Goal: Complete application form: Complete application form

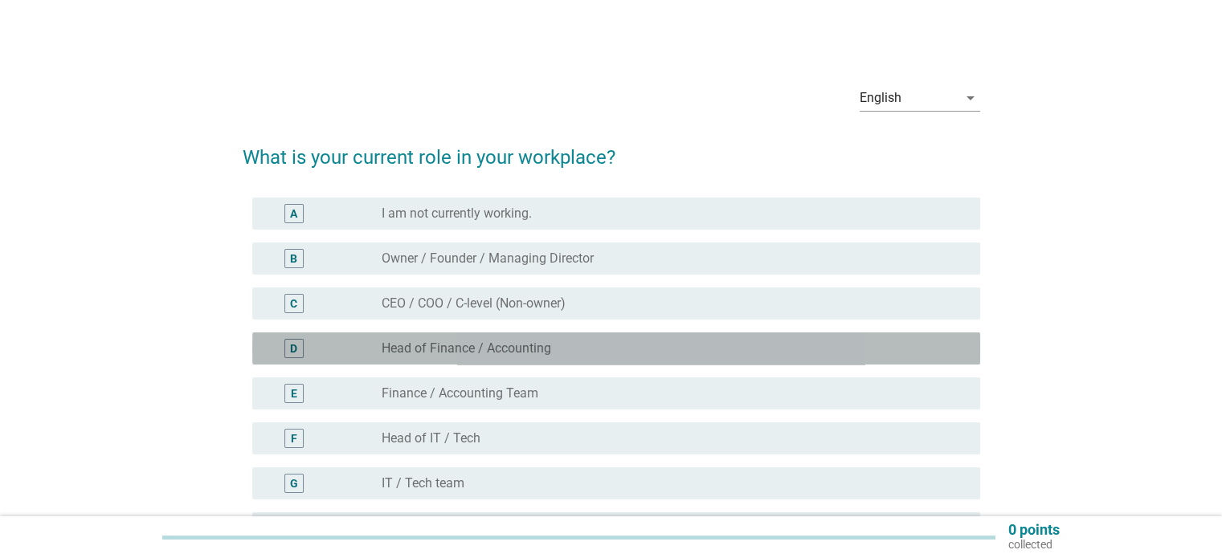
click at [566, 351] on div "radio_button_unchecked Head of Finance / Accounting" at bounding box center [668, 349] width 572 height 16
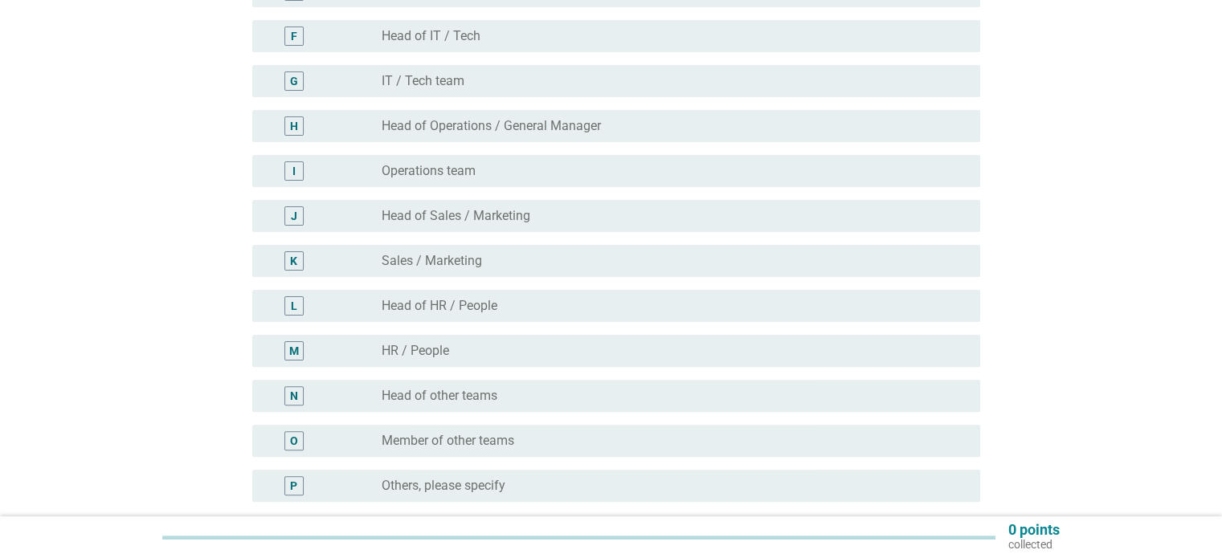
scroll to position [482, 0]
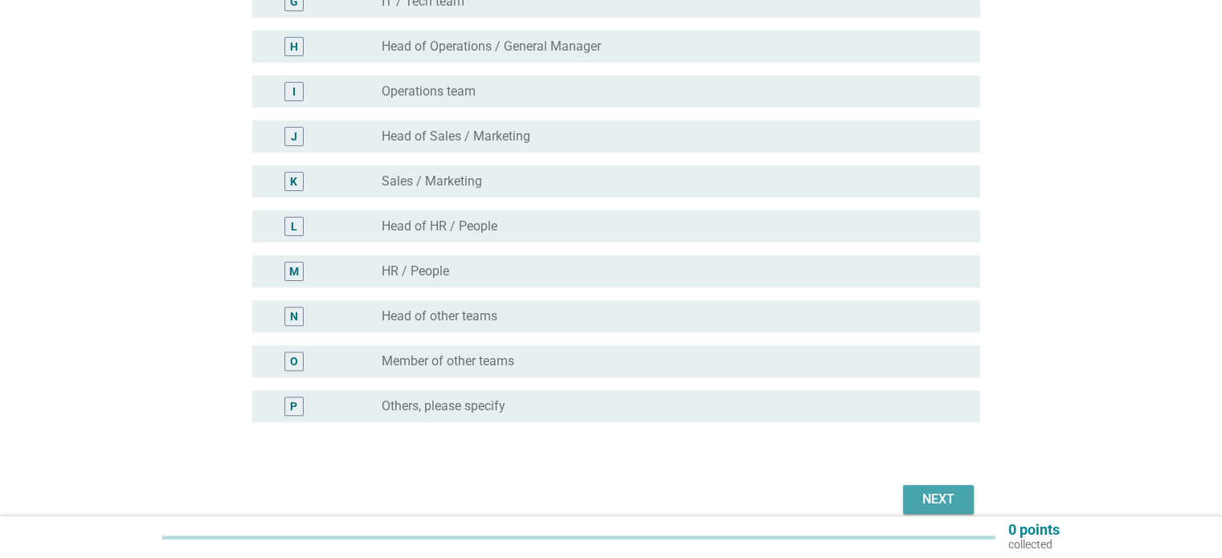
click at [929, 500] on div "Next" at bounding box center [938, 499] width 45 height 19
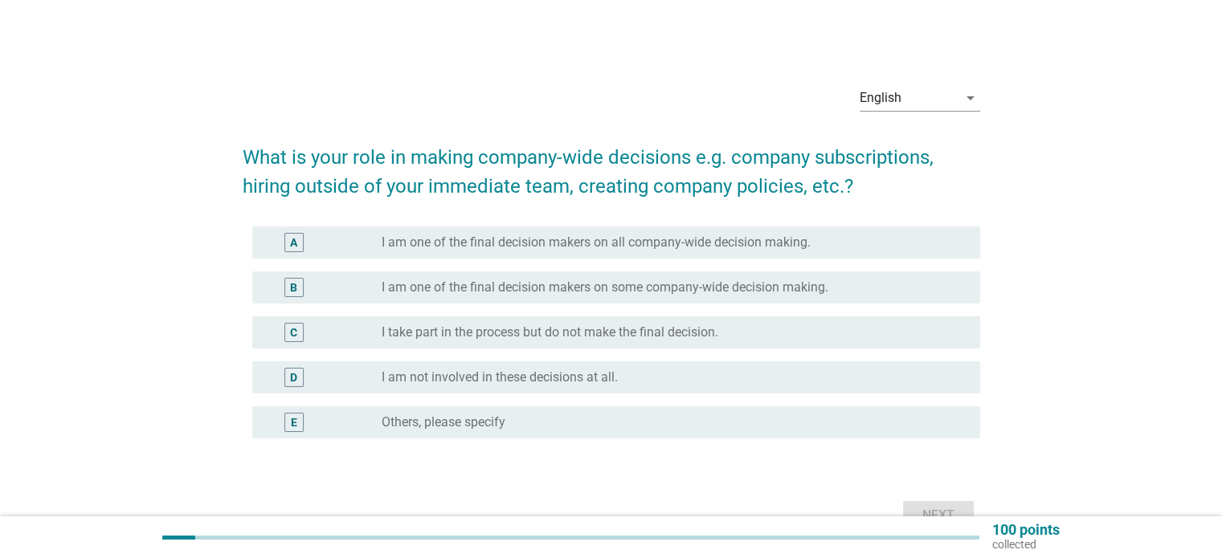
click at [614, 333] on label "I take part in the process but do not make the final decision." at bounding box center [550, 333] width 337 height 16
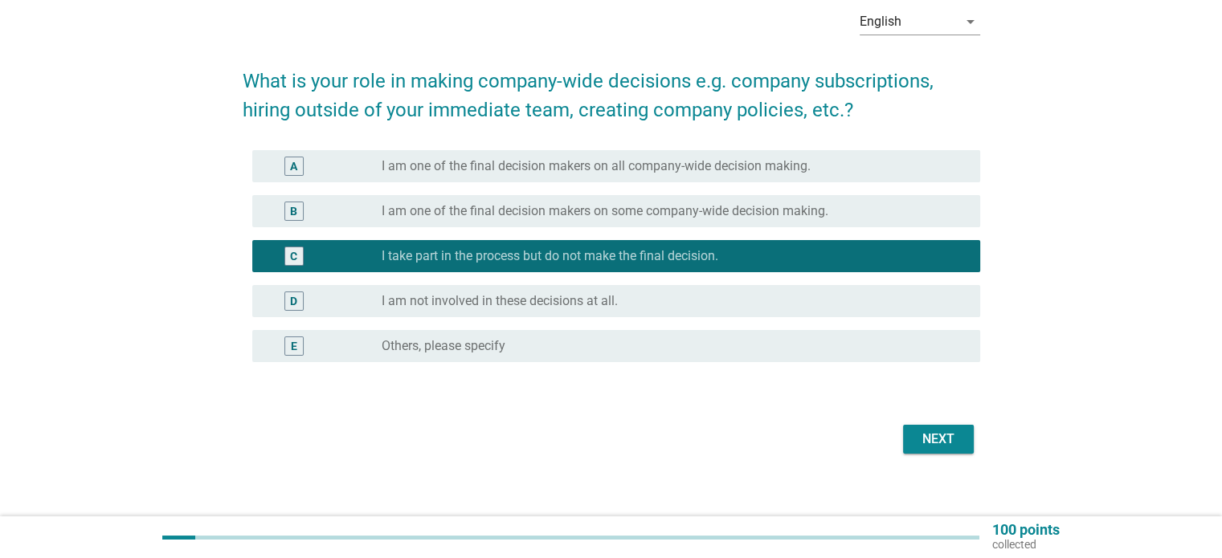
scroll to position [80, 0]
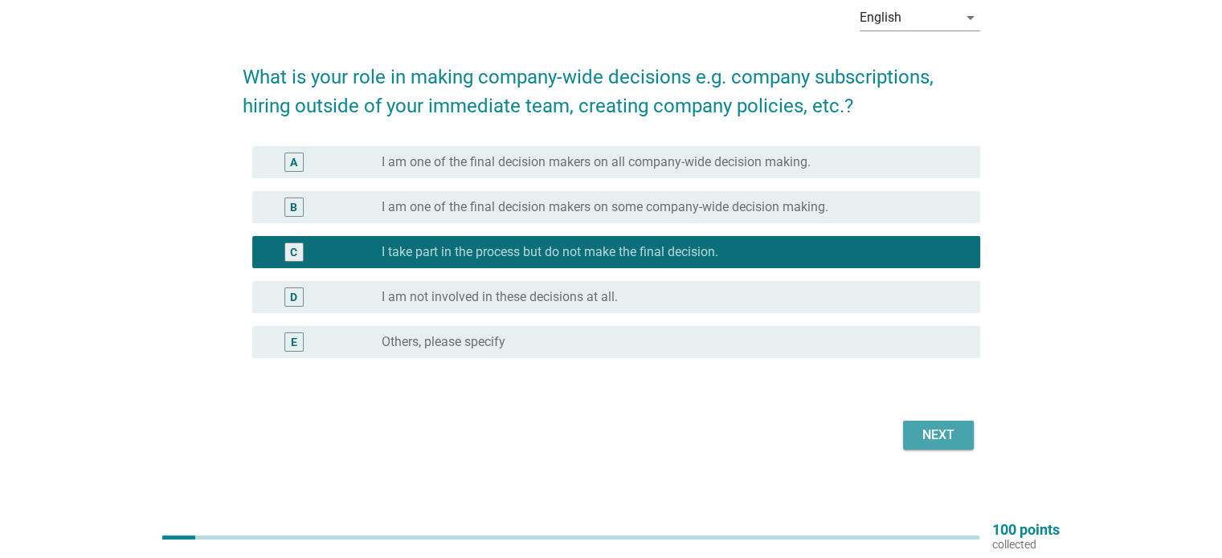
click at [942, 443] on div "Next" at bounding box center [938, 435] width 45 height 19
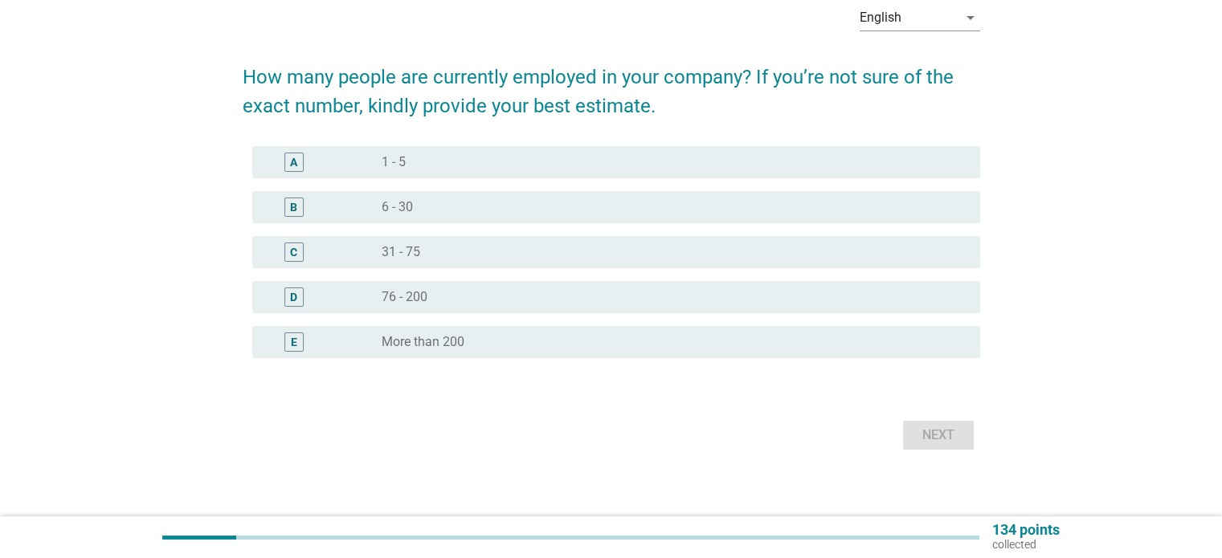
scroll to position [0, 0]
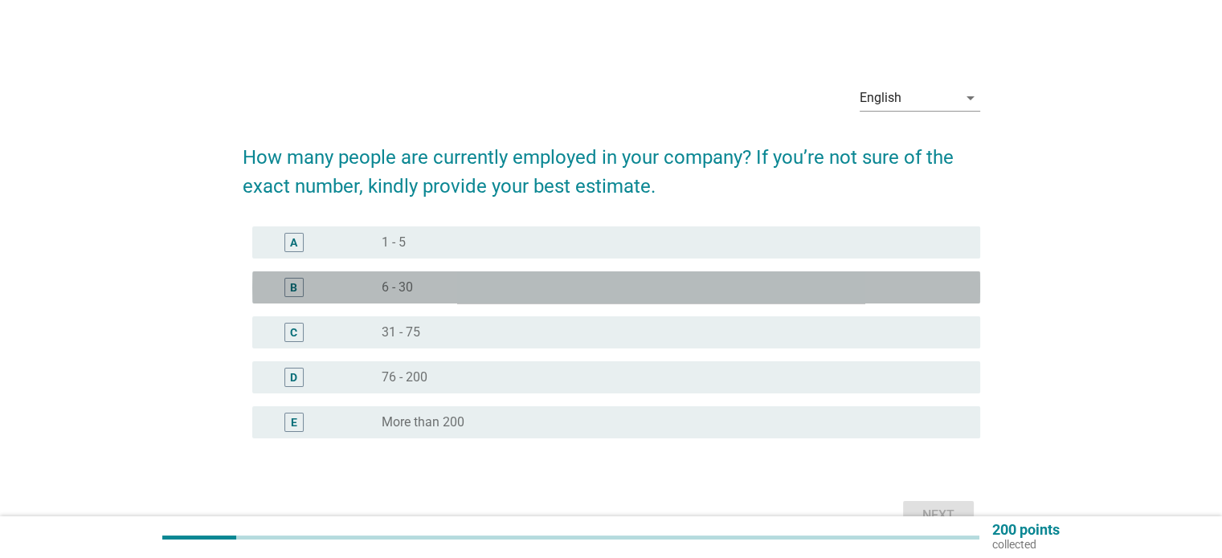
click at [578, 281] on div "radio_button_unchecked 6 - 30" at bounding box center [668, 288] width 572 height 16
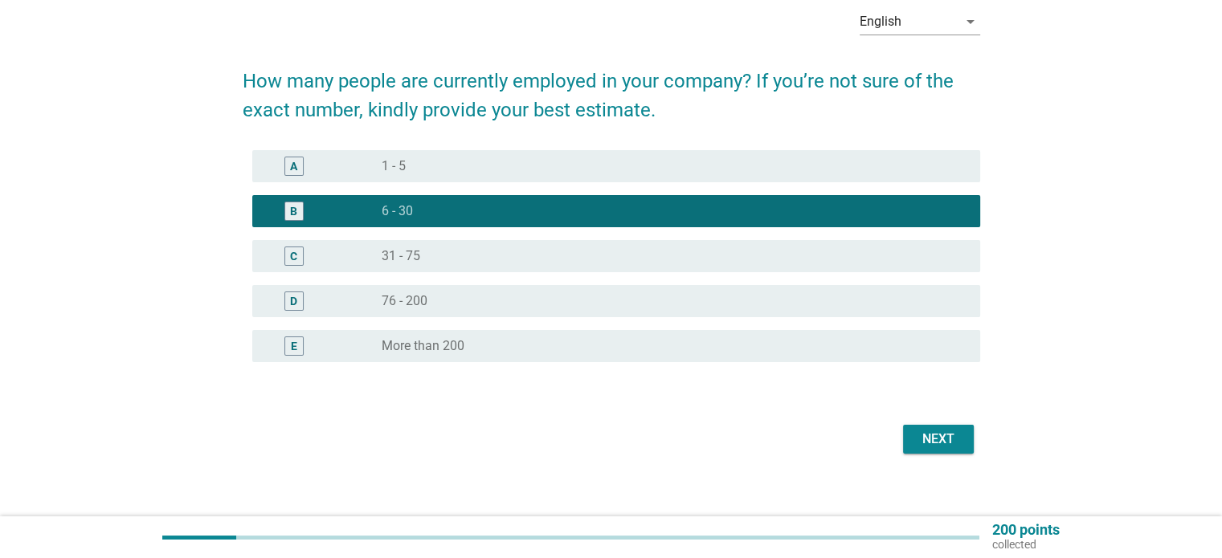
scroll to position [80, 0]
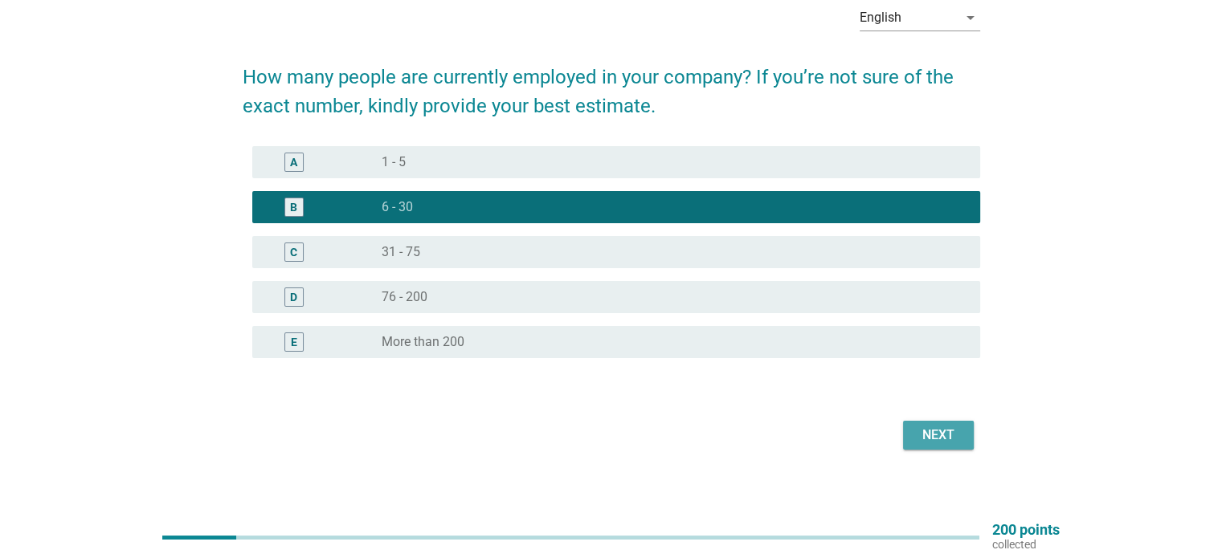
click at [921, 429] on div "Next" at bounding box center [938, 435] width 45 height 19
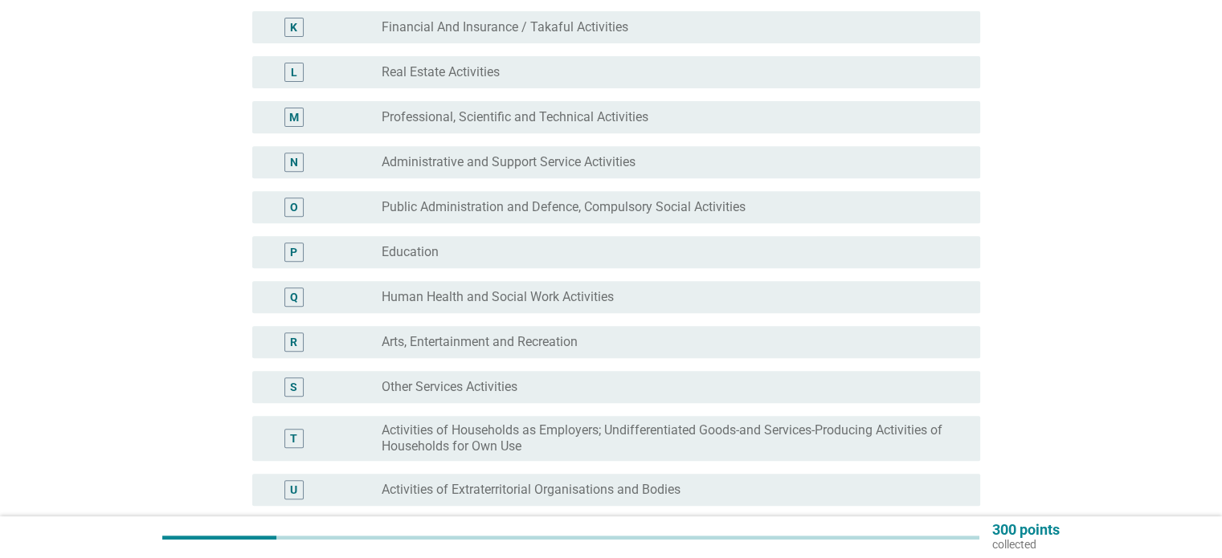
scroll to position [643, 0]
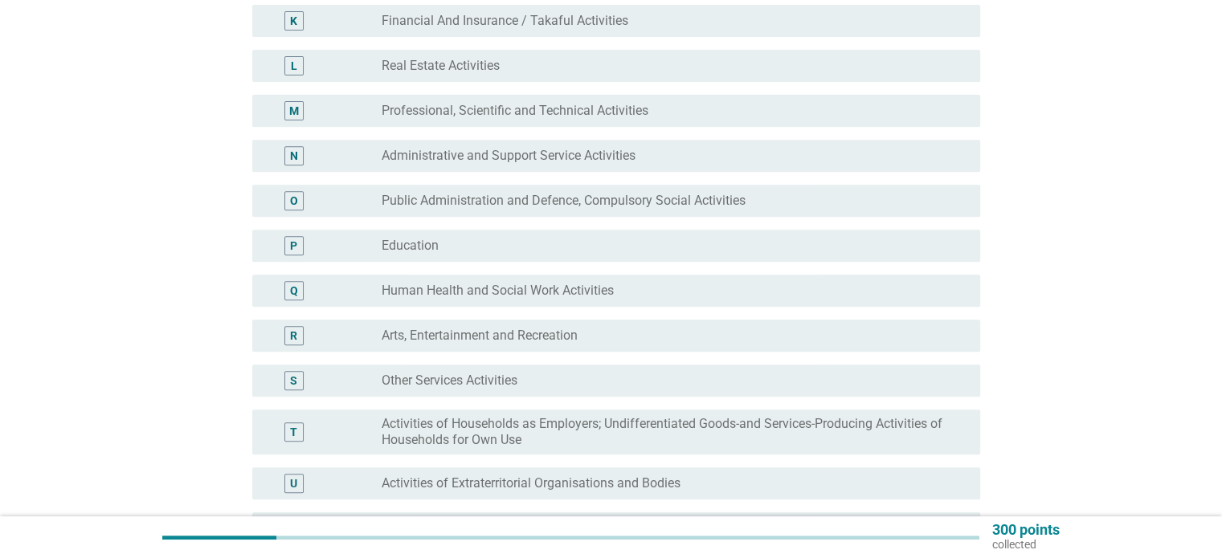
click at [862, 431] on label "Activities of Households as Employers; Undifferentiated Goods-and Services-Prod…" at bounding box center [668, 432] width 572 height 32
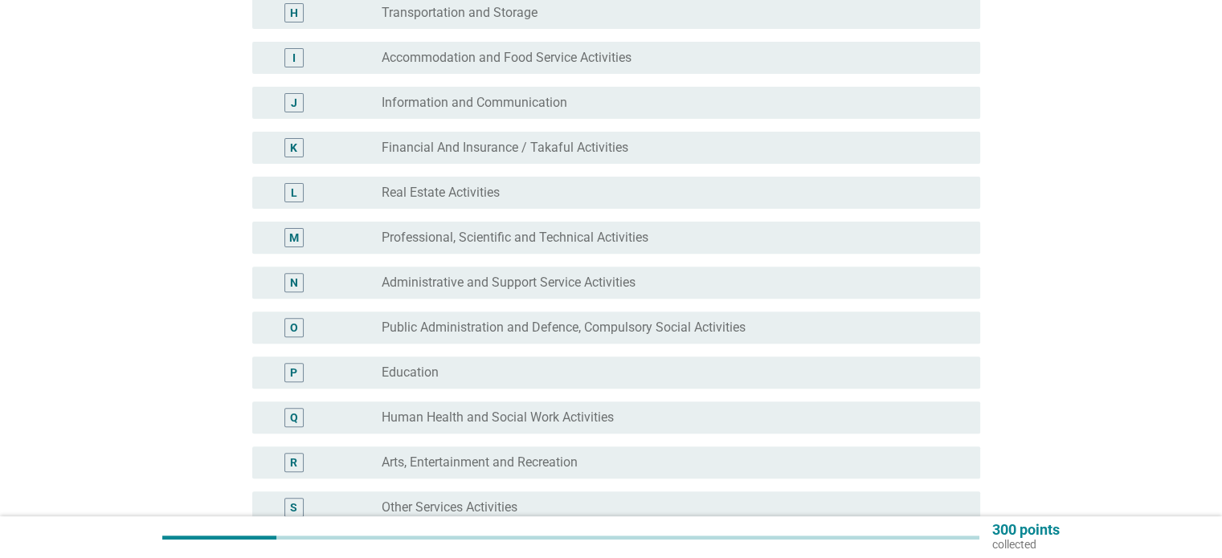
scroll to position [562, 0]
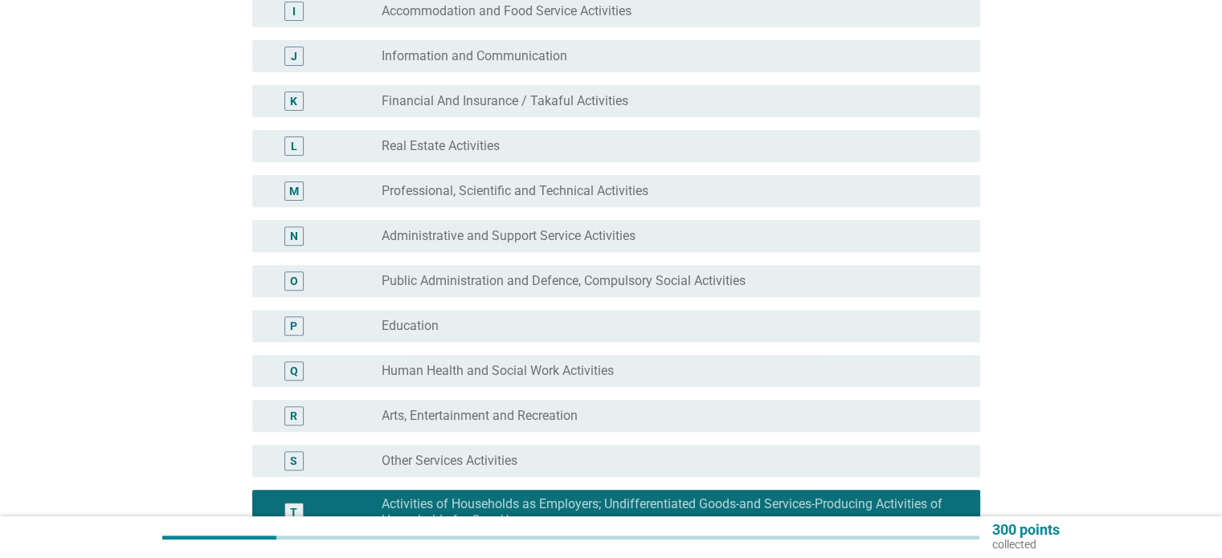
click at [684, 304] on div "P radio_button_unchecked Education" at bounding box center [611, 326] width 737 height 45
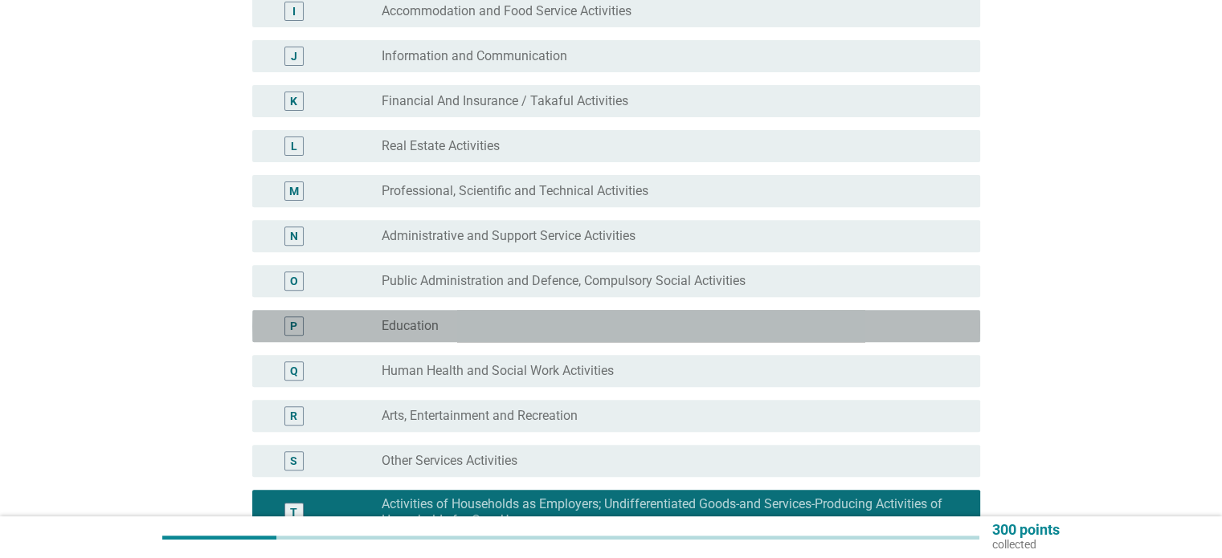
click at [683, 321] on div "radio_button_unchecked Education" at bounding box center [668, 326] width 572 height 16
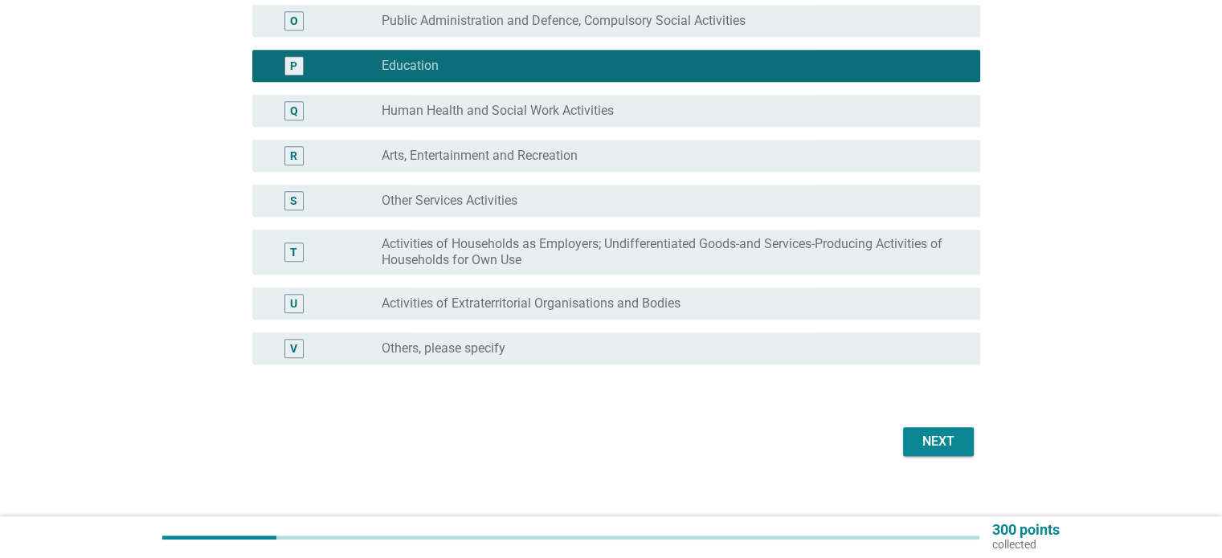
scroll to position [839, 0]
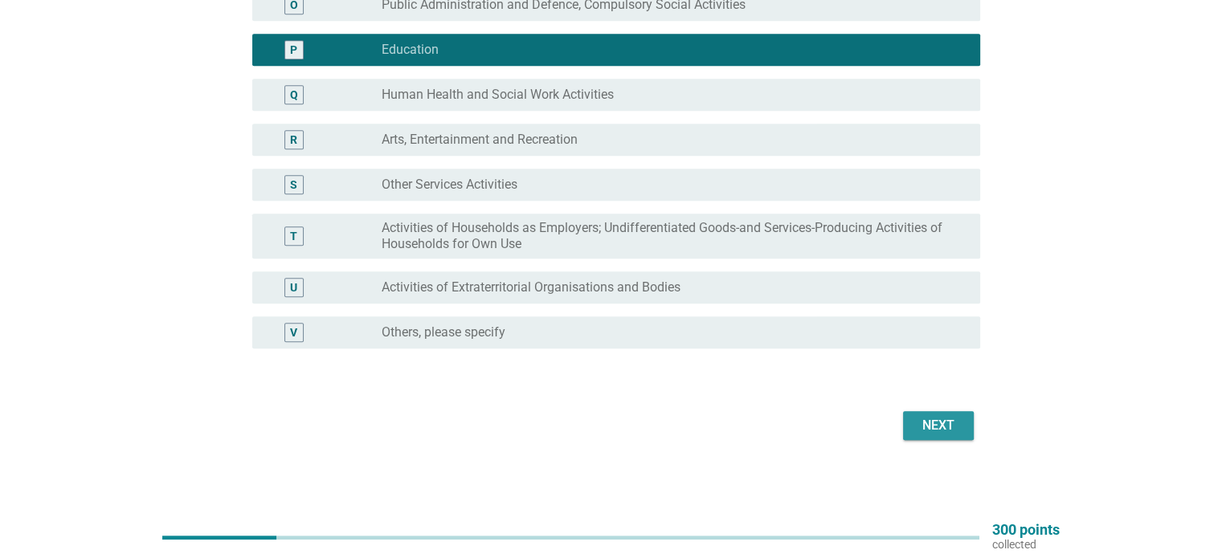
click at [954, 433] on div "Next" at bounding box center [938, 425] width 45 height 19
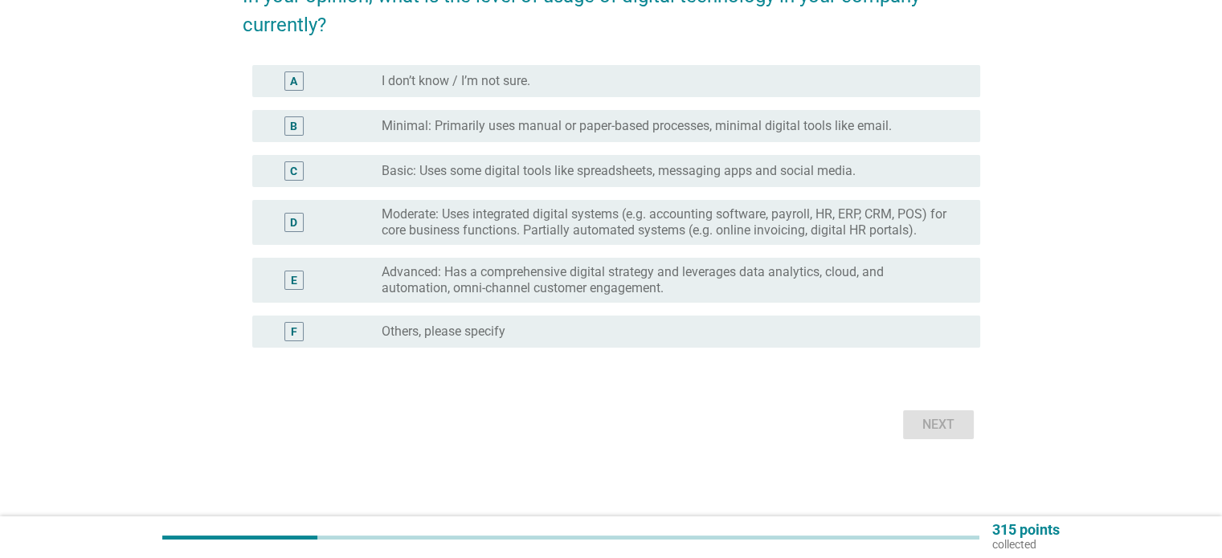
scroll to position [0, 0]
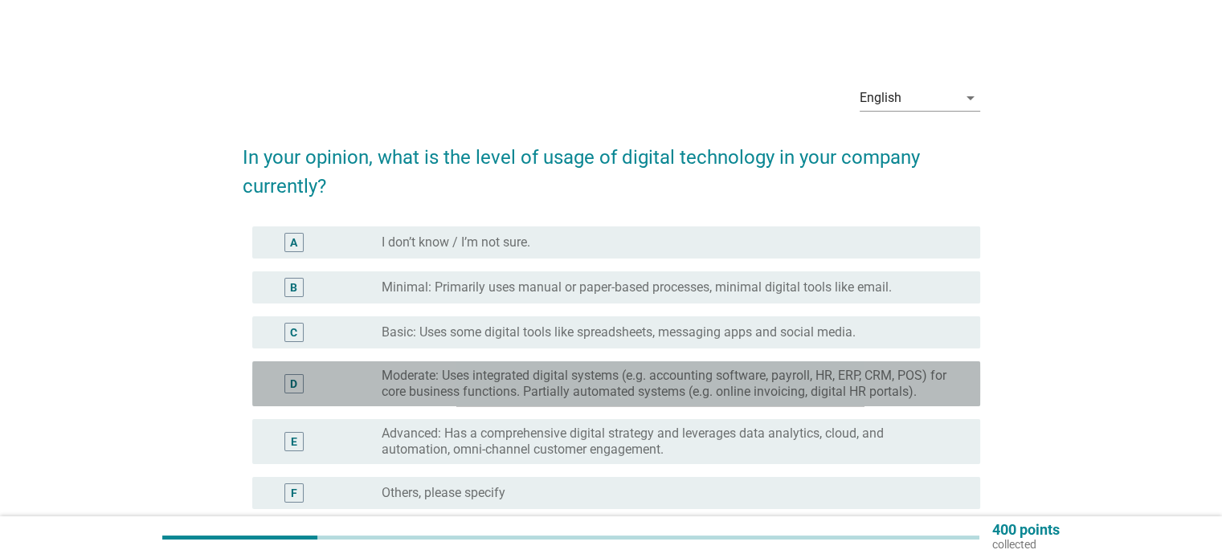
click at [835, 391] on label "Moderate: Uses integrated digital systems (e.g. accounting software, payroll, H…" at bounding box center [668, 384] width 572 height 32
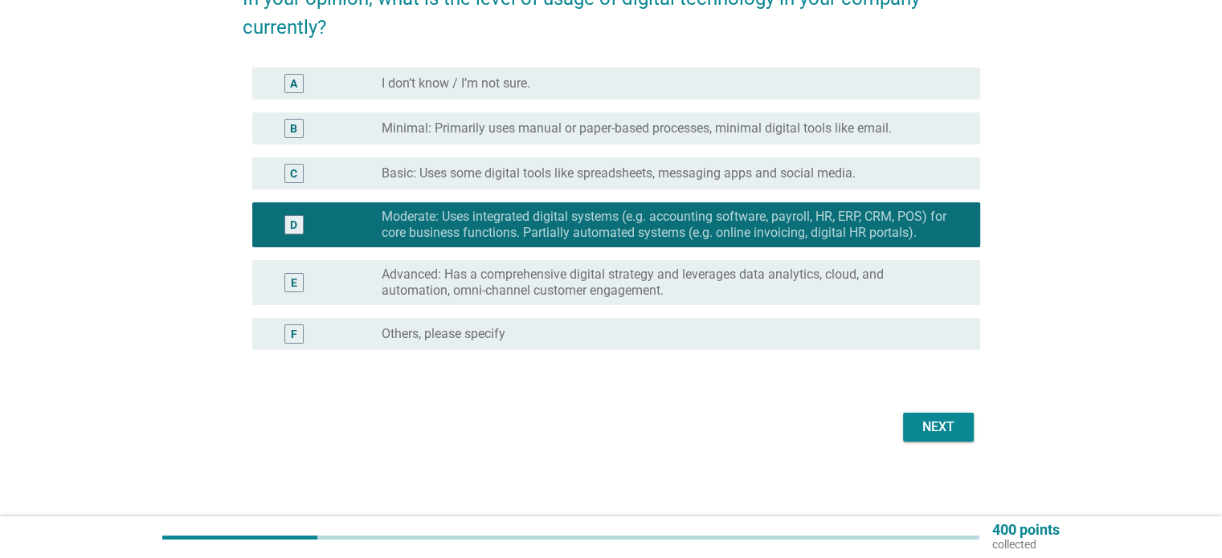
scroll to position [161, 0]
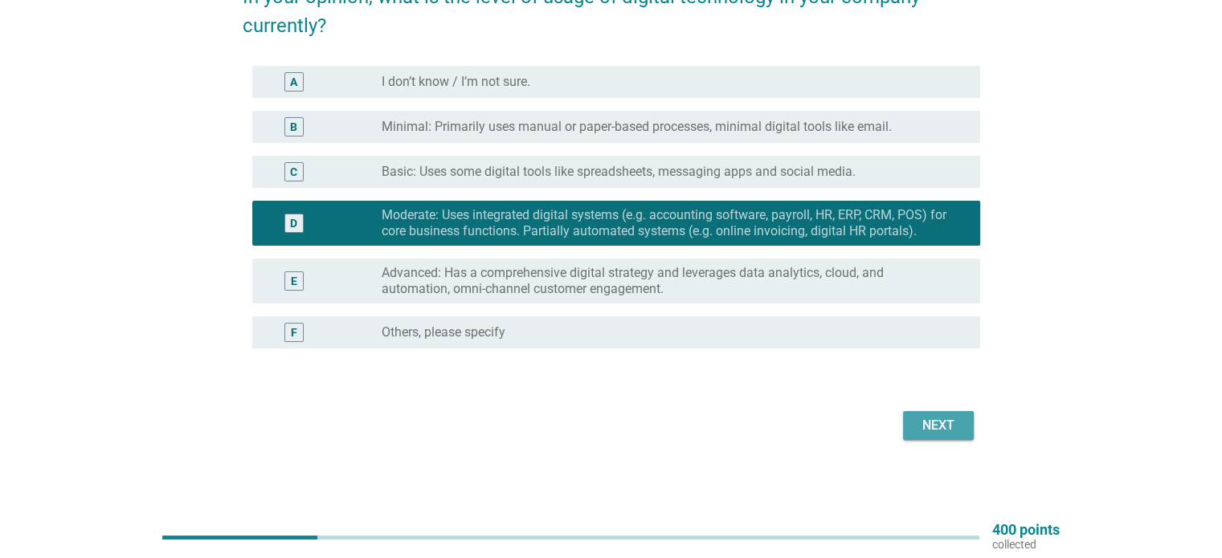
click at [927, 427] on div "Next" at bounding box center [938, 425] width 45 height 19
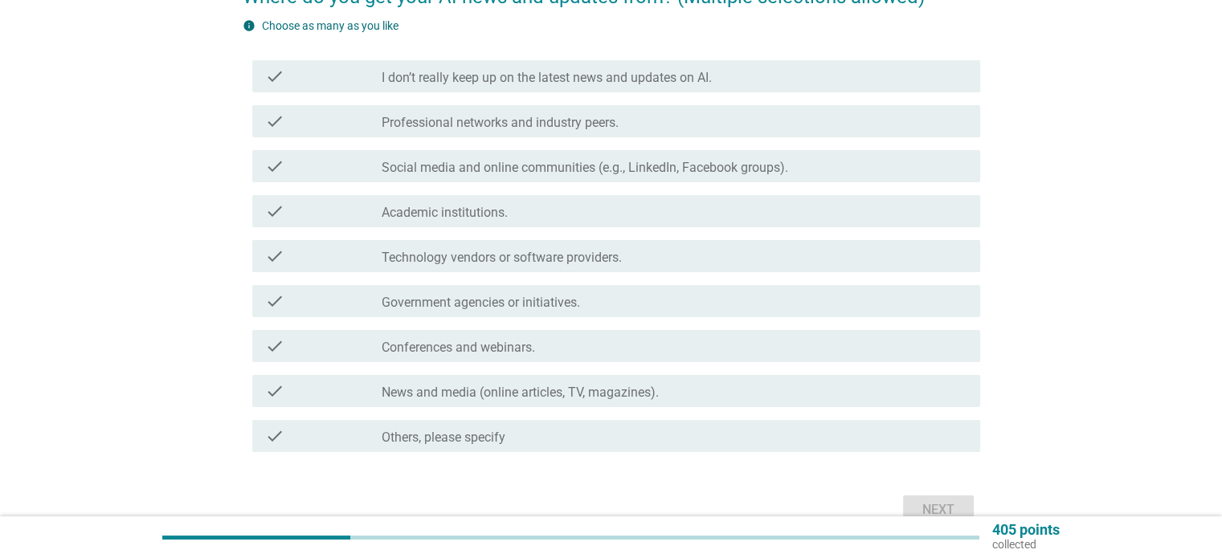
scroll to position [0, 0]
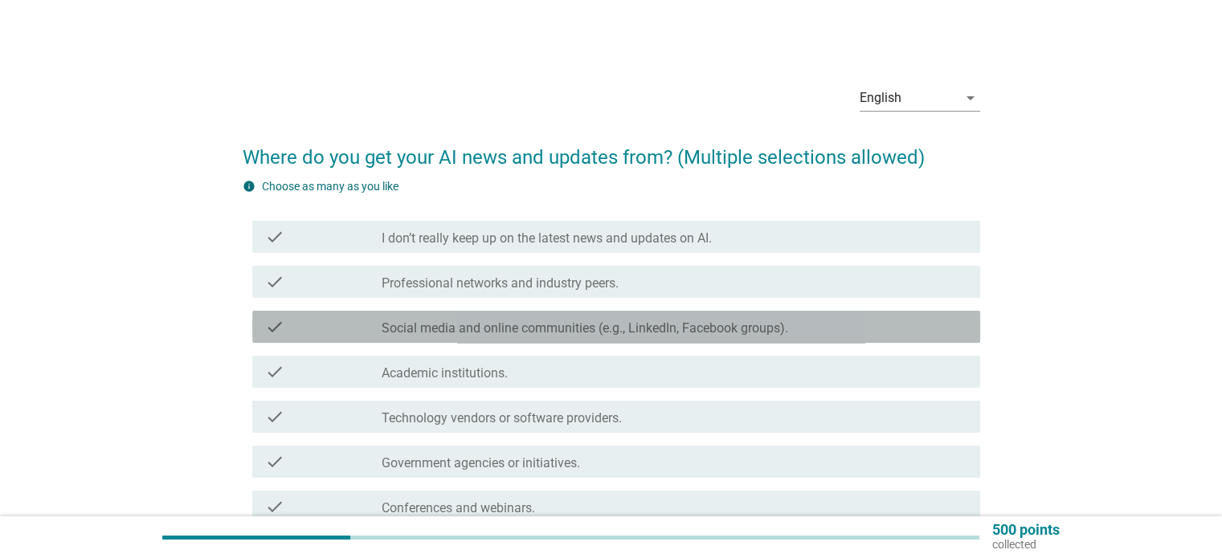
click at [788, 329] on label "Social media and online communities (e.g., LinkedIn, Facebook groups)." at bounding box center [585, 329] width 407 height 16
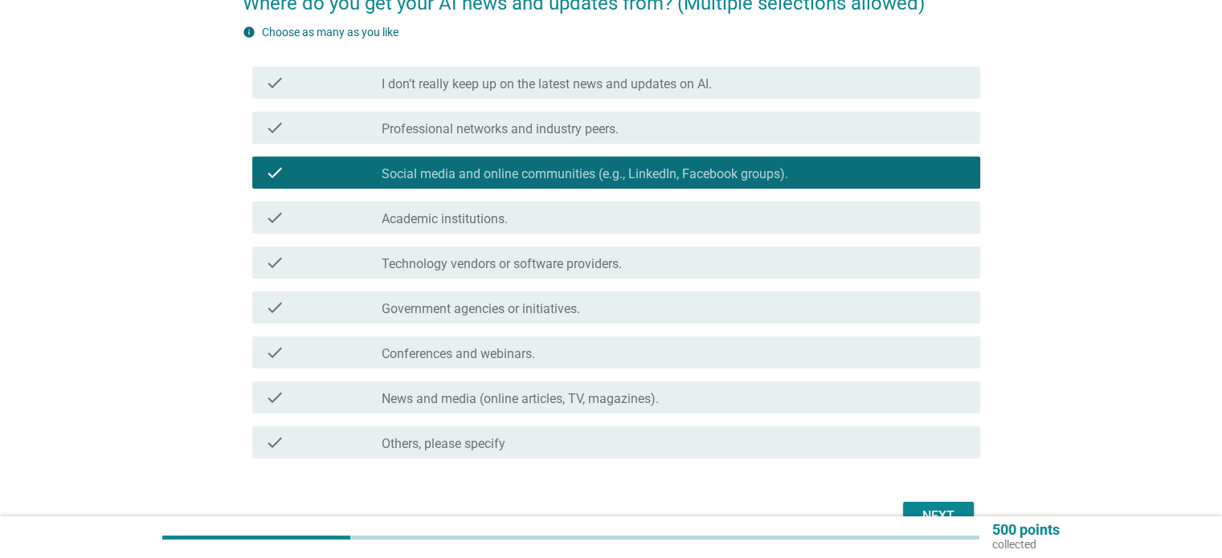
scroll to position [161, 0]
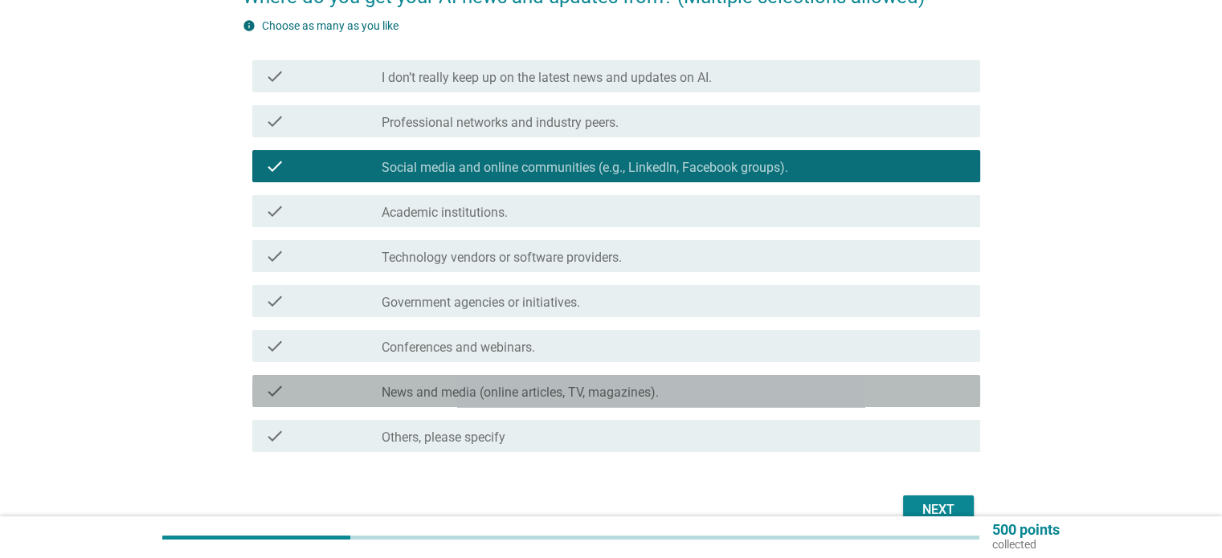
click at [643, 394] on label "News and media (online articles, TV, magazines)." at bounding box center [520, 393] width 277 height 16
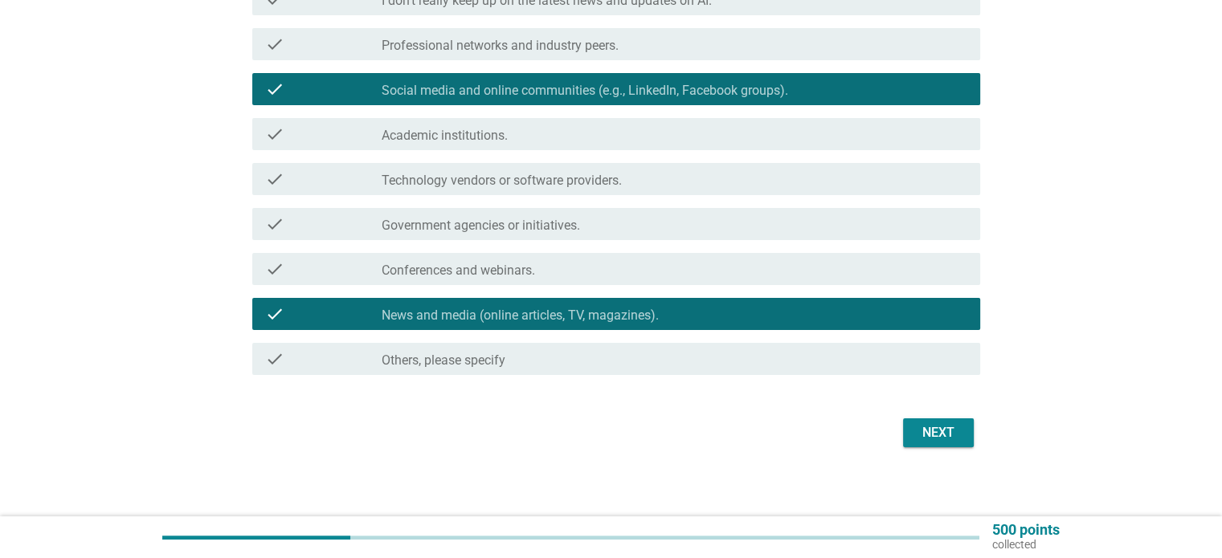
scroll to position [241, 0]
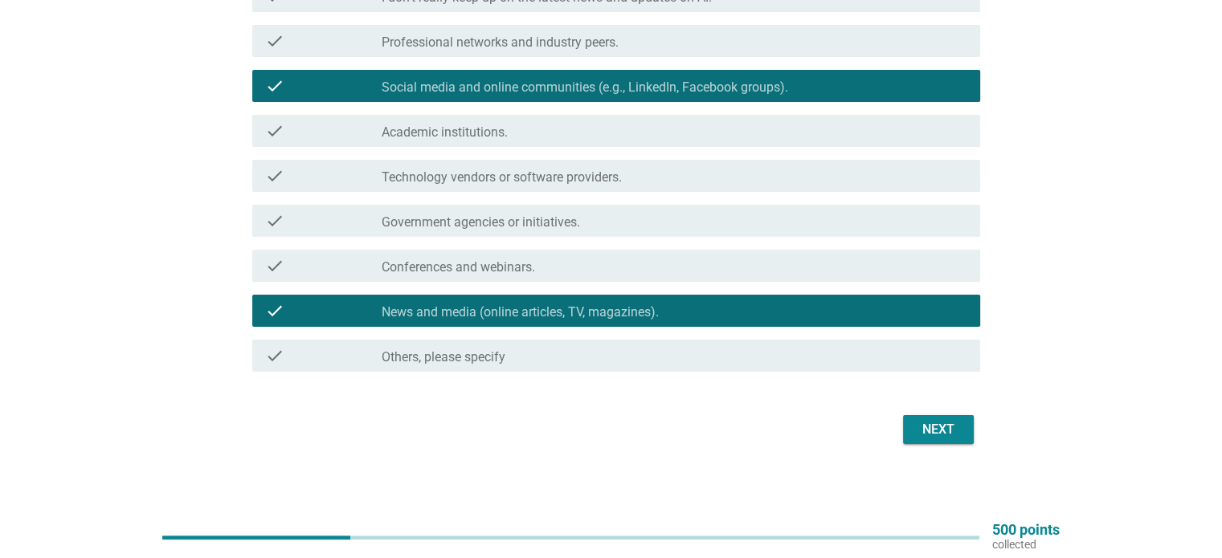
click at [936, 437] on div "Next" at bounding box center [938, 429] width 45 height 19
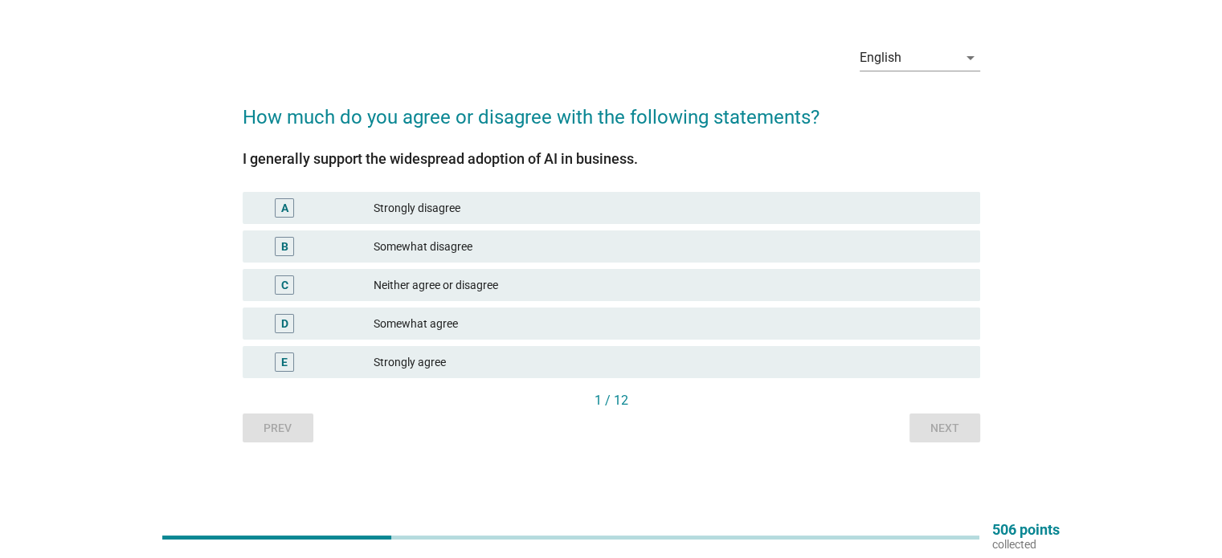
scroll to position [0, 0]
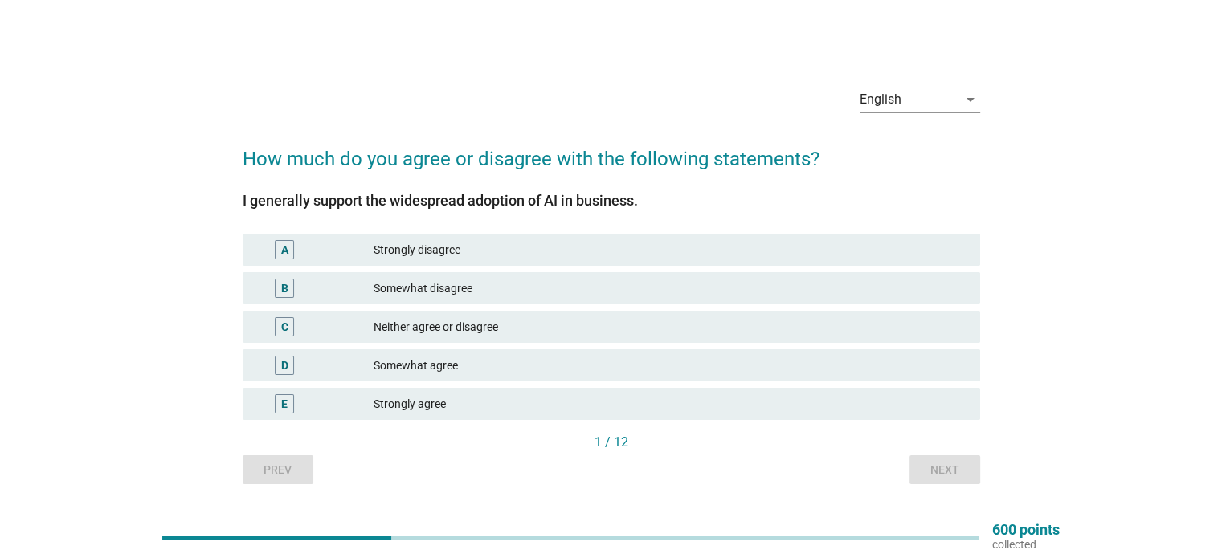
drag, startPoint x: 244, startPoint y: 199, endPoint x: 642, endPoint y: 203, distance: 397.7
click at [642, 203] on div "I generally support the widespread adoption of AI in business." at bounding box center [611, 201] width 737 height 22
click at [697, 199] on div "I generally support the widespread adoption of AI in business." at bounding box center [611, 201] width 737 height 22
click at [604, 329] on div "Neither agree or disagree" at bounding box center [670, 326] width 593 height 19
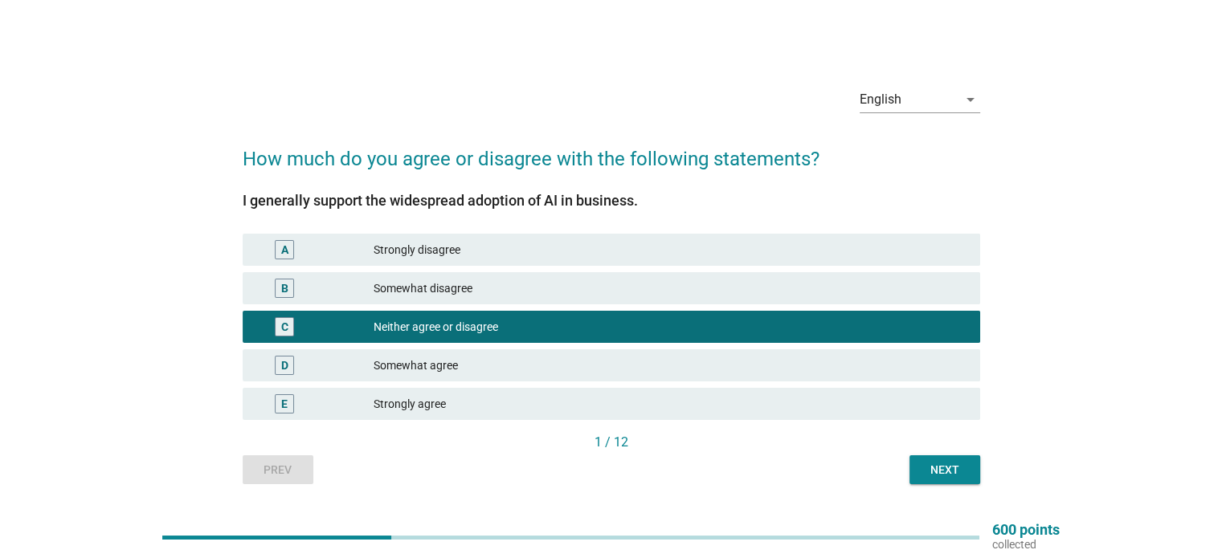
click at [925, 474] on div "Next" at bounding box center [944, 470] width 45 height 17
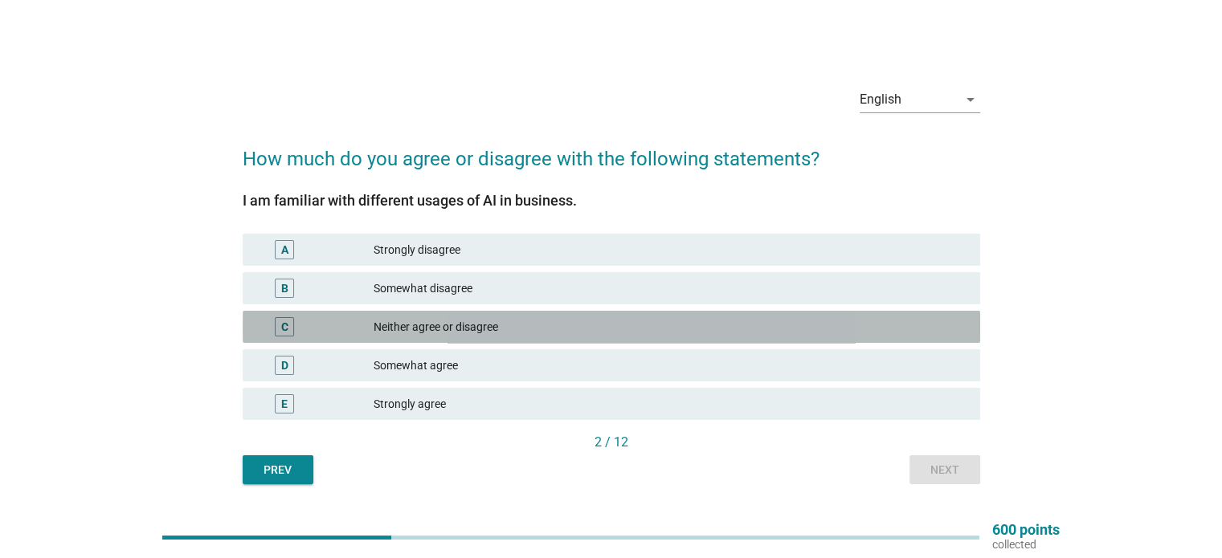
click at [562, 323] on div "Neither agree or disagree" at bounding box center [670, 326] width 593 height 19
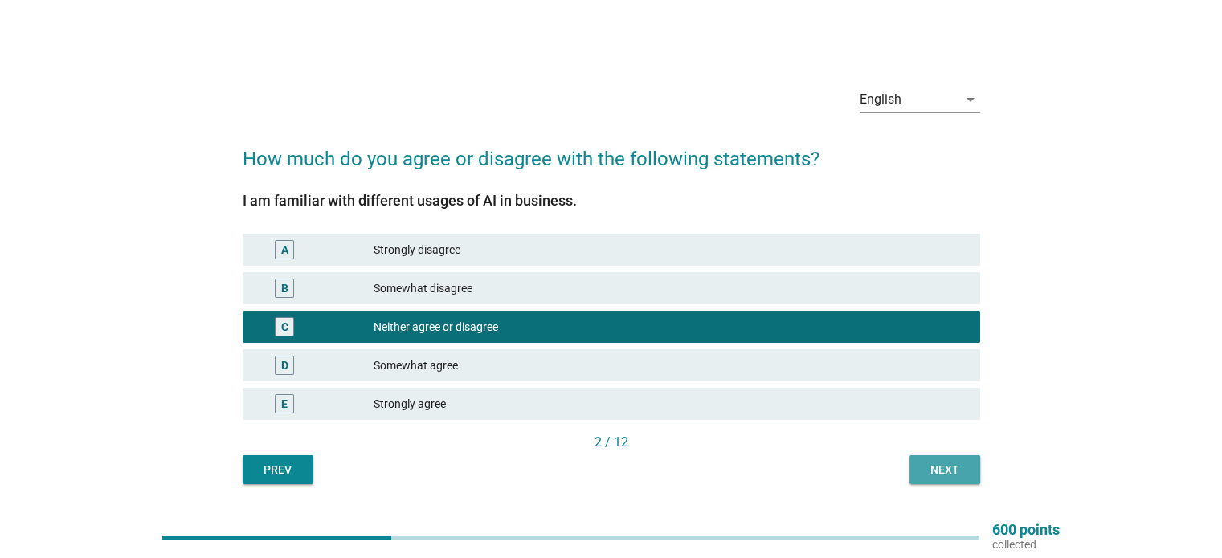
click at [935, 462] on div "Next" at bounding box center [944, 470] width 45 height 17
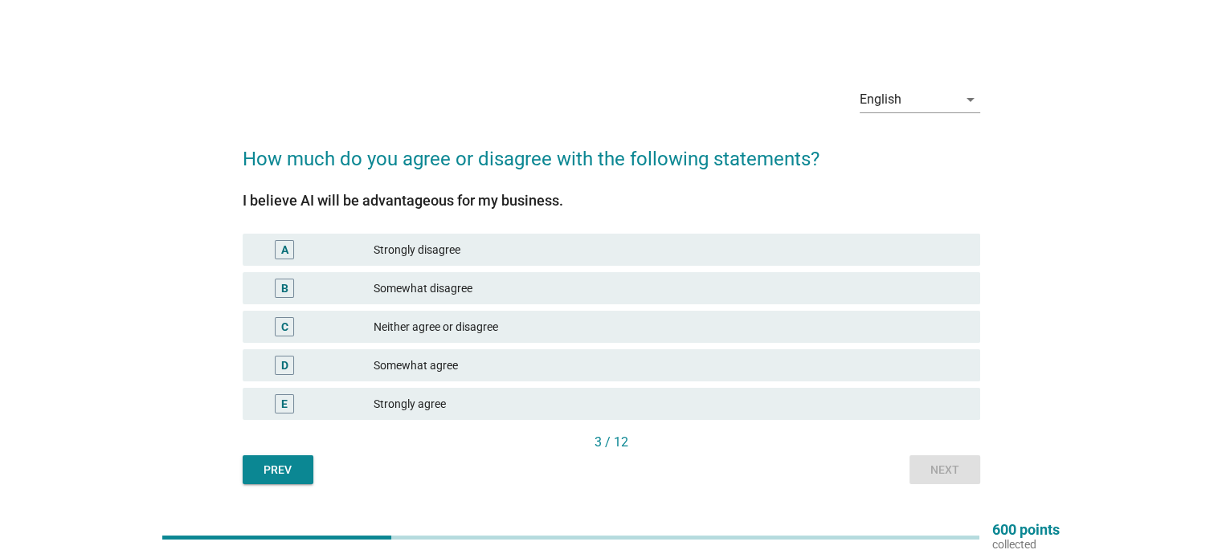
click at [550, 360] on div "Somewhat agree" at bounding box center [670, 365] width 593 height 19
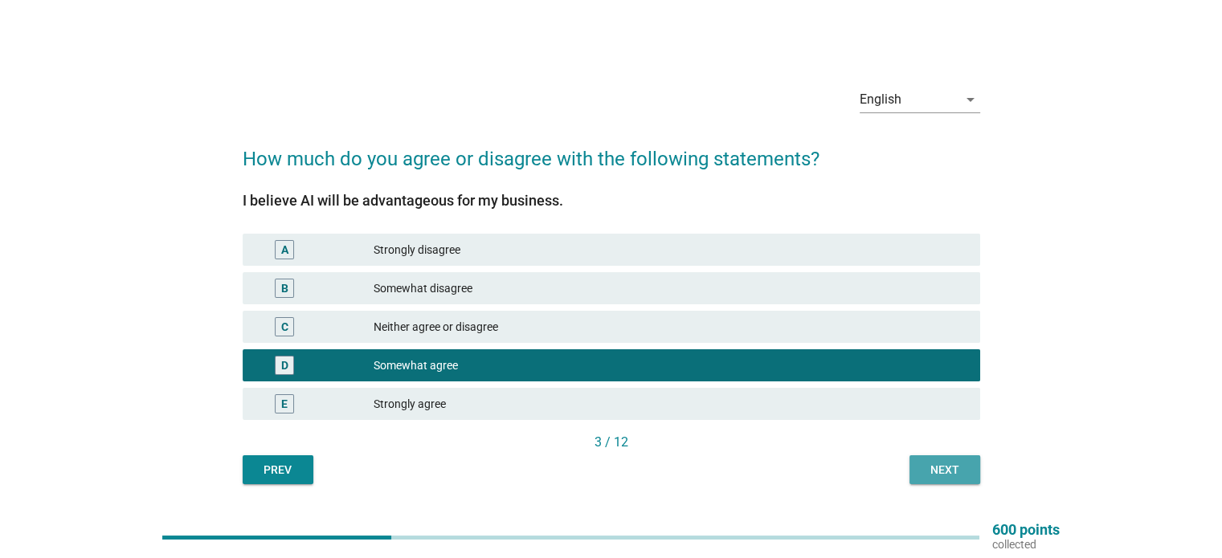
click at [950, 471] on div "Next" at bounding box center [944, 470] width 45 height 17
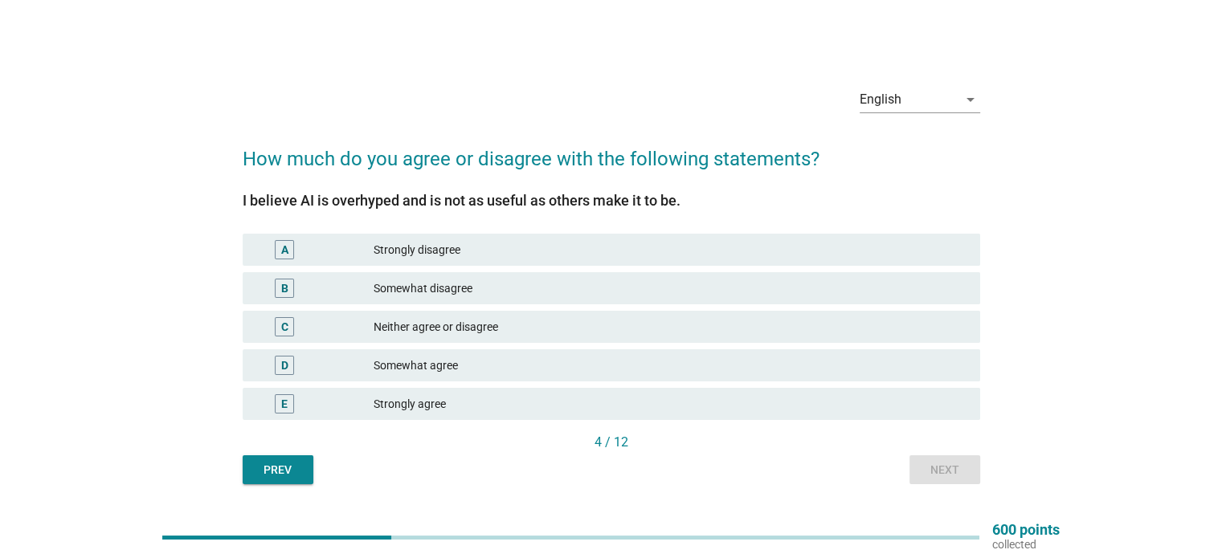
drag, startPoint x: 243, startPoint y: 202, endPoint x: 676, endPoint y: 199, distance: 433.8
click at [676, 199] on div "I believe AI is overhyped and is not as useful as others make it to be." at bounding box center [611, 201] width 737 height 22
click at [530, 291] on div "Somewhat disagree" at bounding box center [670, 288] width 593 height 19
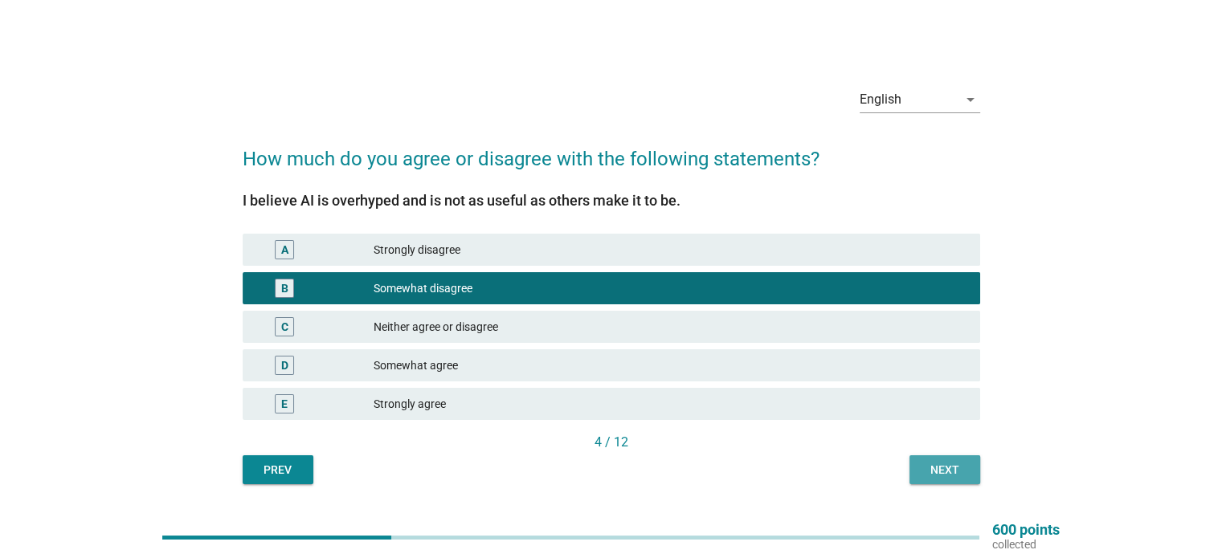
click at [931, 469] on div "Next" at bounding box center [944, 470] width 45 height 17
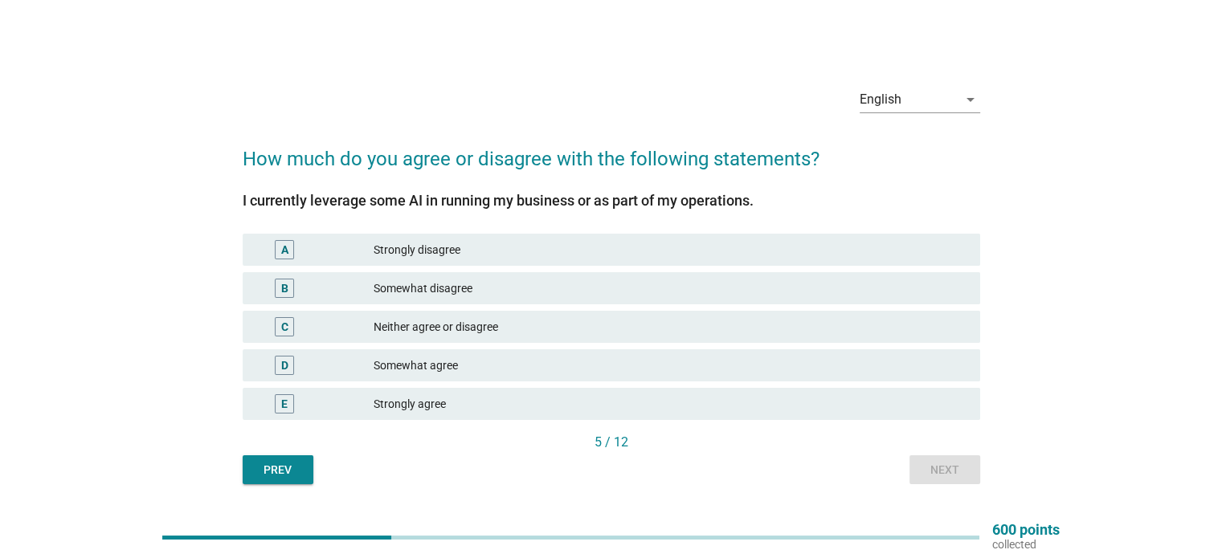
click at [501, 328] on div "Neither agree or disagree" at bounding box center [670, 326] width 593 height 19
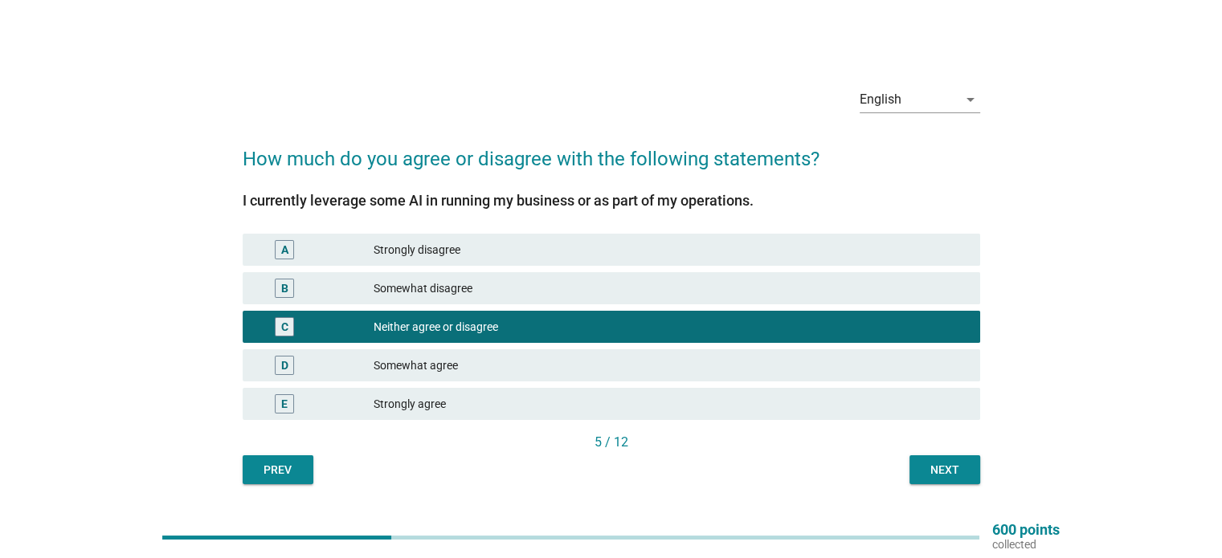
click at [556, 364] on div "Somewhat agree" at bounding box center [670, 365] width 593 height 19
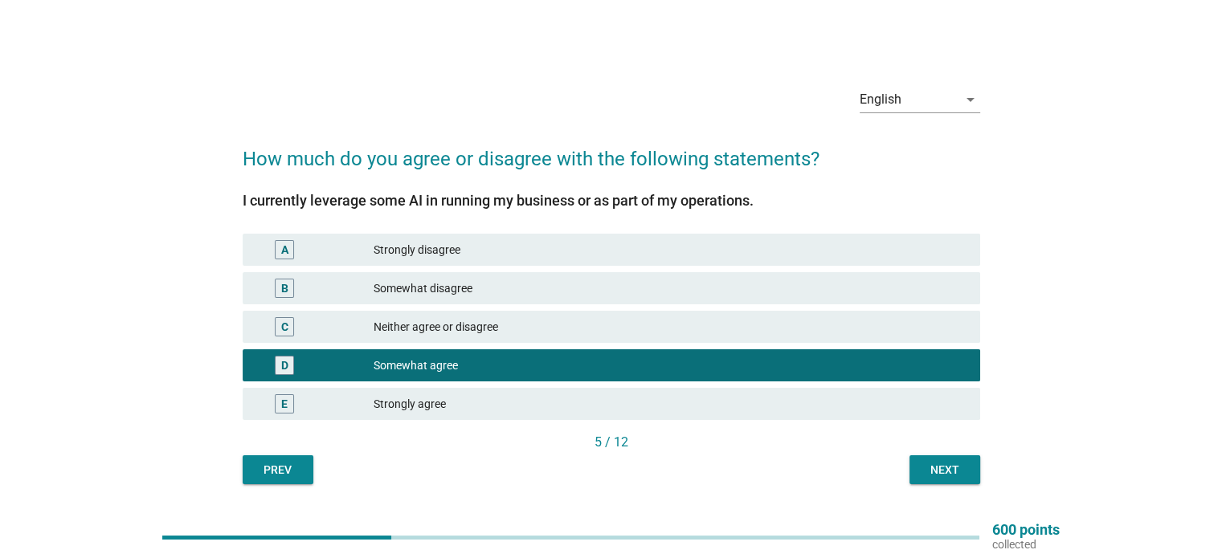
click at [950, 465] on div "Next" at bounding box center [944, 470] width 45 height 17
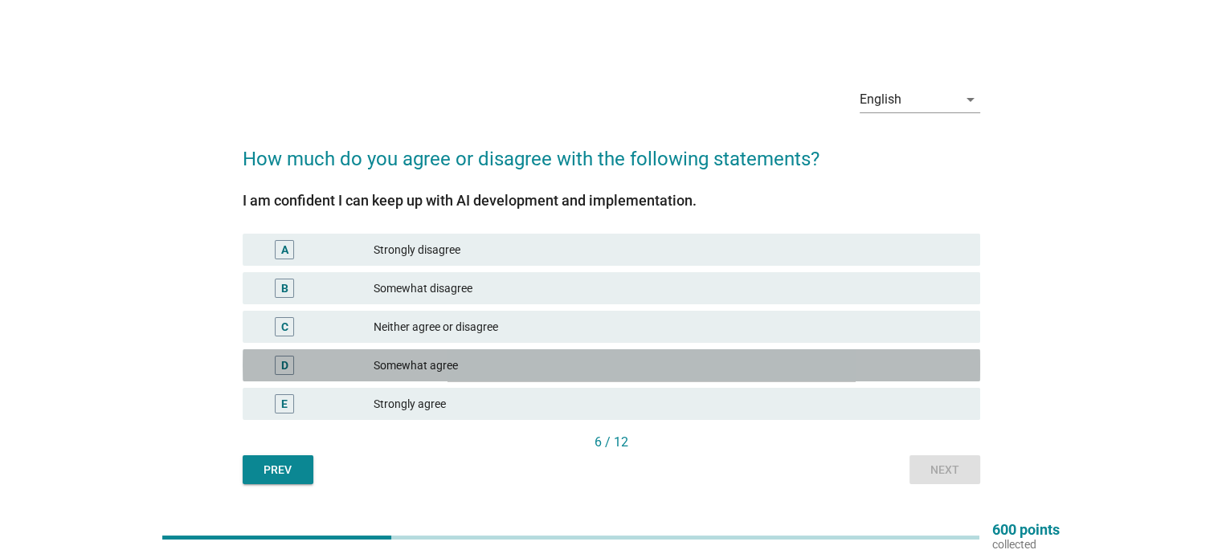
click at [542, 370] on div "Somewhat agree" at bounding box center [670, 365] width 593 height 19
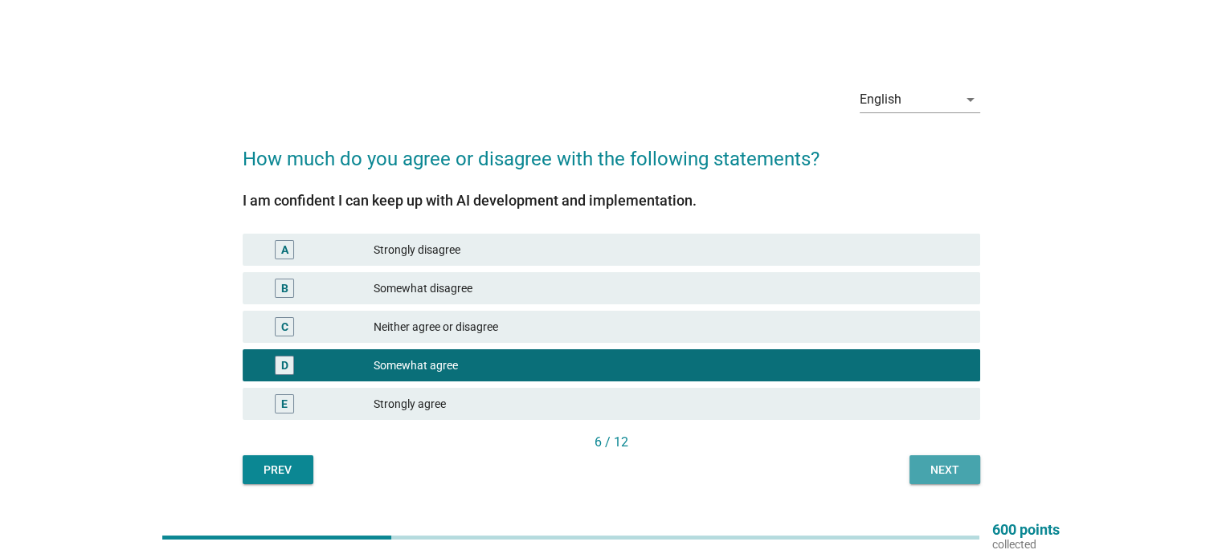
click at [961, 473] on div "Next" at bounding box center [944, 470] width 45 height 17
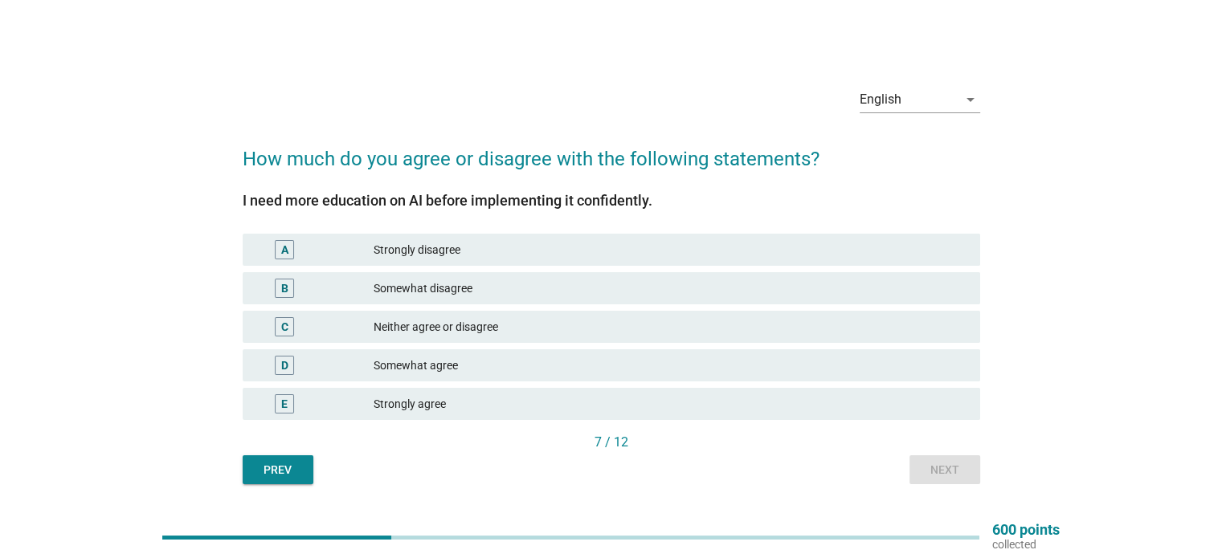
click at [553, 405] on div "Strongly agree" at bounding box center [670, 403] width 593 height 19
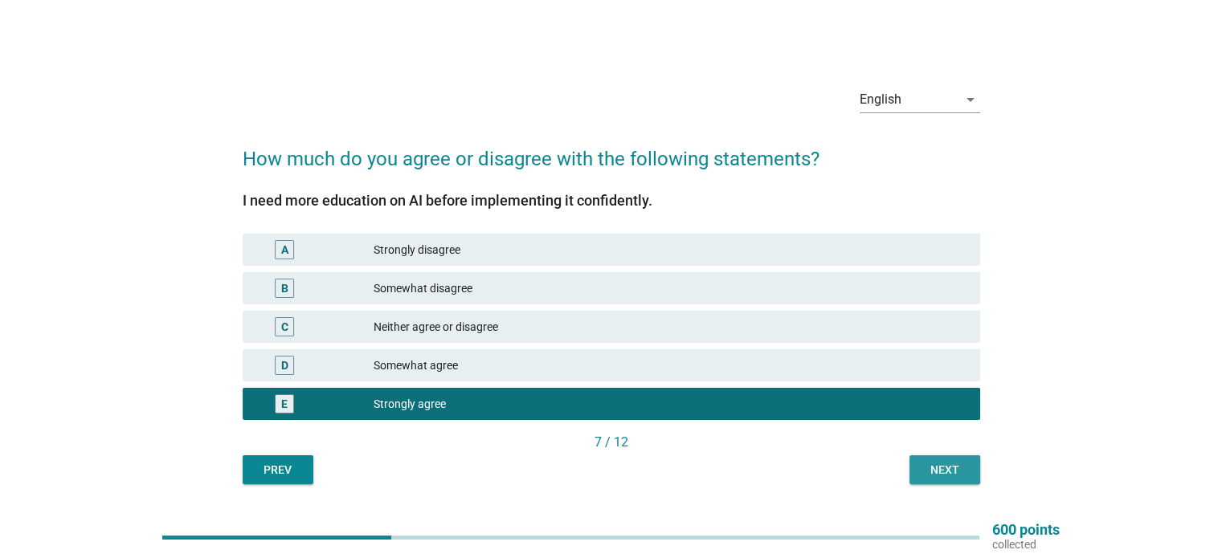
click at [951, 480] on button "Next" at bounding box center [944, 470] width 71 height 29
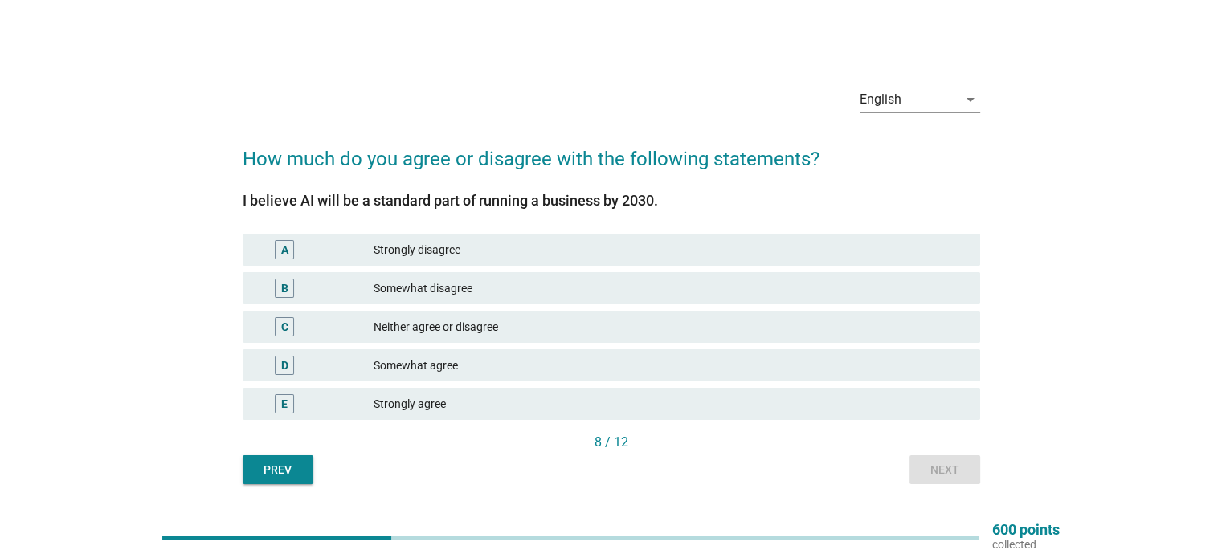
click at [654, 357] on div "Somewhat agree" at bounding box center [670, 365] width 593 height 19
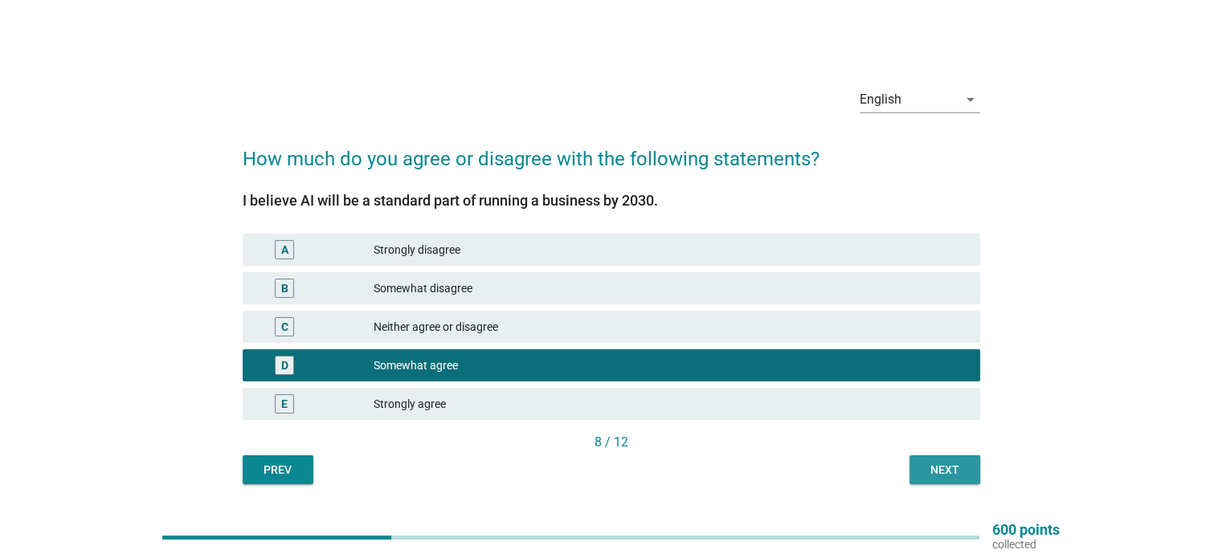
click at [959, 462] on div "Next" at bounding box center [944, 470] width 45 height 17
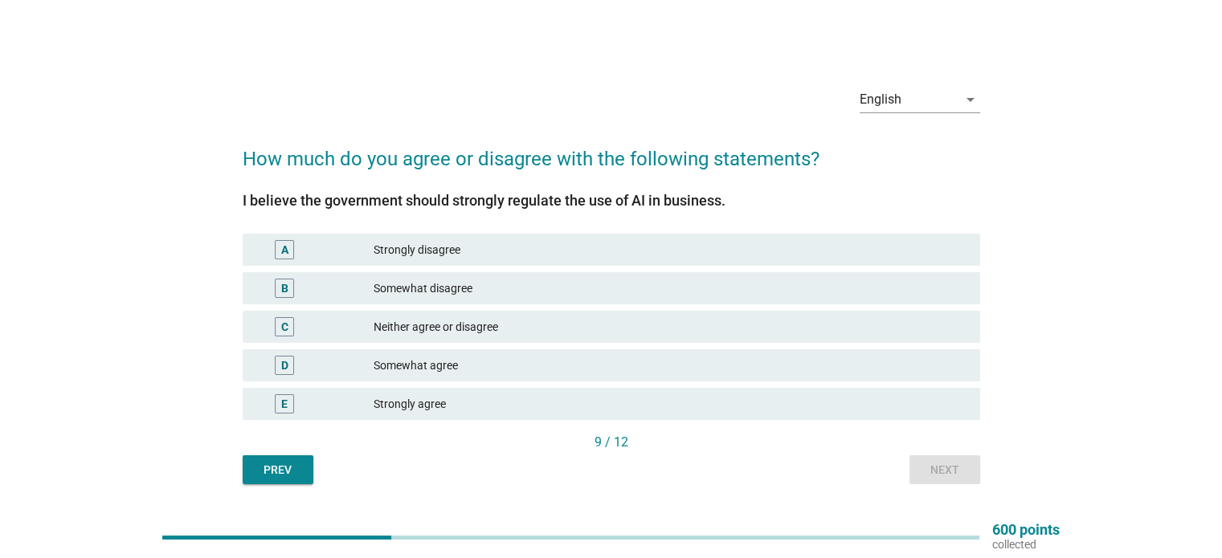
click at [510, 371] on div "Somewhat agree" at bounding box center [670, 365] width 593 height 19
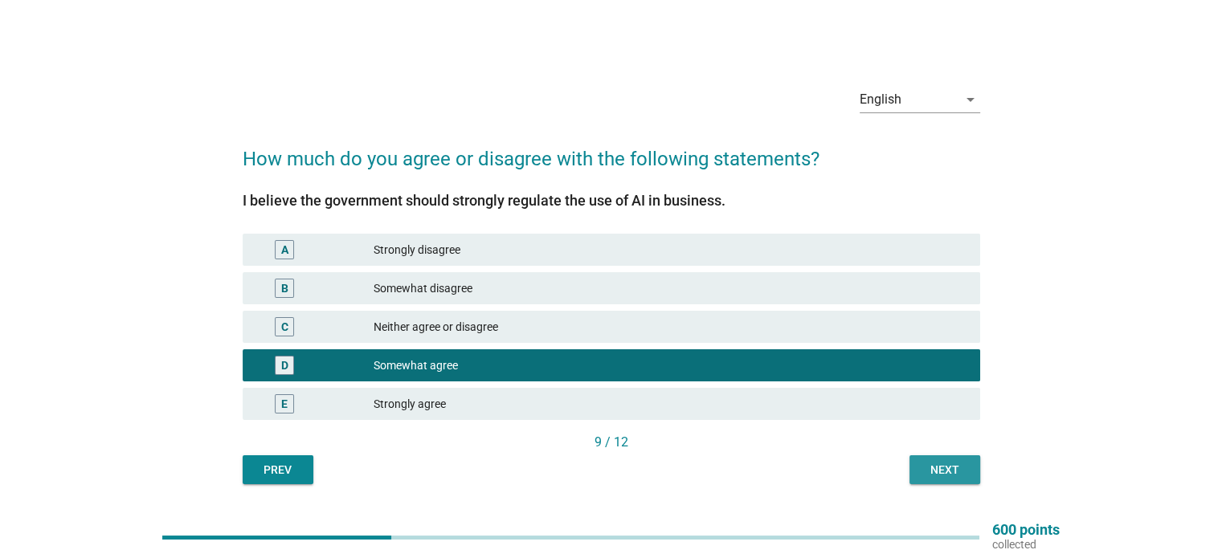
click at [941, 470] on div "Next" at bounding box center [944, 470] width 45 height 17
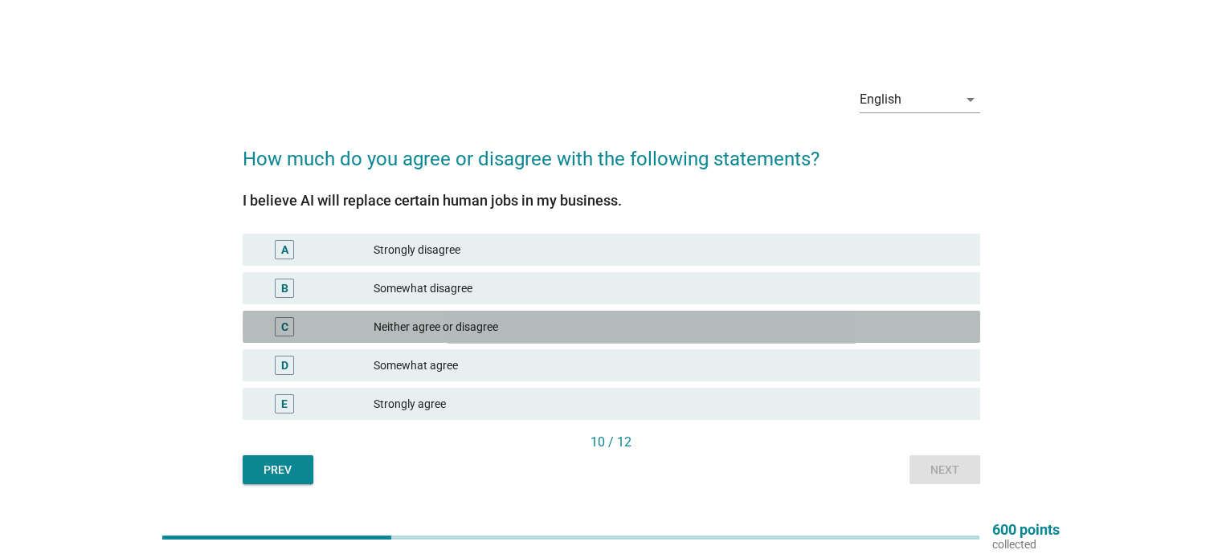
click at [591, 326] on div "Neither agree or disagree" at bounding box center [670, 326] width 593 height 19
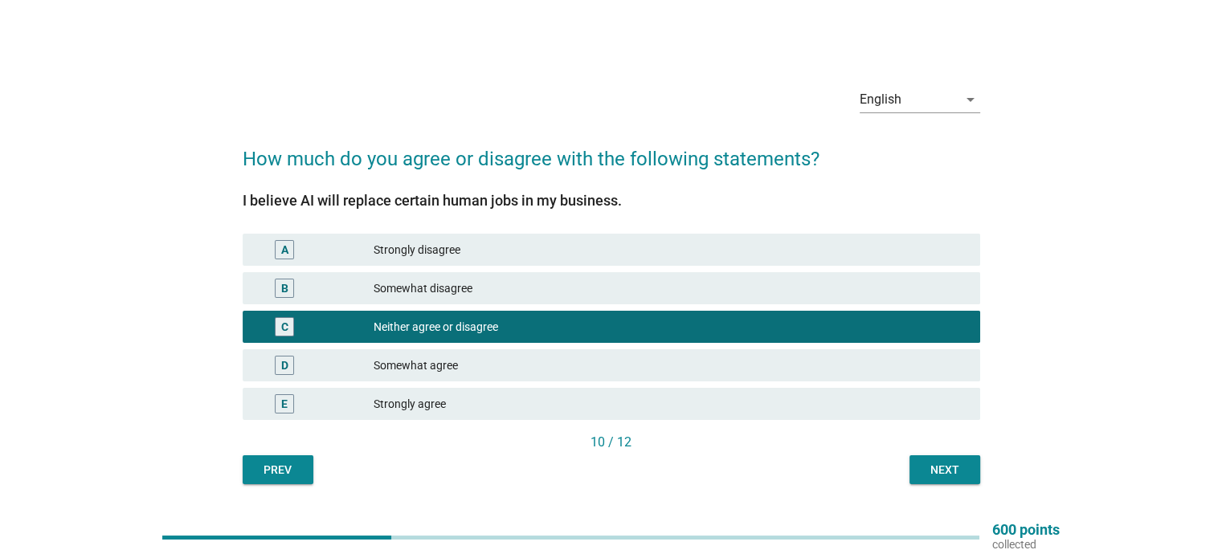
click at [934, 472] on div "Next" at bounding box center [944, 470] width 45 height 17
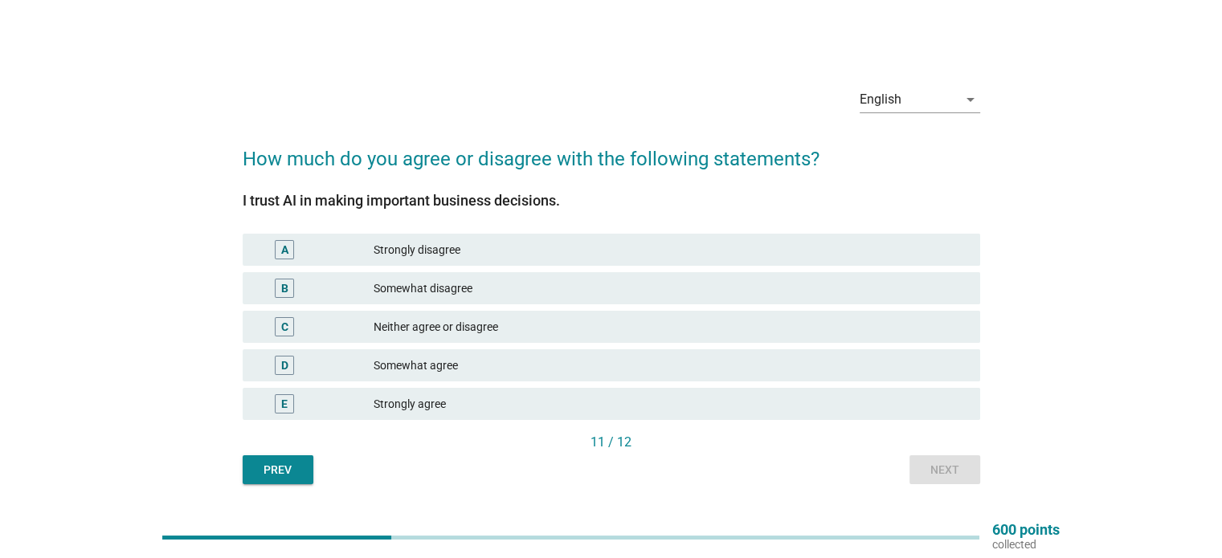
click at [562, 276] on div "B Somewhat disagree" at bounding box center [611, 288] width 737 height 32
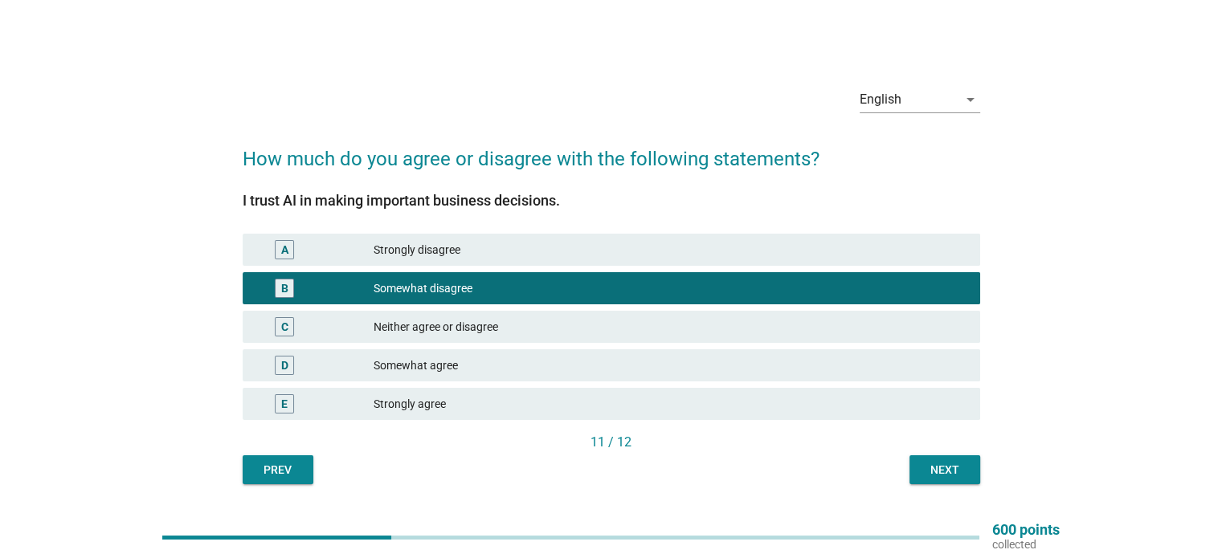
click at [935, 470] on div "Next" at bounding box center [944, 470] width 45 height 17
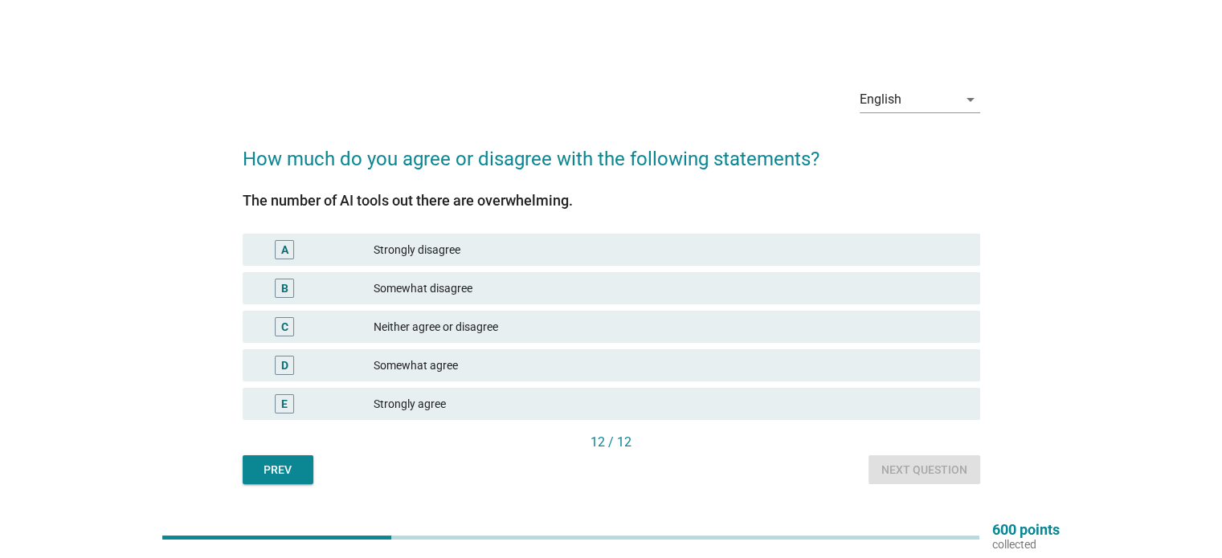
click at [693, 366] on div "Somewhat agree" at bounding box center [670, 365] width 593 height 19
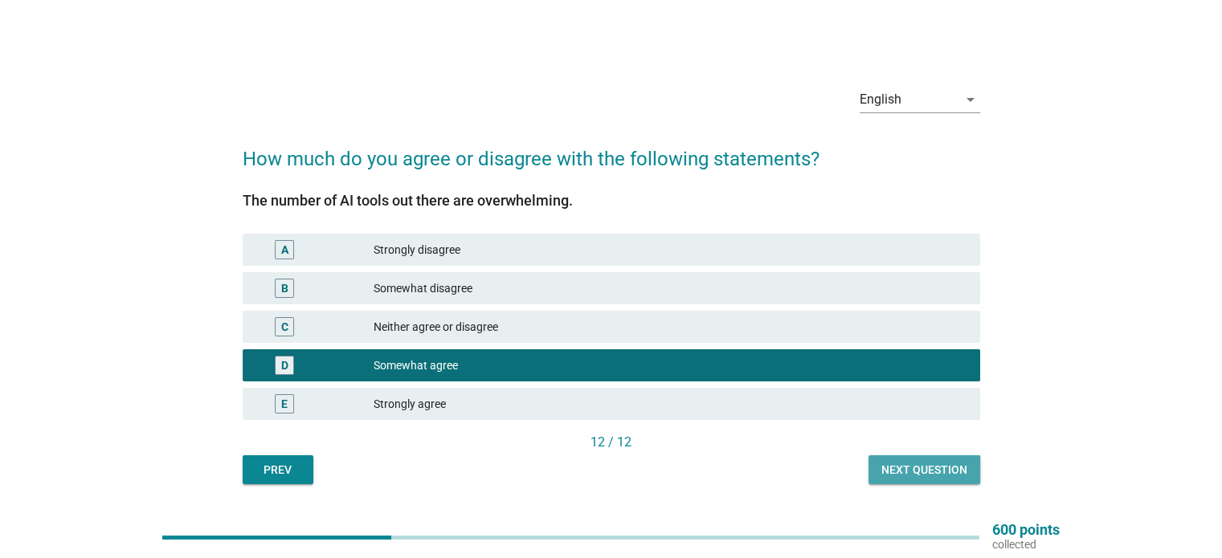
click at [909, 462] on div "Next question" at bounding box center [924, 470] width 86 height 17
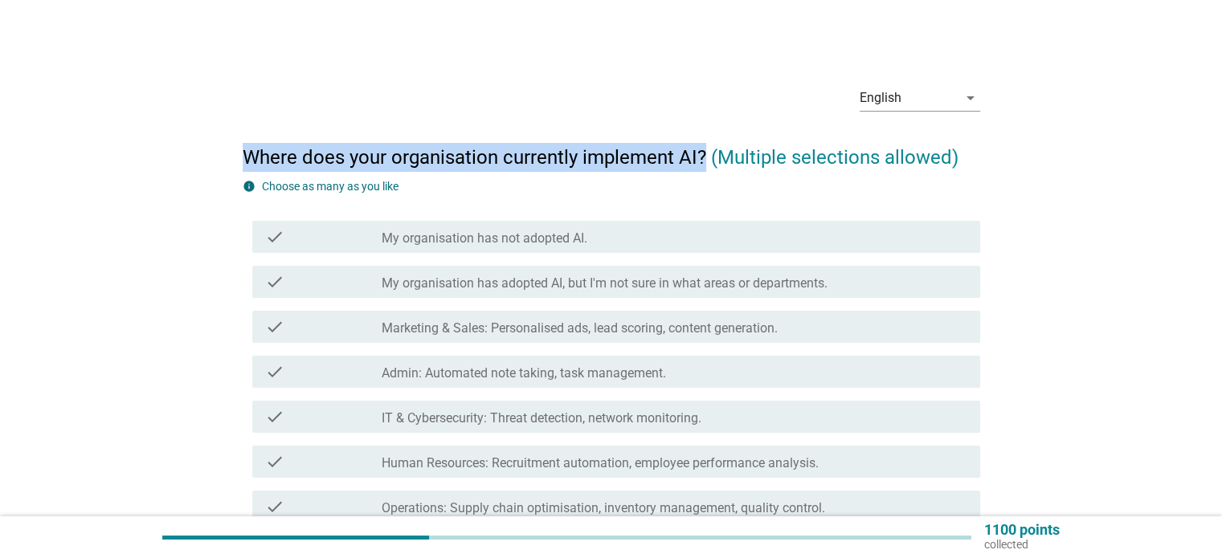
drag, startPoint x: 247, startPoint y: 157, endPoint x: 701, endPoint y: 159, distance: 453.1
click at [701, 159] on h2 "Where does your organisation currently implement AI? (Multiple selections allow…" at bounding box center [611, 149] width 737 height 45
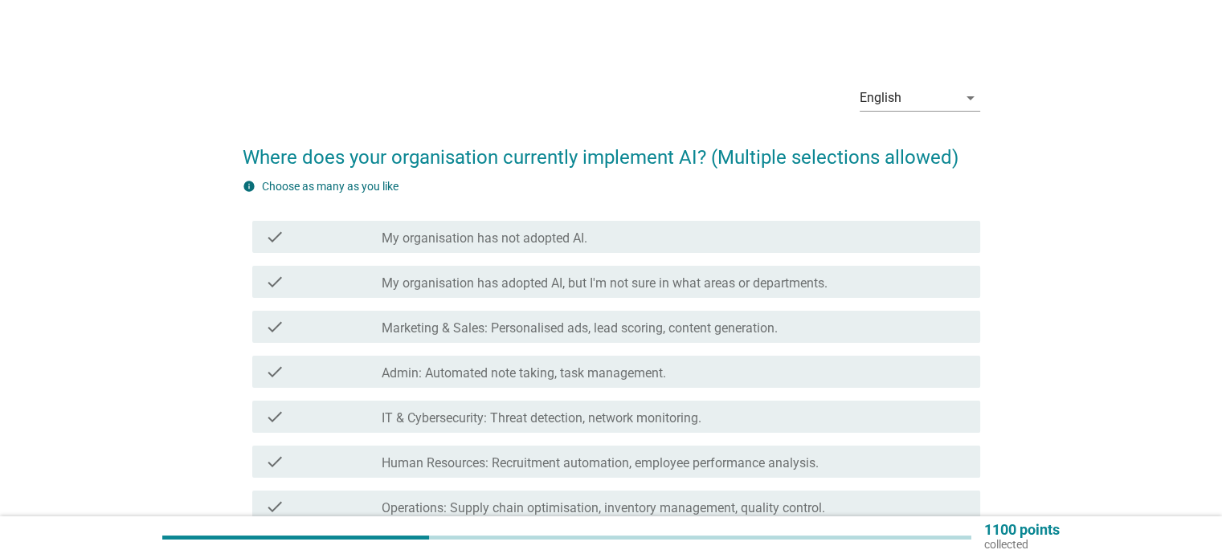
drag, startPoint x: 663, startPoint y: 163, endPoint x: 206, endPoint y: 261, distance: 466.7
click at [206, 261] on div "English arrow_drop_down Where does your organisation currently implement AI? (M…" at bounding box center [611, 411] width 1145 height 705
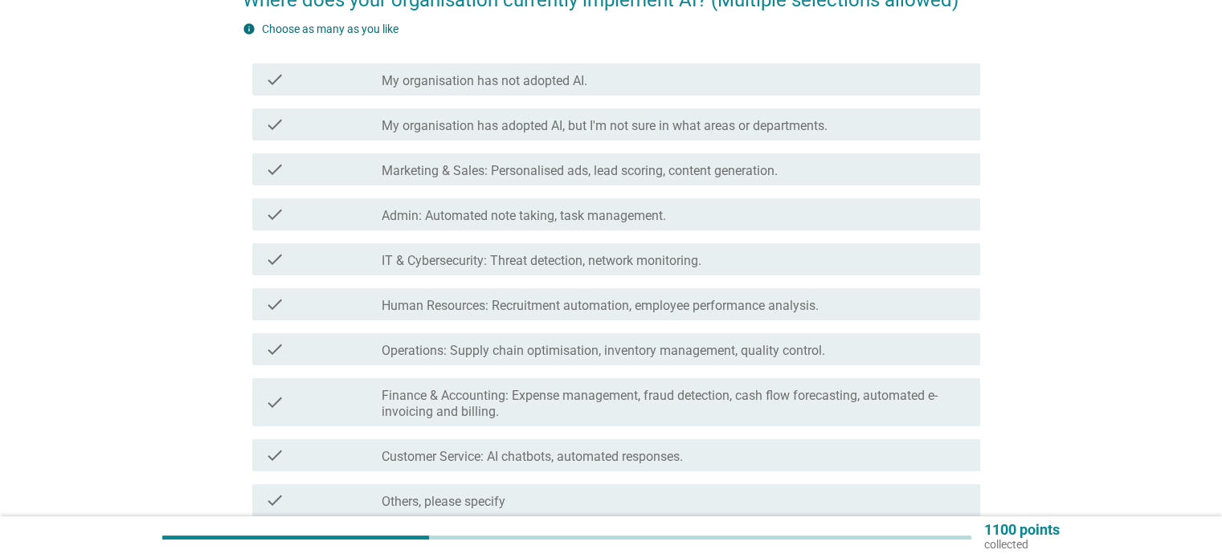
scroll to position [161, 0]
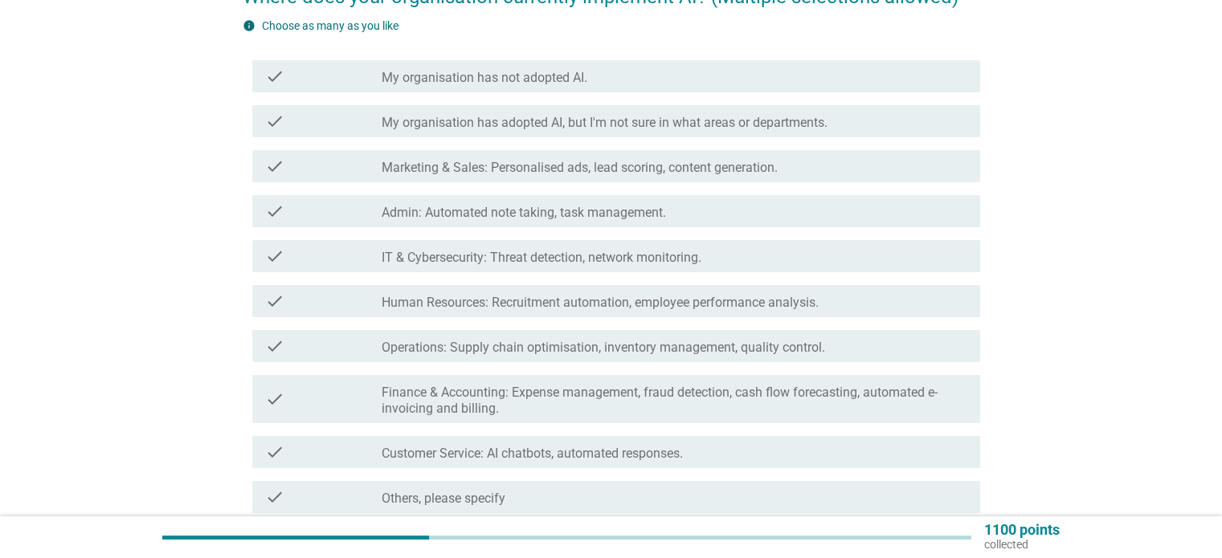
click at [683, 254] on label "IT & Cybersecurity: Threat detection, network monitoring." at bounding box center [542, 258] width 320 height 16
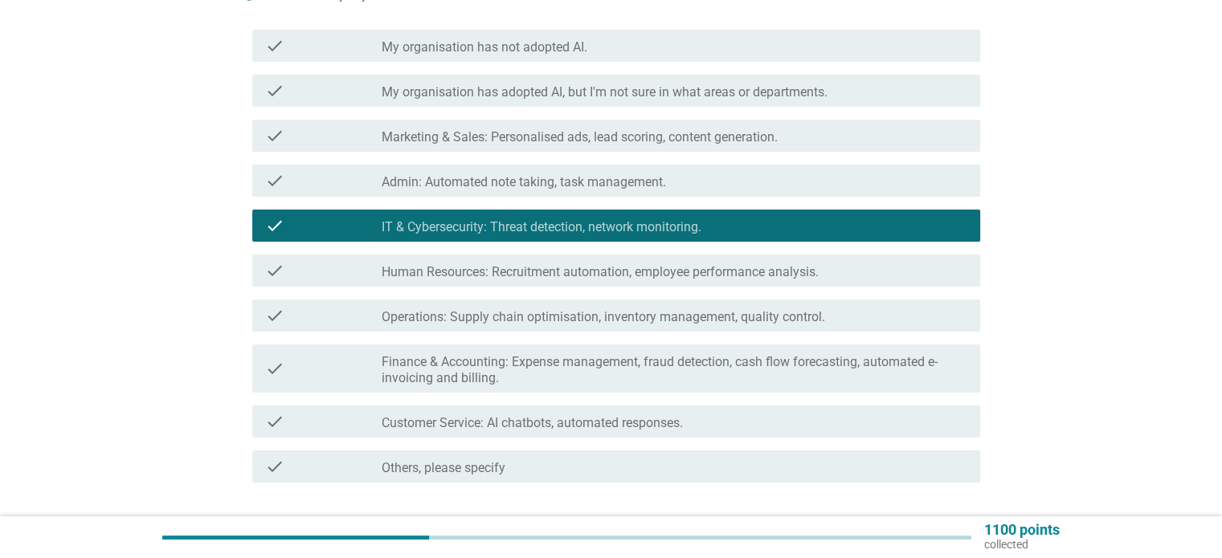
scroll to position [241, 0]
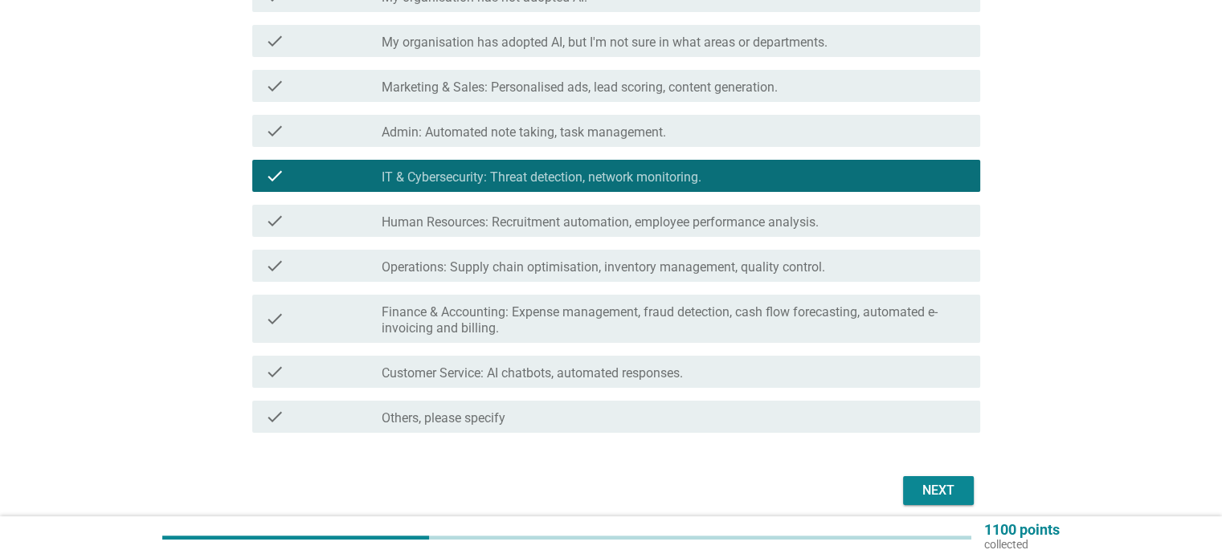
click at [764, 381] on div "check_box_outline_blank Customer Service: AI chatbots, automated responses." at bounding box center [674, 371] width 585 height 19
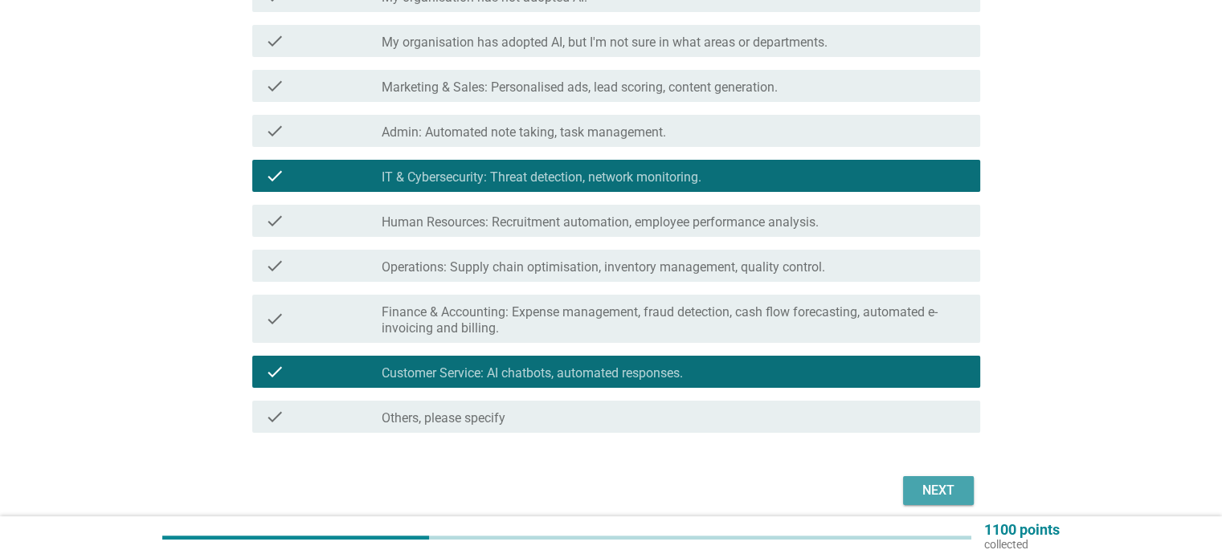
click at [937, 489] on div "Next" at bounding box center [938, 490] width 45 height 19
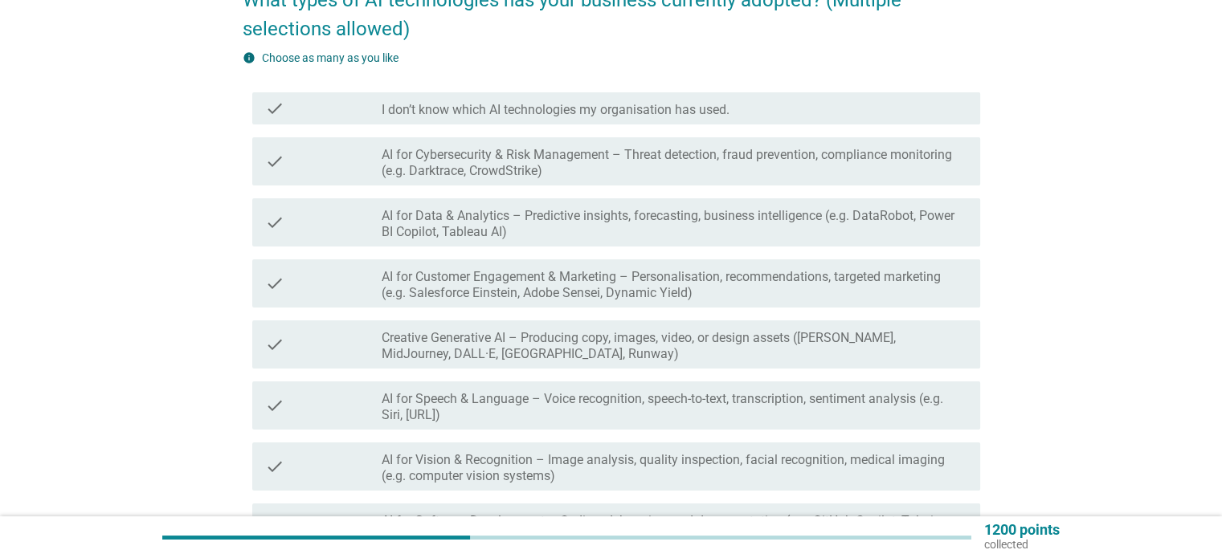
scroll to position [161, 0]
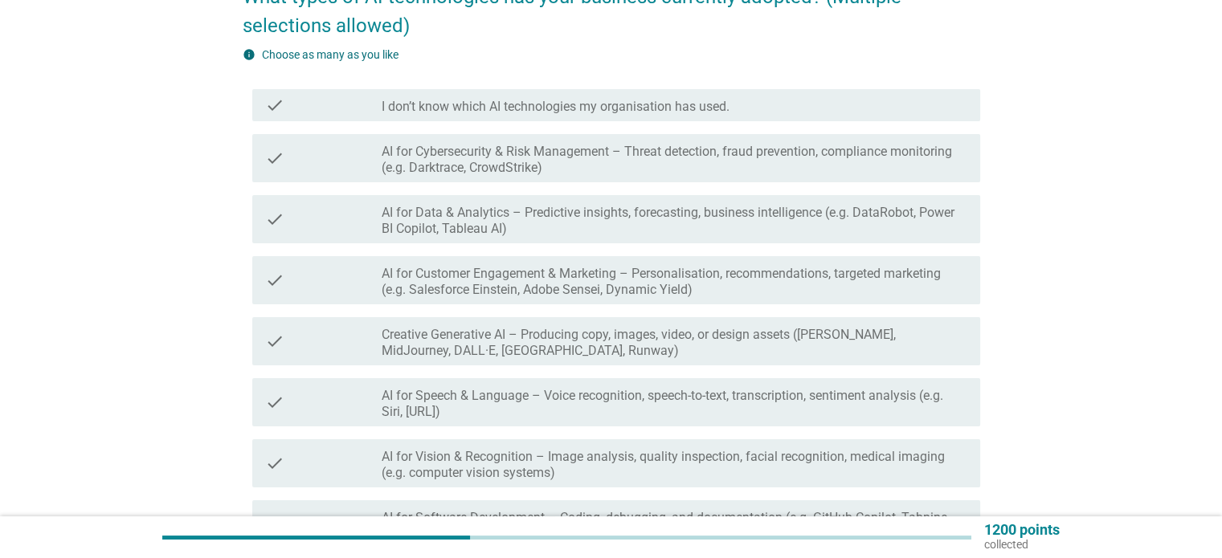
click at [909, 161] on label "AI for Cybersecurity & Risk Management – Threat detection, fraud prevention, co…" at bounding box center [674, 160] width 585 height 32
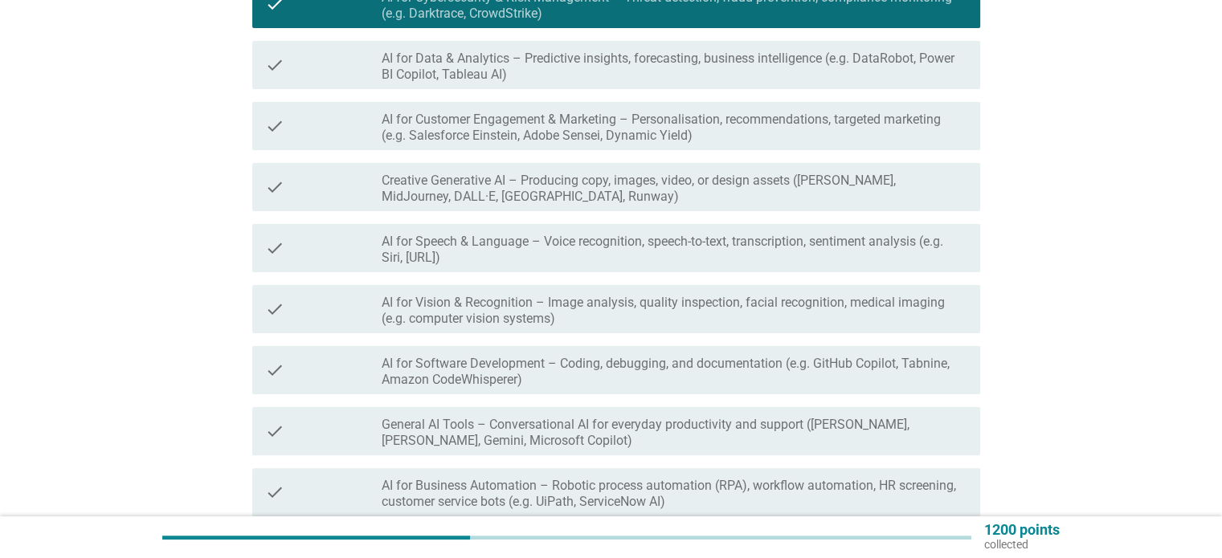
scroll to position [321, 0]
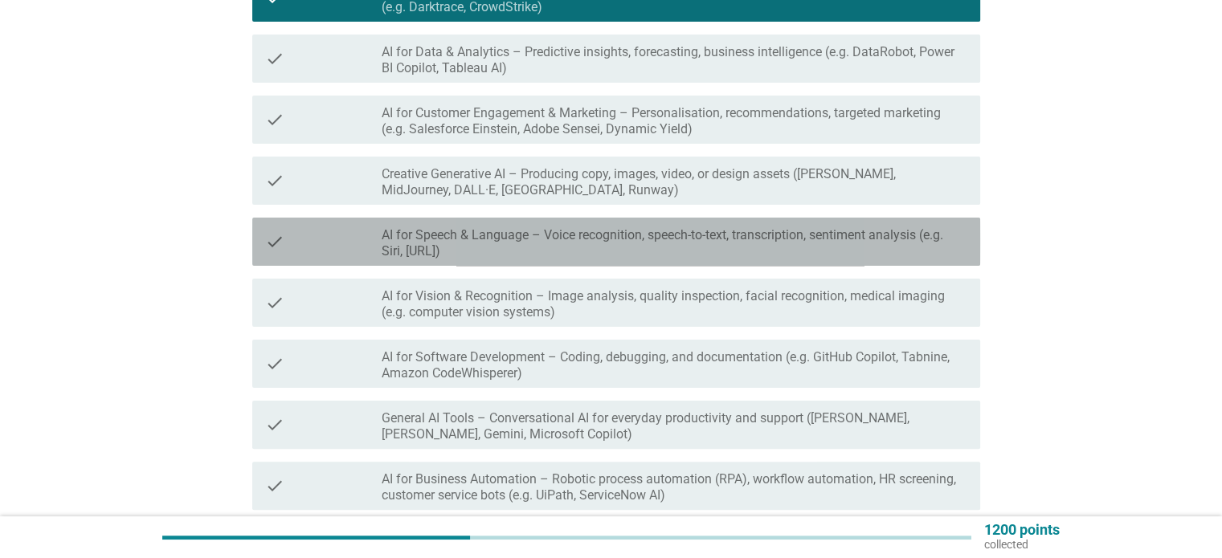
click at [885, 251] on label "AI for Speech & Language – Voice recognition, speech-to-text, transcription, se…" at bounding box center [674, 243] width 585 height 32
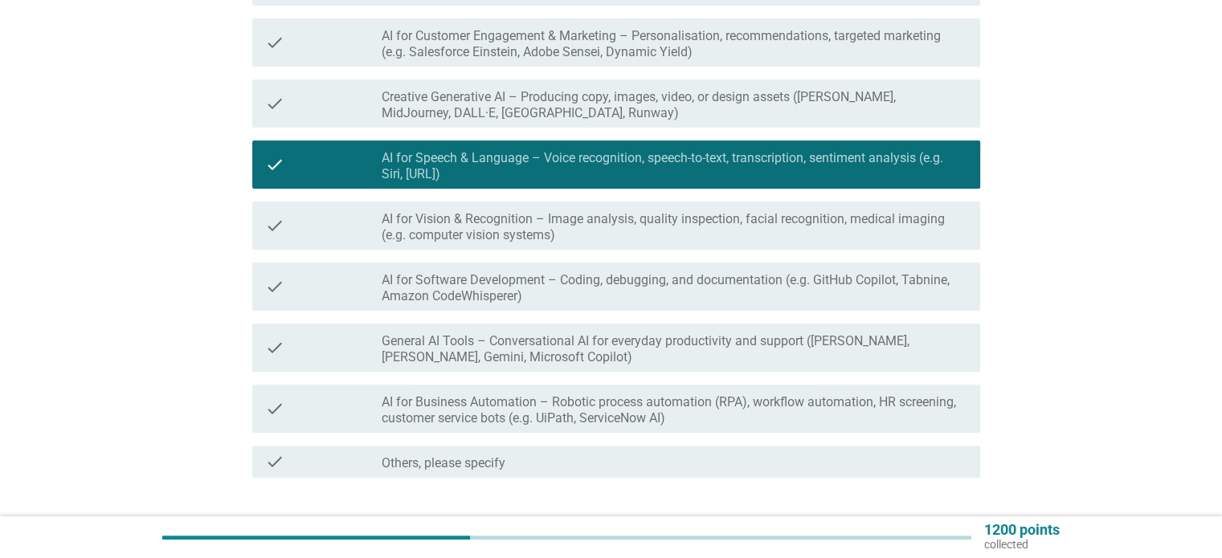
scroll to position [402, 0]
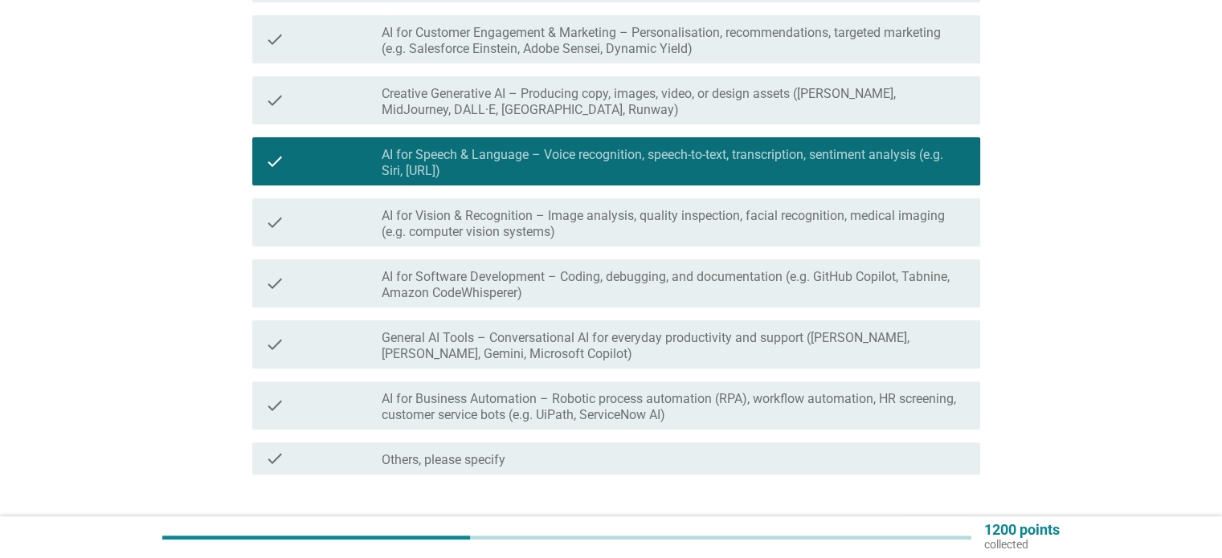
click at [911, 234] on label "AI for Vision & Recognition – Image analysis, quality inspection, facial recogn…" at bounding box center [674, 224] width 585 height 32
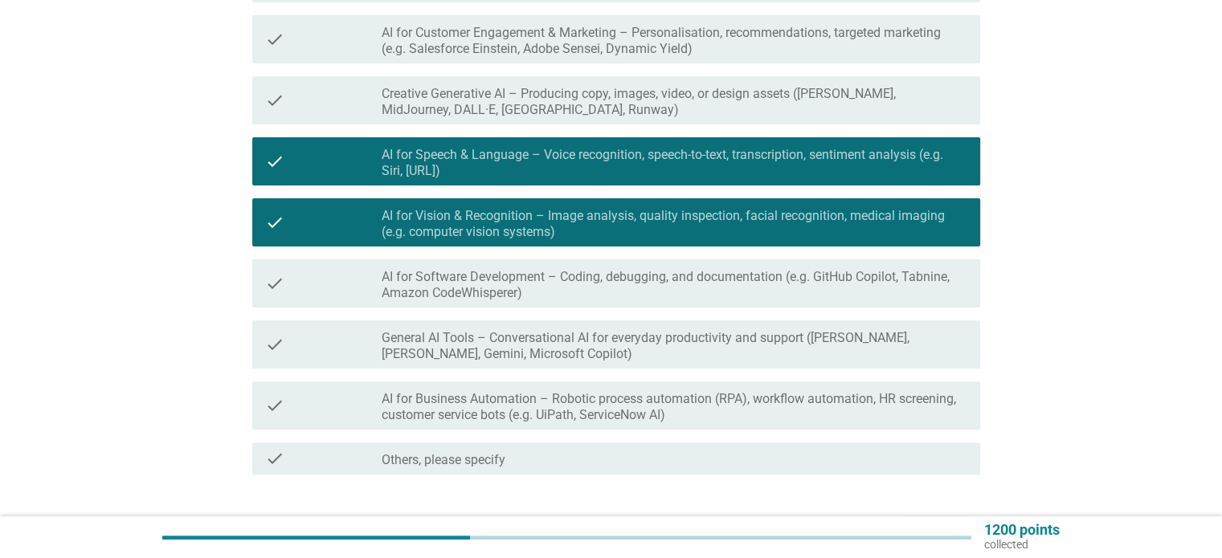
click at [916, 272] on label "AI for Software Development – Coding, debugging, and documentation (e.g. GitHub…" at bounding box center [674, 285] width 585 height 32
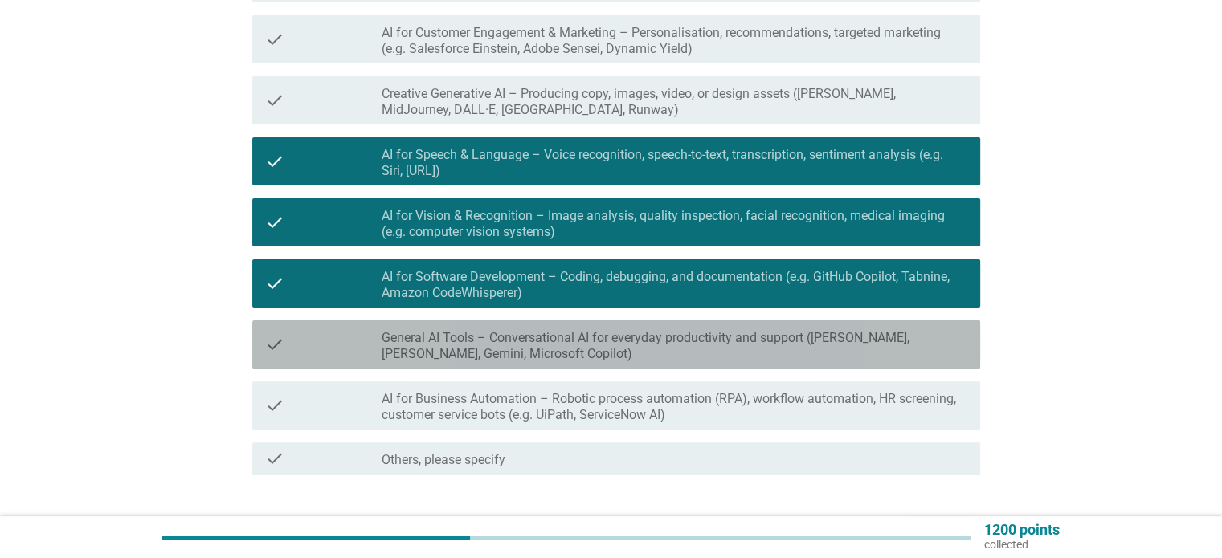
click at [913, 340] on label "General AI Tools – Conversational AI for everyday productivity and support ([PE…" at bounding box center [674, 346] width 585 height 32
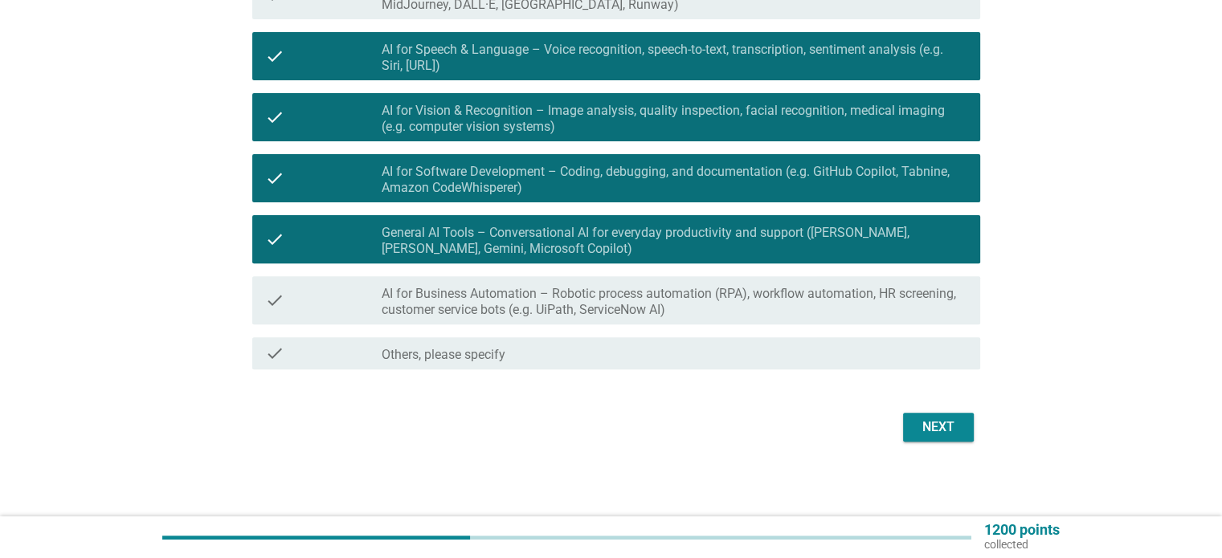
scroll to position [509, 0]
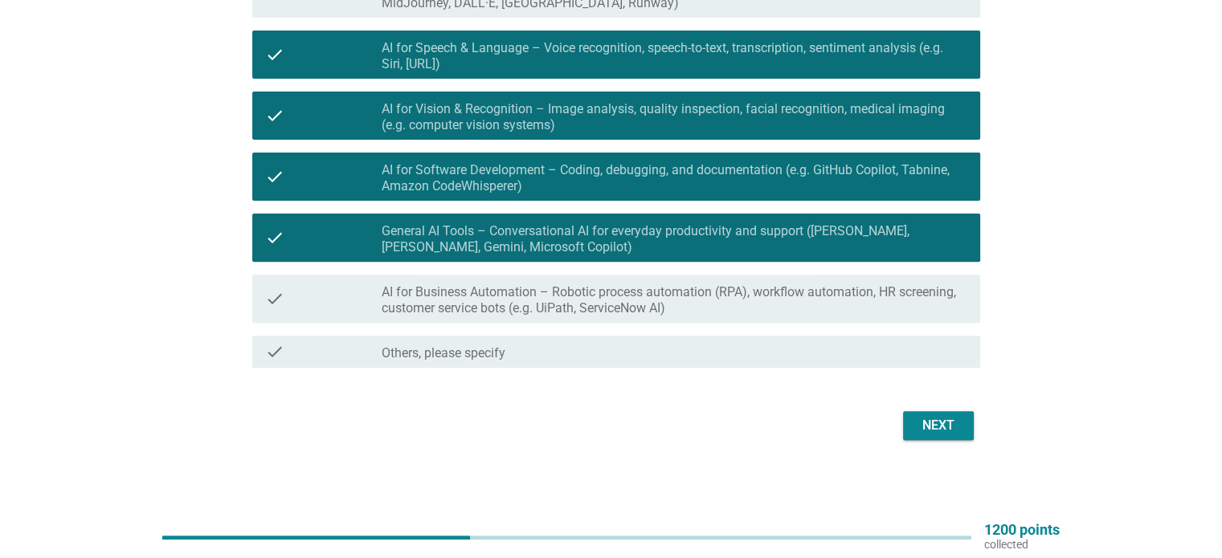
click at [949, 420] on div "Next" at bounding box center [938, 425] width 45 height 19
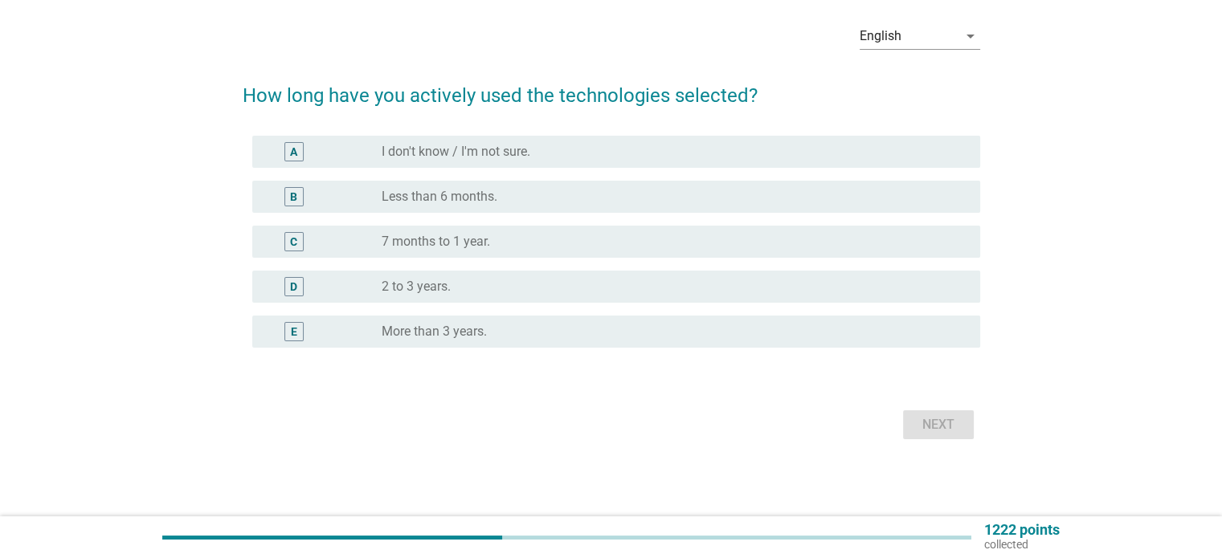
scroll to position [0, 0]
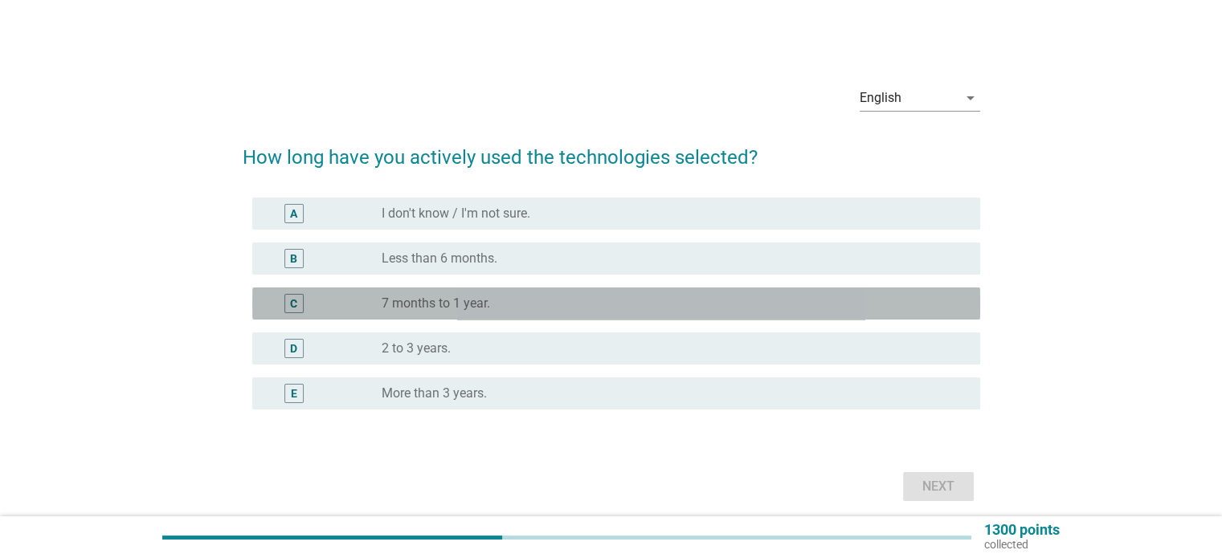
click at [598, 304] on div "radio_button_unchecked 7 months to 1 year." at bounding box center [668, 304] width 572 height 16
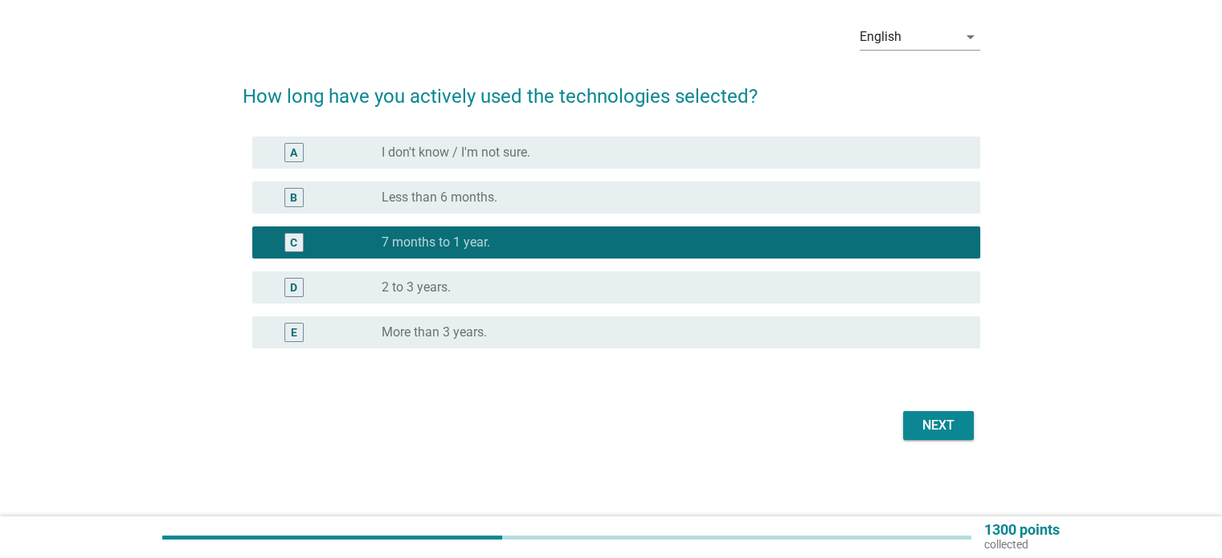
scroll to position [61, 0]
click at [957, 428] on div "Next" at bounding box center [938, 425] width 45 height 19
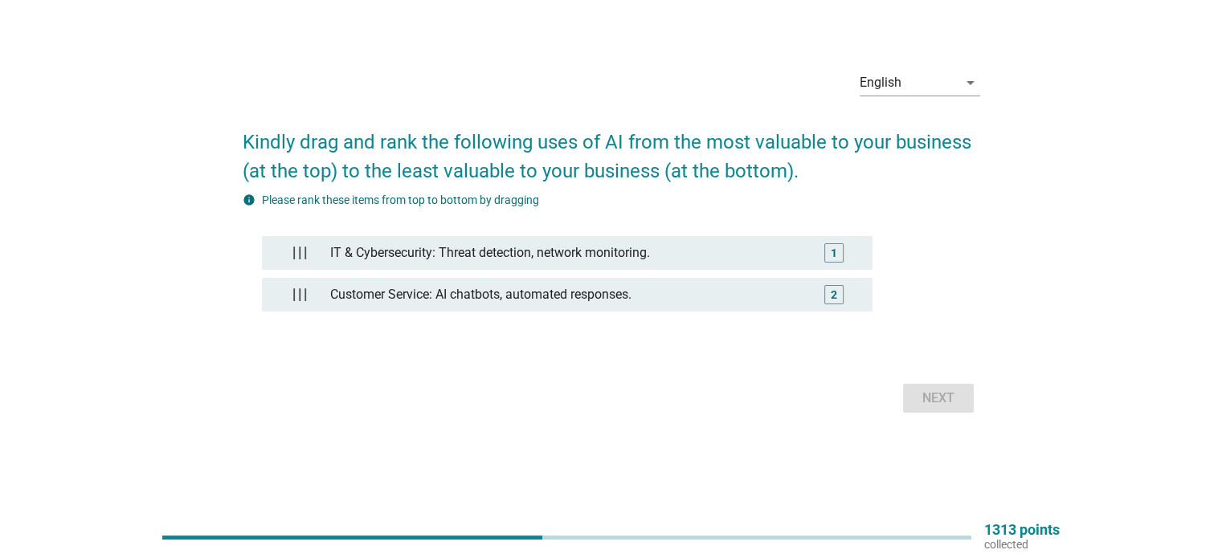
scroll to position [0, 0]
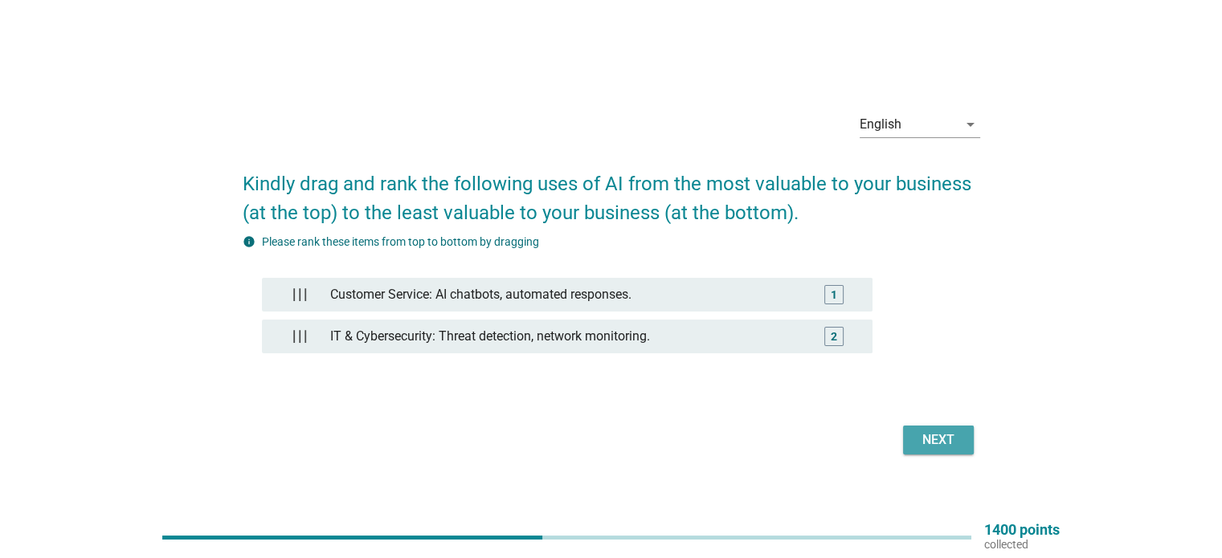
click at [922, 443] on div "Next" at bounding box center [938, 440] width 45 height 19
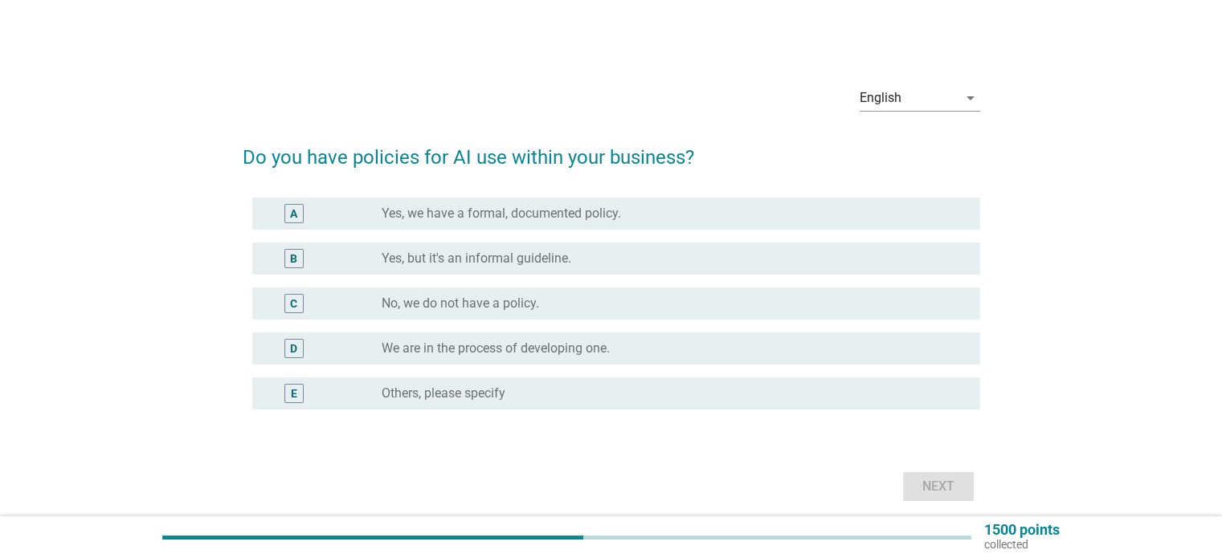
click at [668, 300] on div "radio_button_unchecked No, we do not have a policy." at bounding box center [668, 304] width 572 height 16
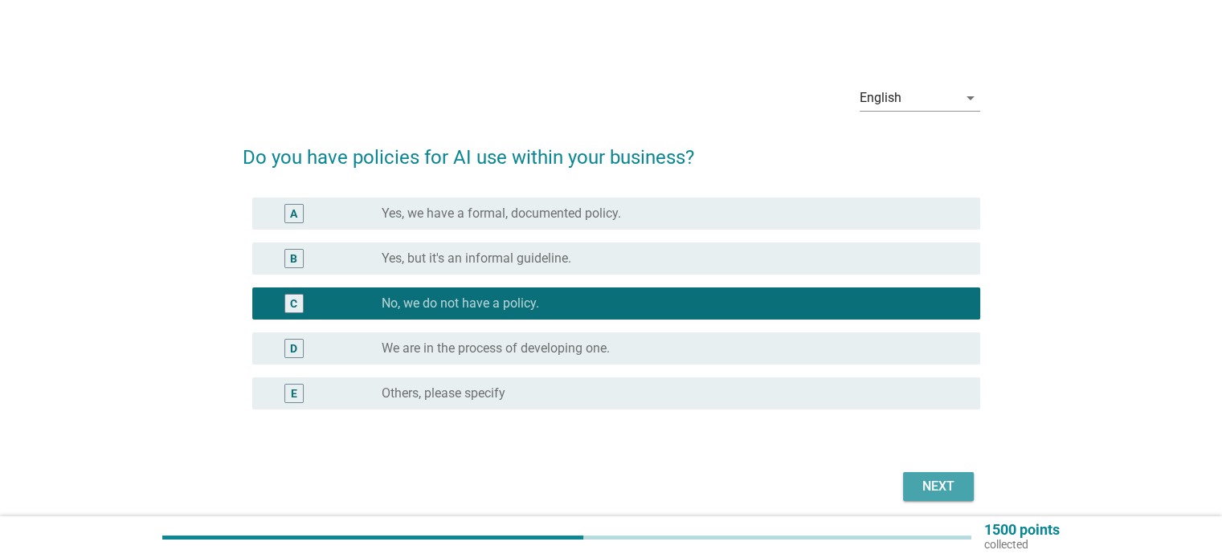
click at [928, 478] on div "Next" at bounding box center [938, 486] width 45 height 19
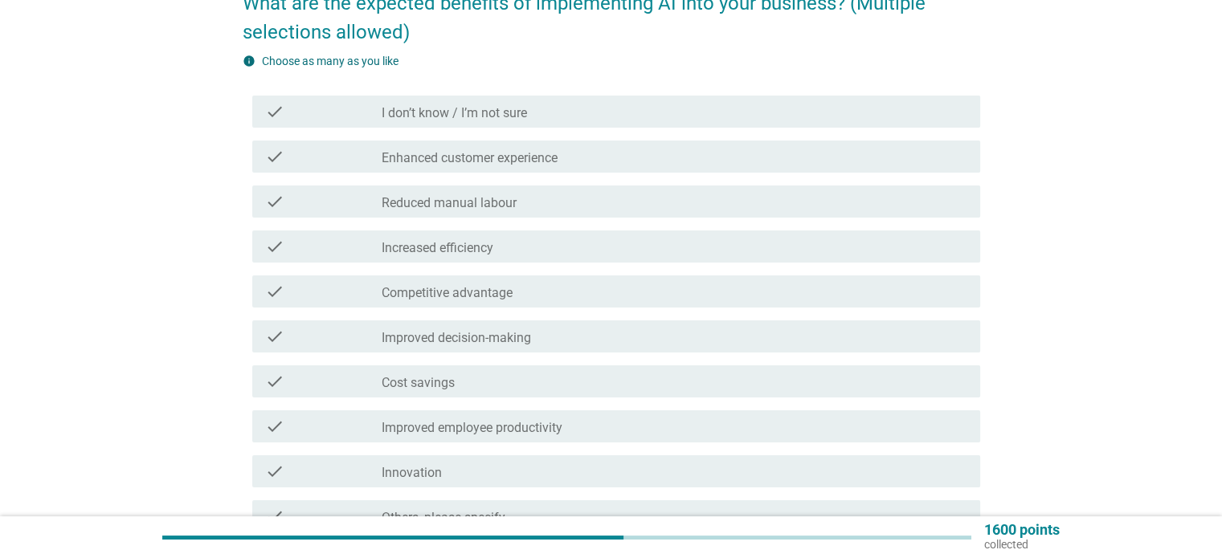
scroll to position [161, 0]
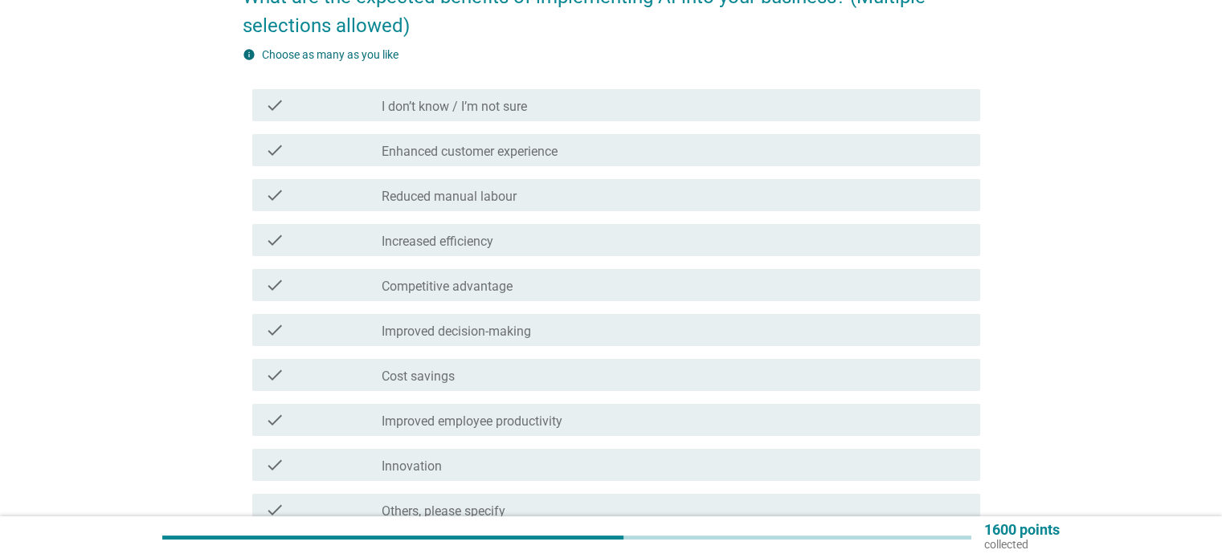
click at [512, 245] on div "check_box_outline_blank Increased efficiency" at bounding box center [674, 240] width 585 height 19
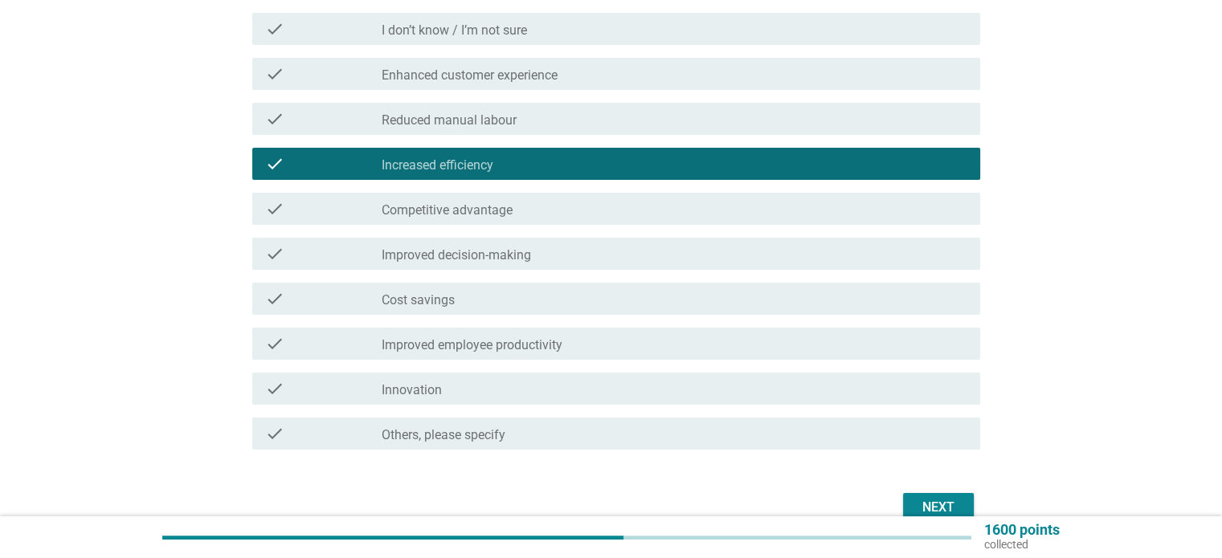
scroll to position [241, 0]
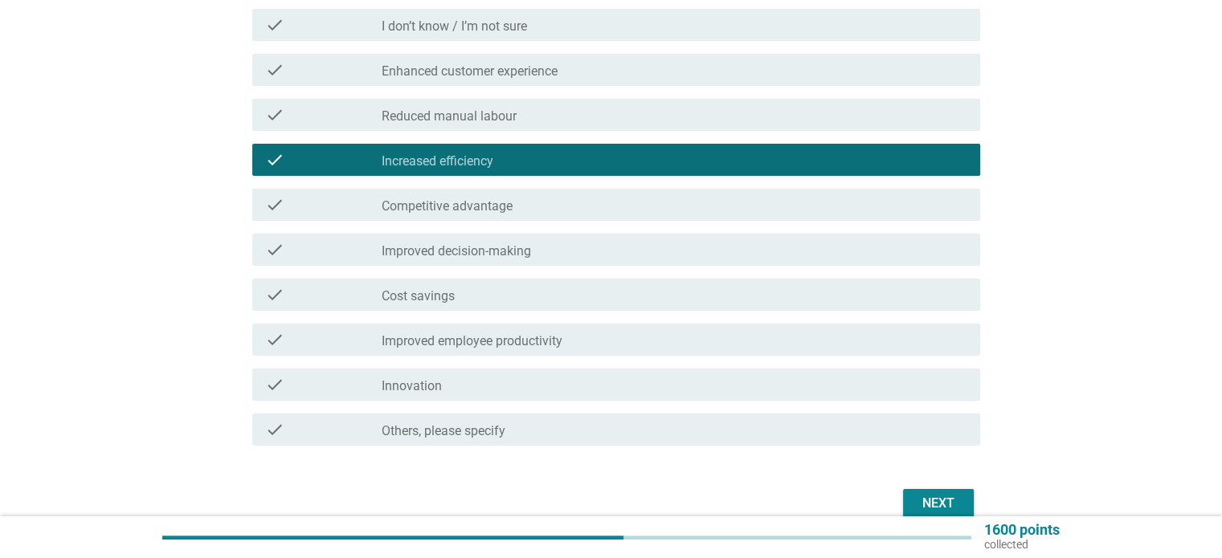
click at [652, 385] on div "check_box_outline_blank Innovation" at bounding box center [674, 384] width 585 height 19
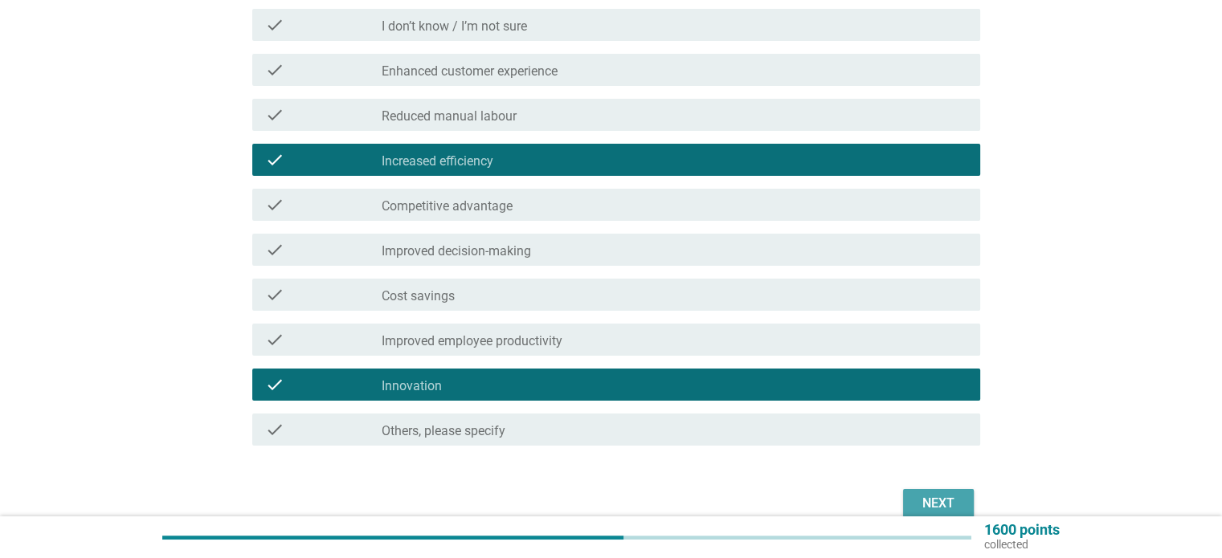
click at [937, 496] on div "Next" at bounding box center [938, 503] width 45 height 19
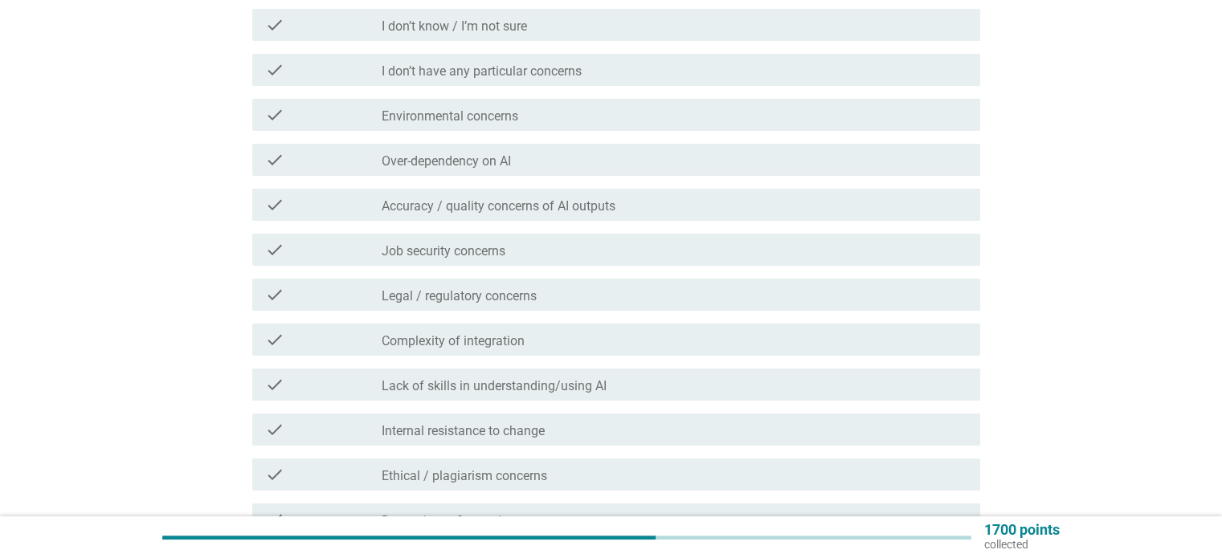
click at [465, 170] on div "check check_box_outline_blank Over-dependency on AI" at bounding box center [616, 160] width 728 height 32
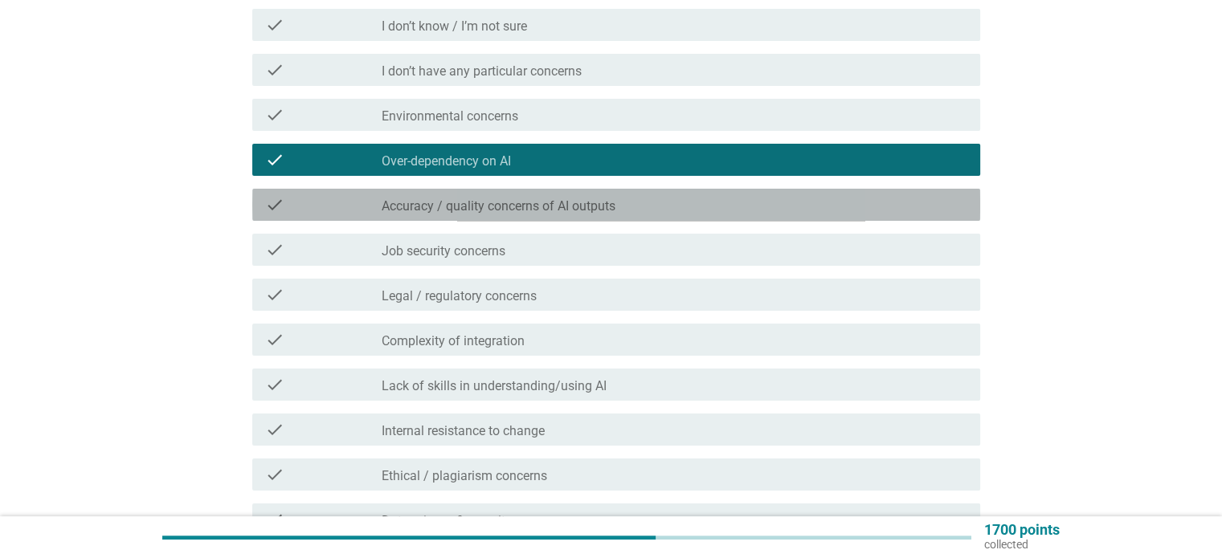
click at [485, 210] on label "Accuracy / quality concerns of AI outputs" at bounding box center [499, 206] width 234 height 16
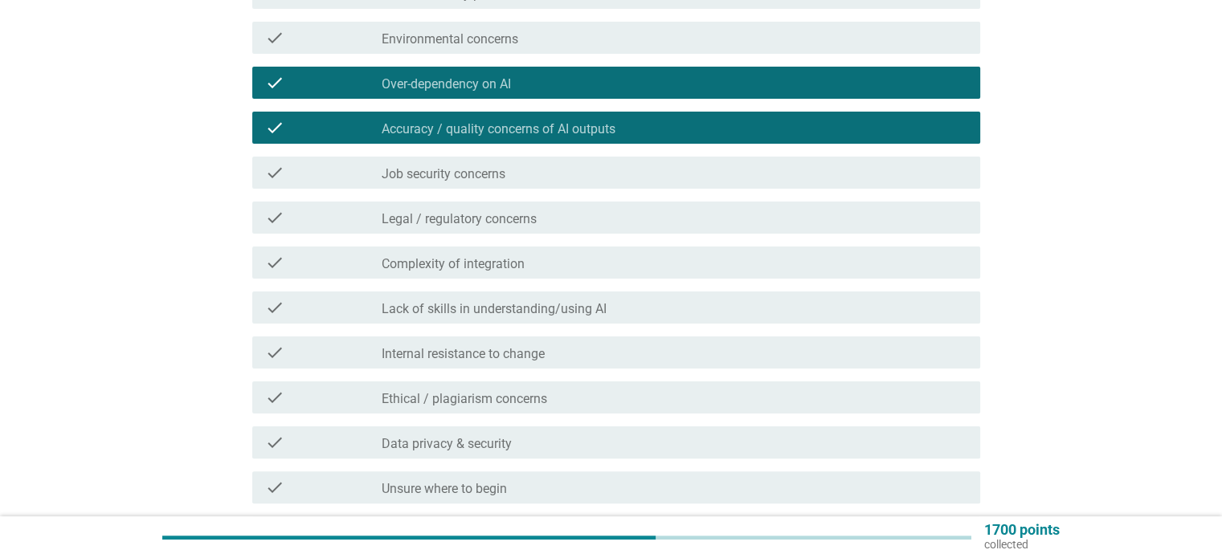
scroll to position [321, 0]
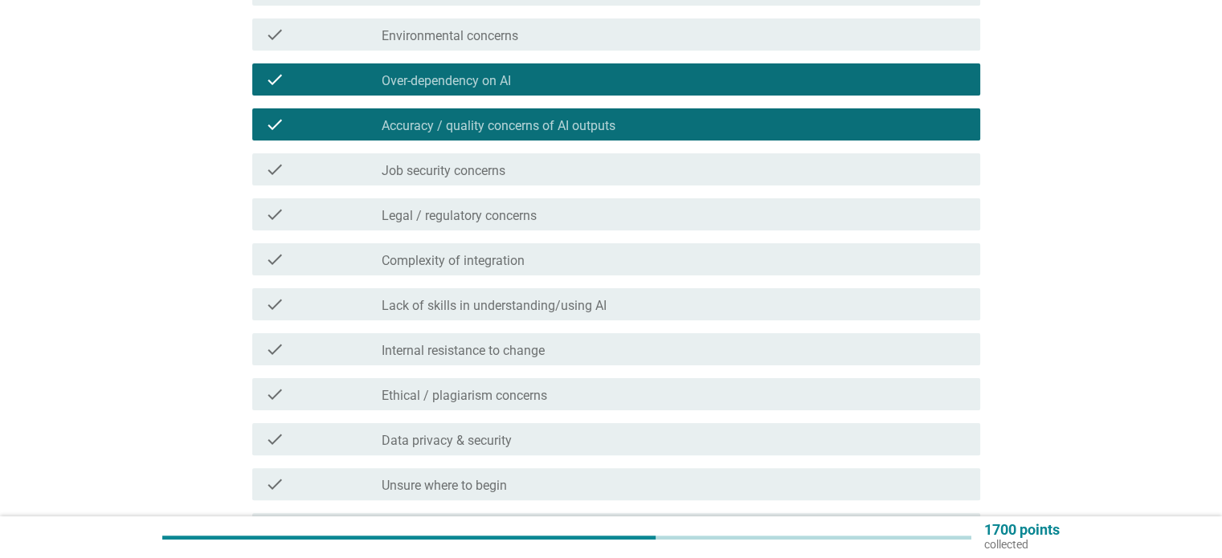
click at [517, 167] on div "check_box_outline_blank Job security concerns" at bounding box center [674, 169] width 585 height 19
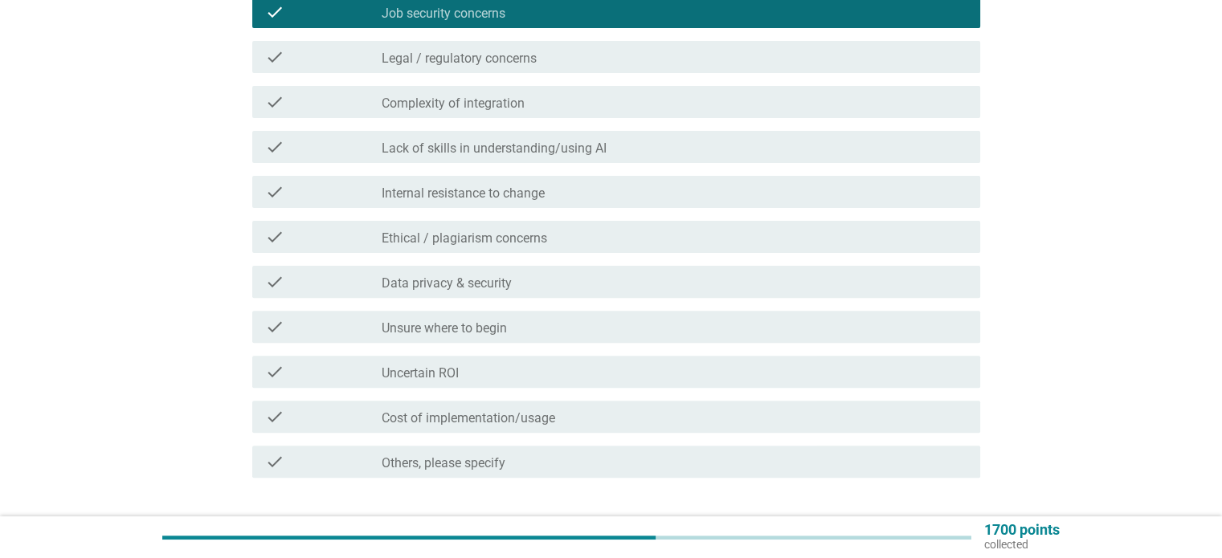
scroll to position [482, 0]
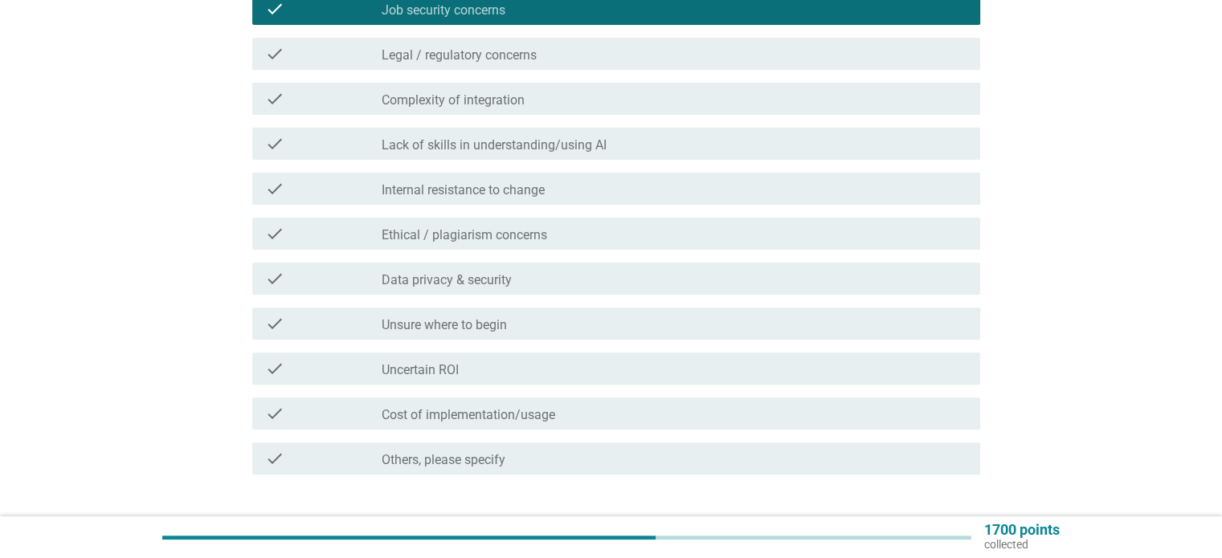
click at [557, 271] on div "check_box_outline_blank Data privacy & security" at bounding box center [674, 278] width 585 height 19
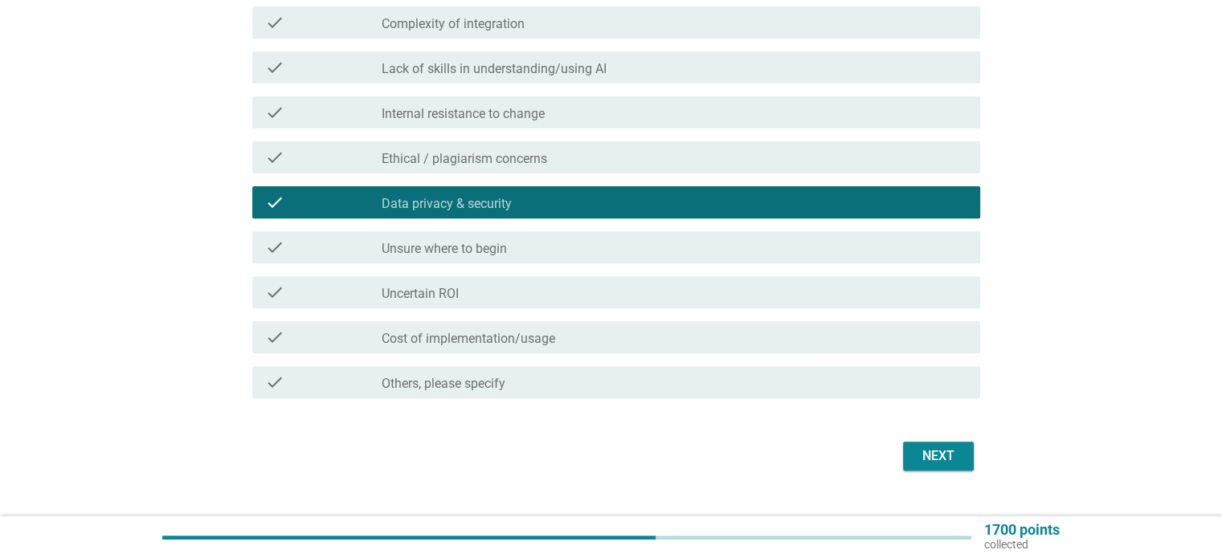
scroll to position [562, 0]
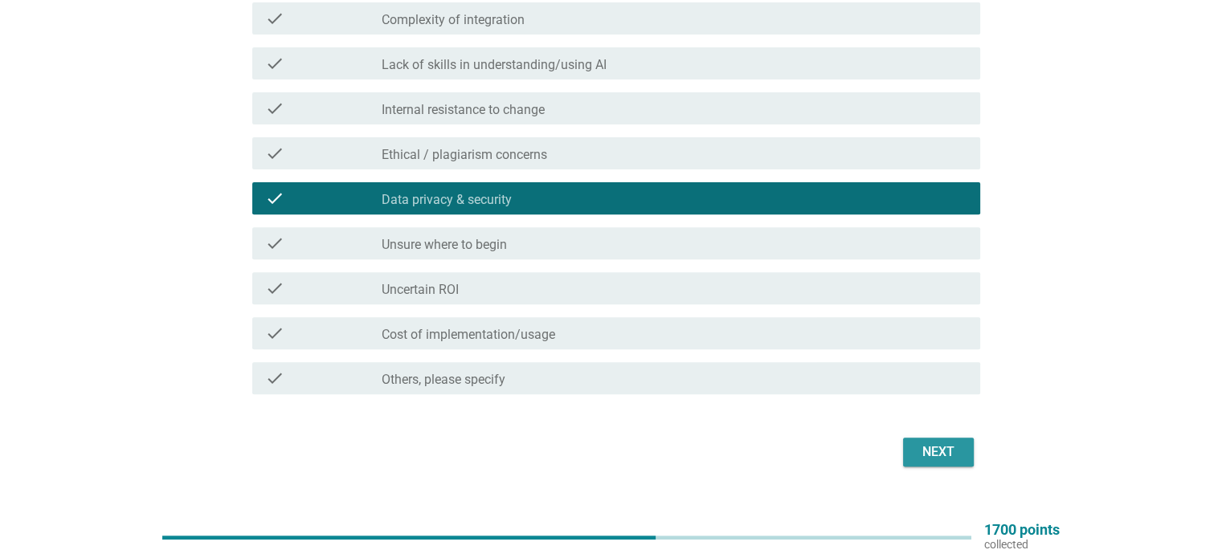
click at [951, 447] on div "Next" at bounding box center [938, 452] width 45 height 19
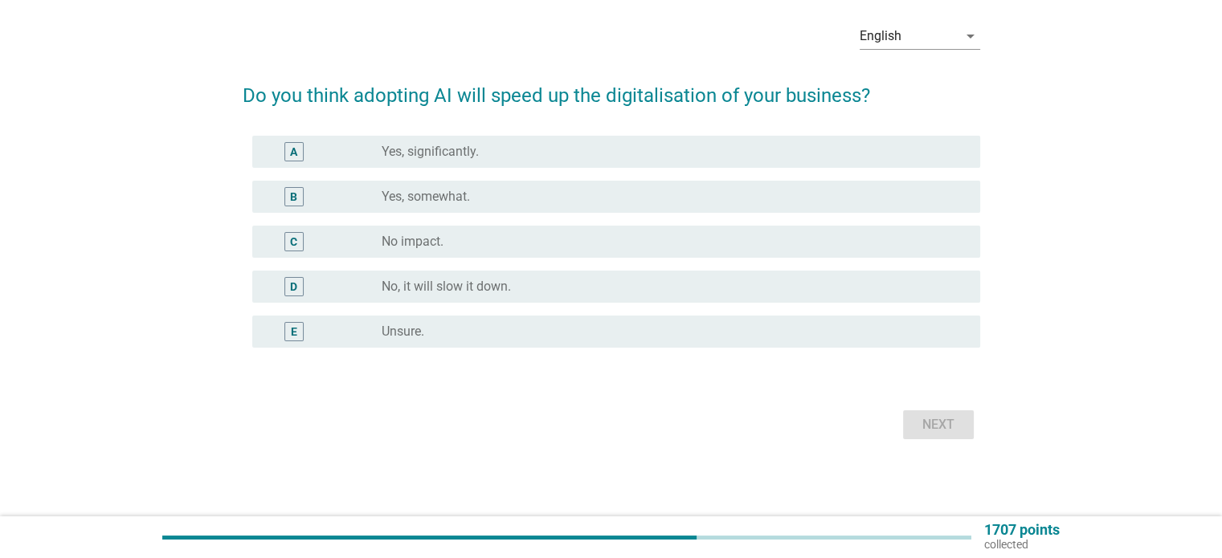
scroll to position [0, 0]
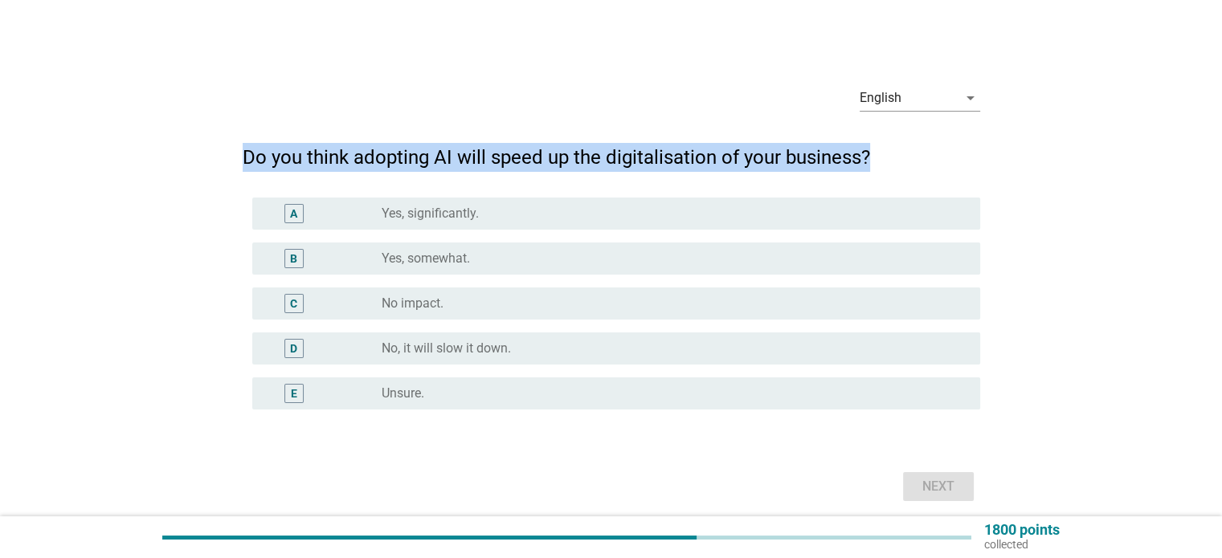
drag, startPoint x: 253, startPoint y: 152, endPoint x: 868, endPoint y: 156, distance: 614.6
click at [868, 156] on h2 "Do you think adopting AI will speed up the digitalisation of your business?" at bounding box center [611, 149] width 737 height 45
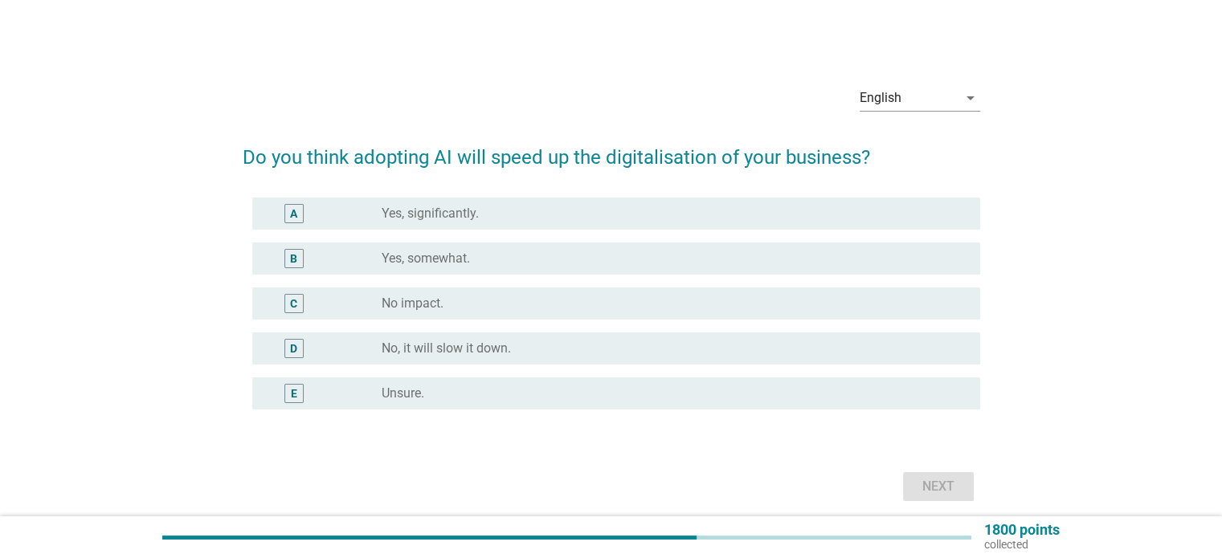
click at [528, 305] on div "radio_button_unchecked No impact." at bounding box center [668, 304] width 572 height 16
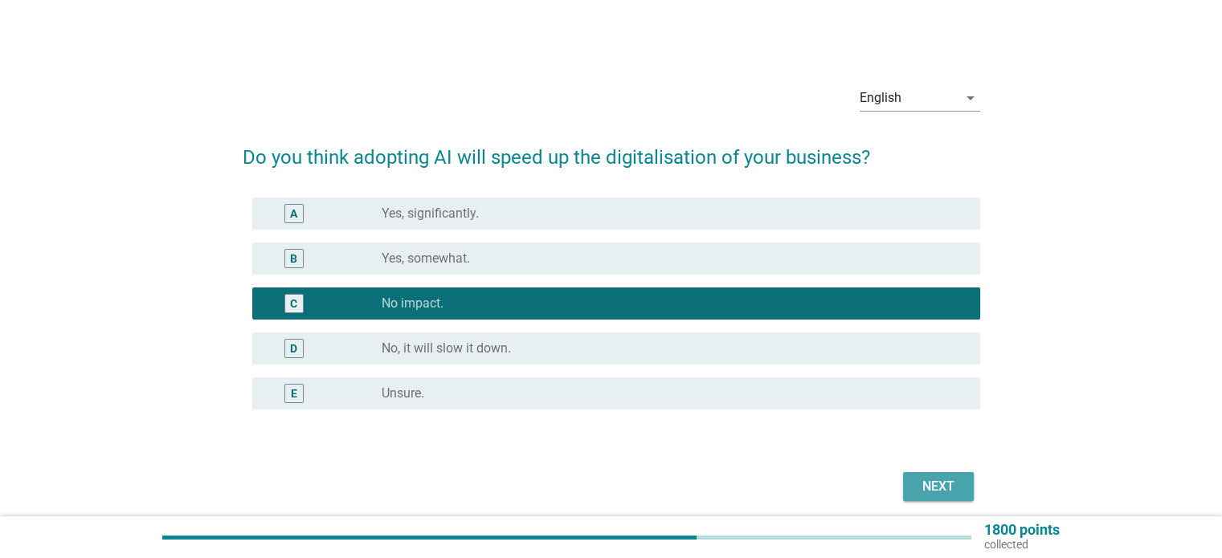
click at [929, 489] on div "Next" at bounding box center [938, 486] width 45 height 19
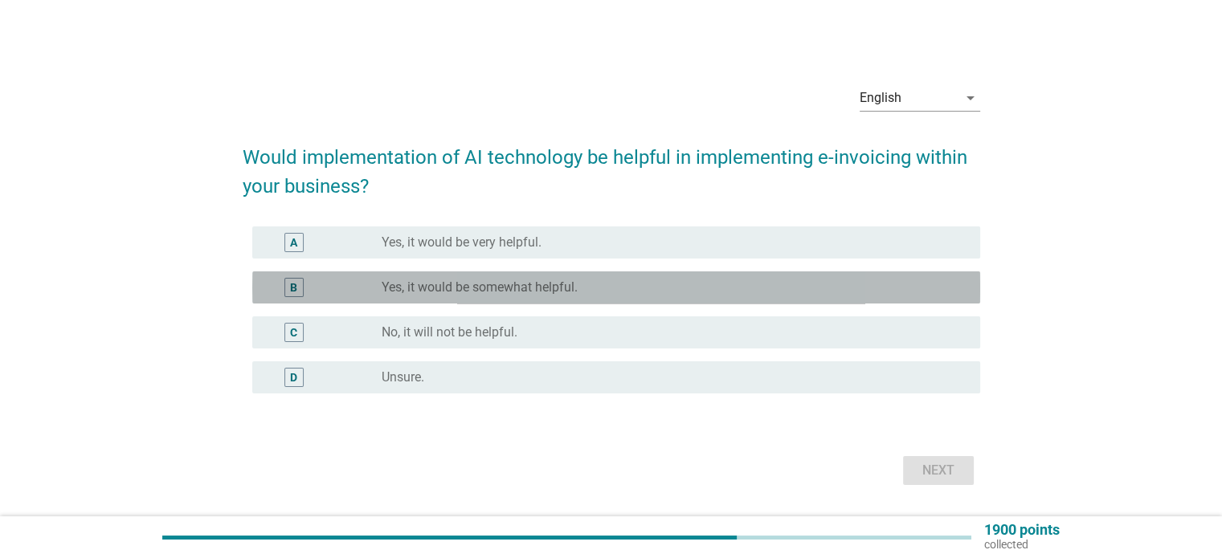
click at [567, 288] on label "Yes, it would be somewhat helpful." at bounding box center [480, 288] width 196 height 16
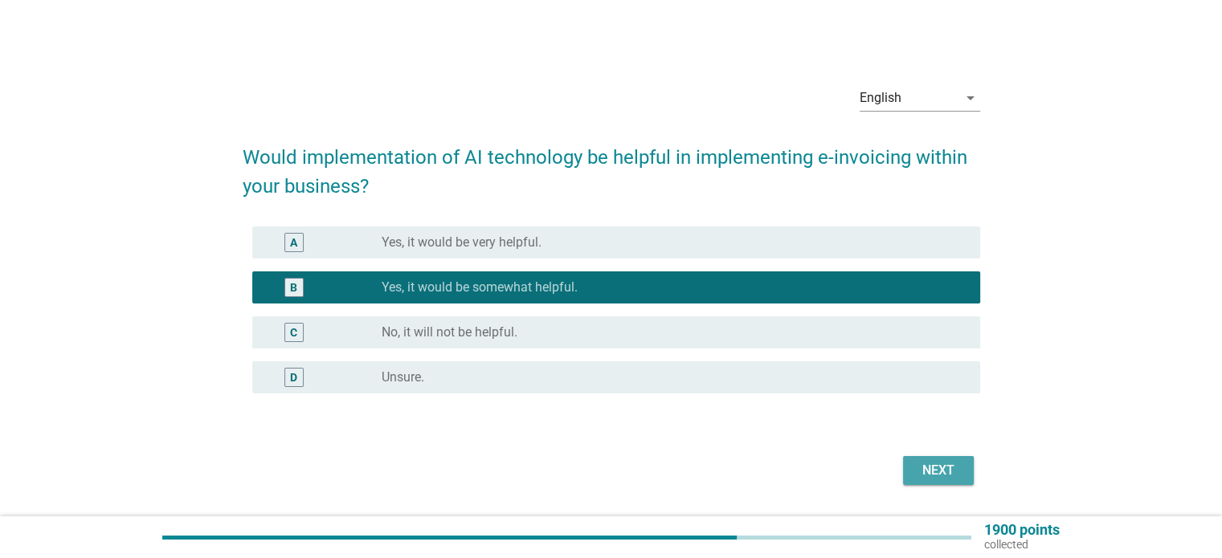
click at [954, 473] on div "Next" at bounding box center [938, 470] width 45 height 19
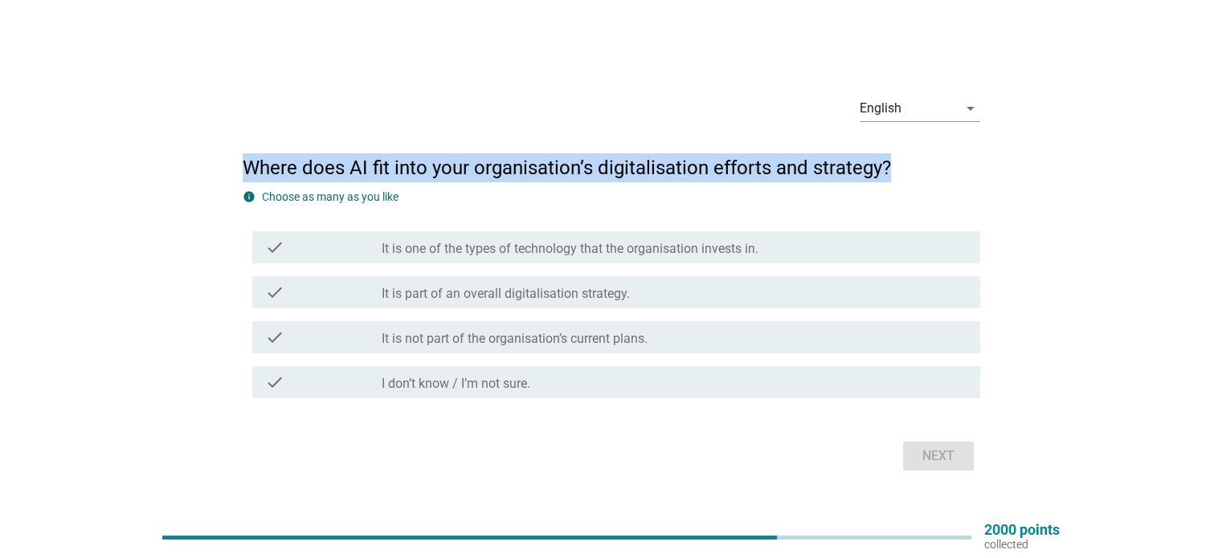
drag, startPoint x: 244, startPoint y: 167, endPoint x: 885, endPoint y: 174, distance: 640.3
click at [885, 174] on h2 "Where does AI fit into your organisation’s digitalisation efforts and strategy?" at bounding box center [611, 159] width 737 height 45
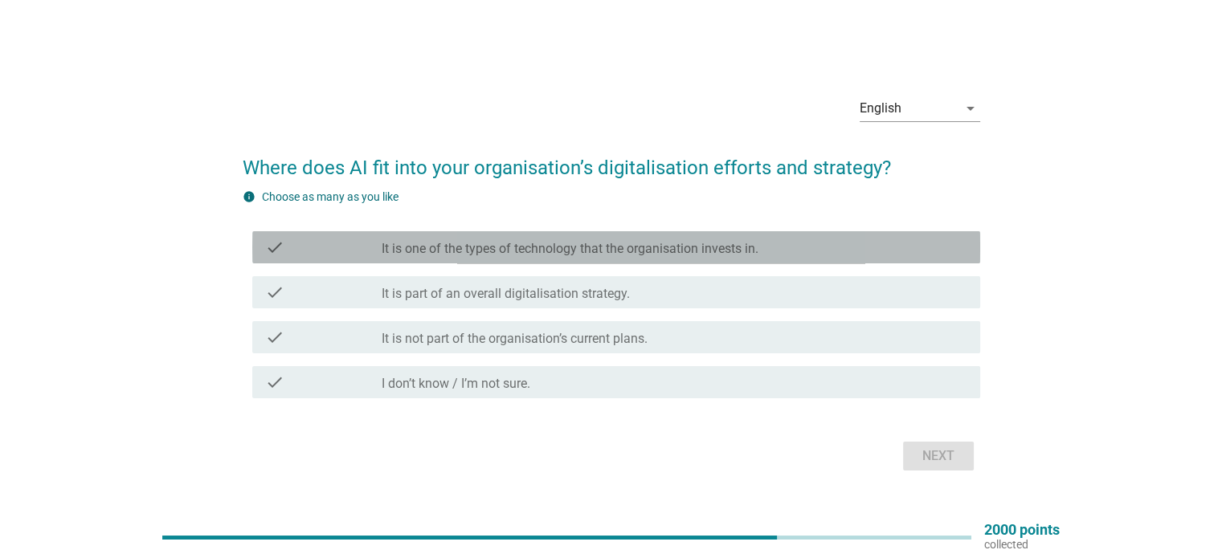
click at [684, 240] on div "check_box_outline_blank It is one of the types of technology that the organisat…" at bounding box center [674, 247] width 585 height 19
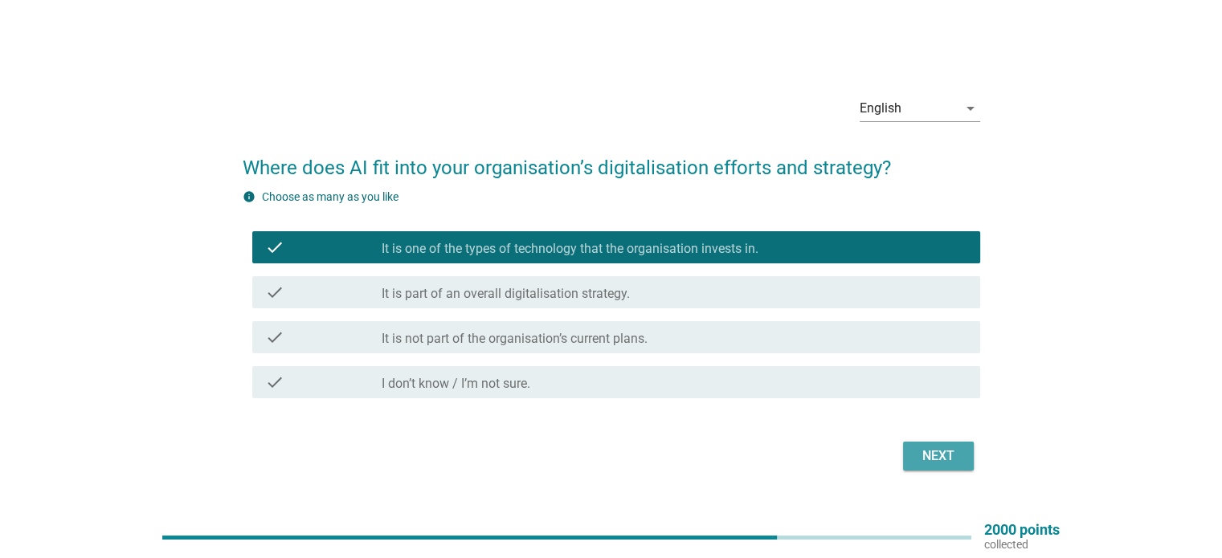
click at [931, 445] on button "Next" at bounding box center [938, 456] width 71 height 29
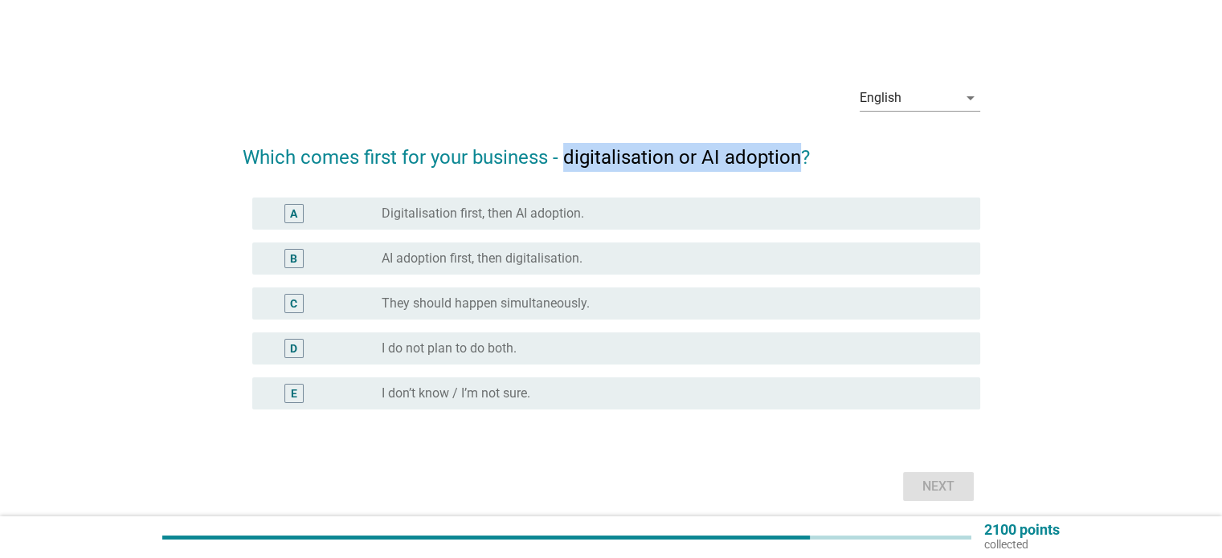
drag, startPoint x: 566, startPoint y: 160, endPoint x: 798, endPoint y: 160, distance: 231.4
click at [798, 160] on h2 "Which comes first for your business - digitalisation or AI adoption?" at bounding box center [611, 149] width 737 height 45
click at [601, 219] on div "radio_button_unchecked Digitalisation first, then AI adoption." at bounding box center [668, 214] width 572 height 16
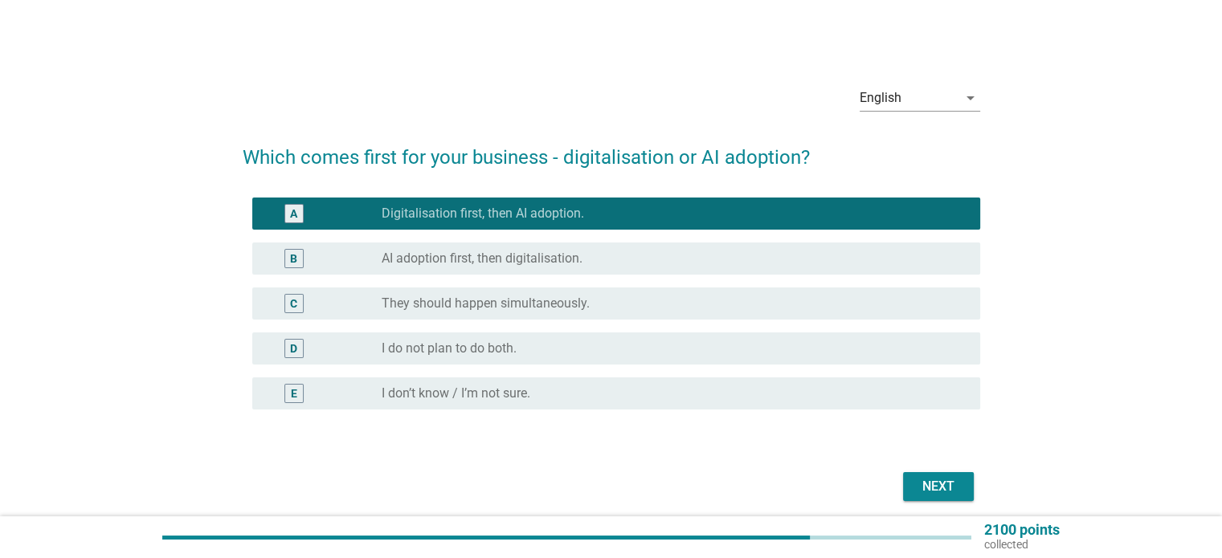
click at [926, 480] on div "Next" at bounding box center [938, 486] width 45 height 19
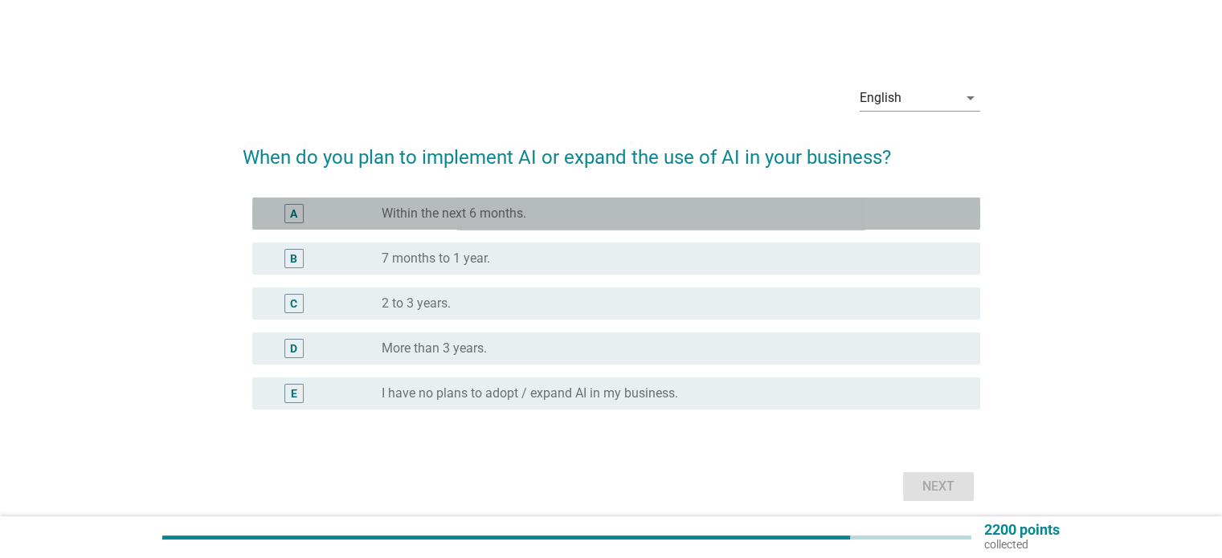
click at [498, 206] on label "Within the next 6 months." at bounding box center [454, 214] width 145 height 16
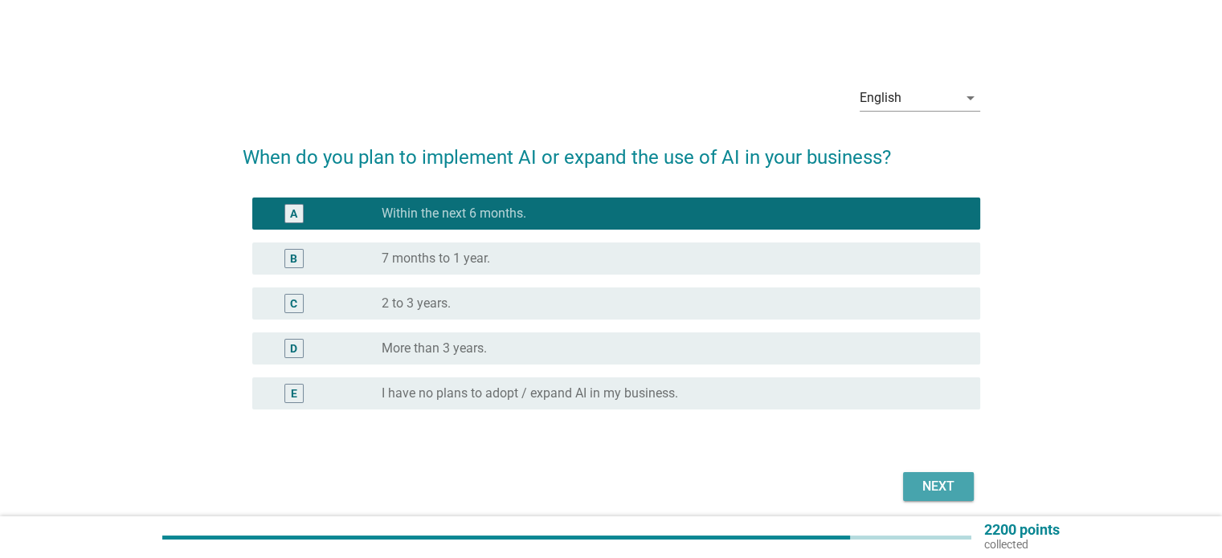
click at [943, 485] on div "Next" at bounding box center [938, 486] width 45 height 19
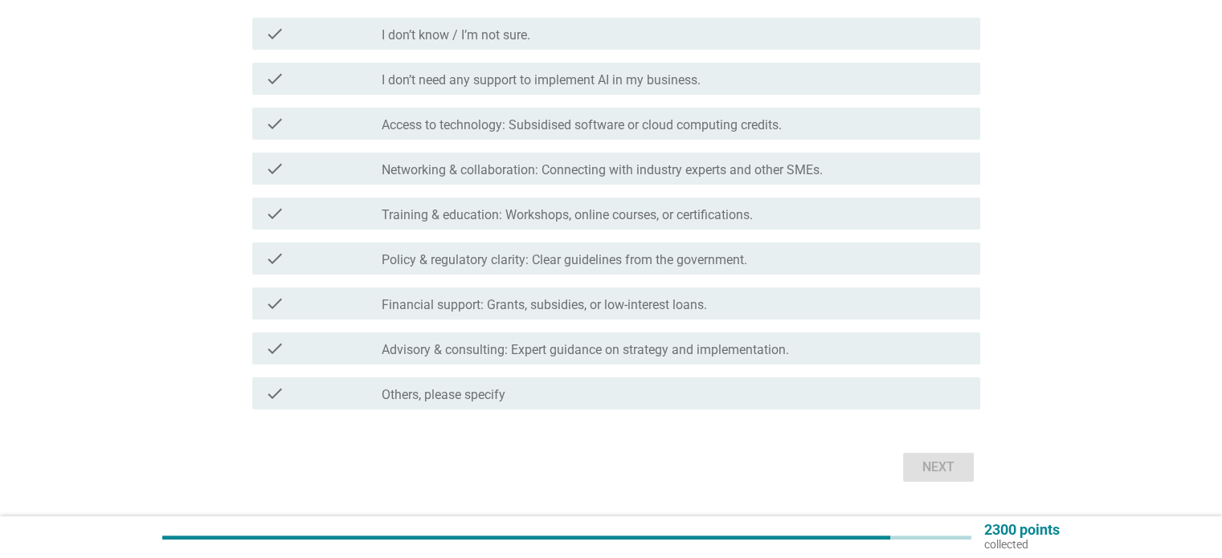
scroll to position [241, 0]
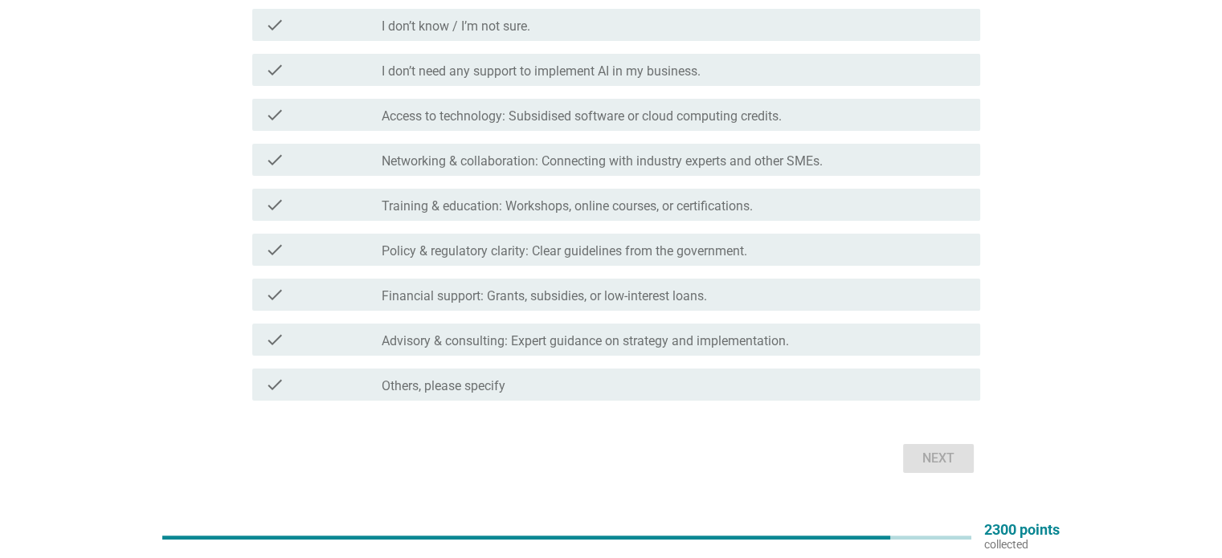
click at [659, 212] on label "Training & education: Workshops, online courses, or certifications." at bounding box center [567, 206] width 371 height 16
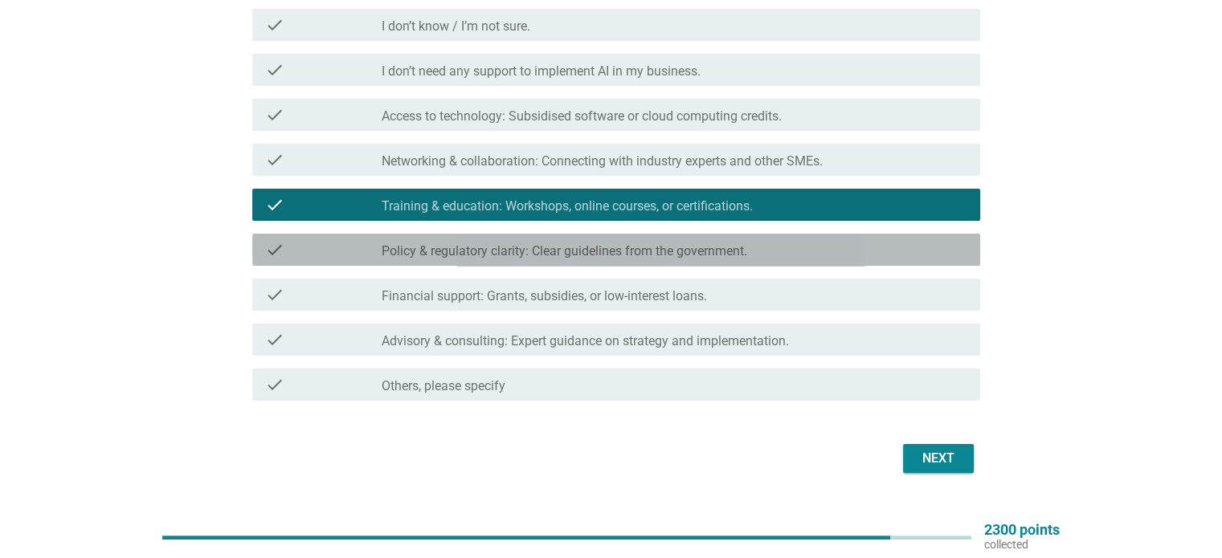
click at [654, 240] on div "check_box_outline_blank Policy & regulatory clarity: Clear guidelines from the …" at bounding box center [674, 249] width 585 height 19
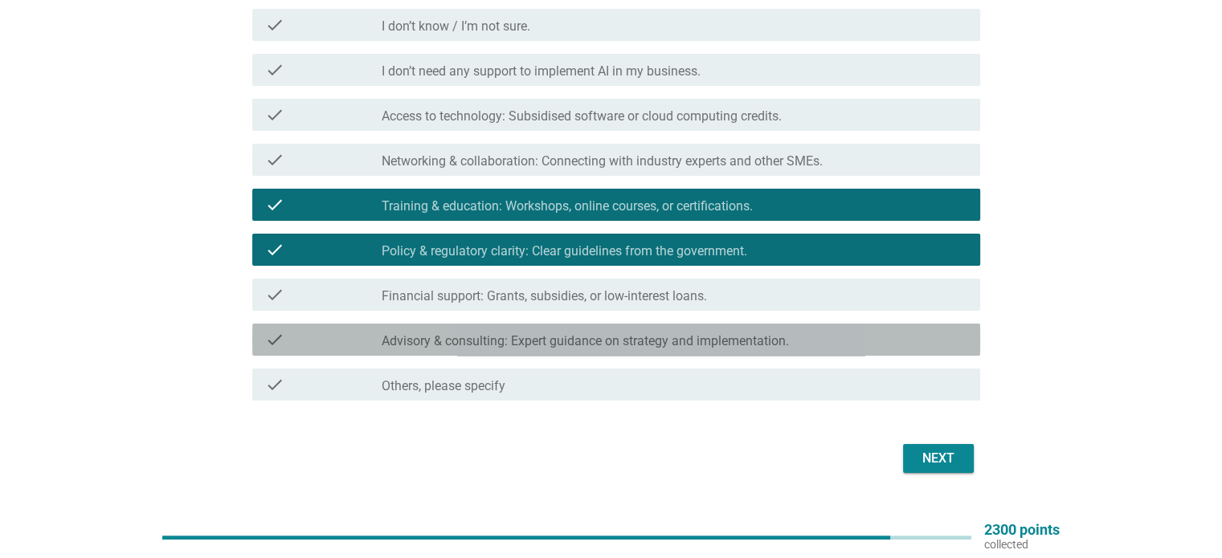
click at [722, 349] on div "check check_box_outline_blank Advisory & consulting: Expert guidance on strateg…" at bounding box center [616, 340] width 728 height 32
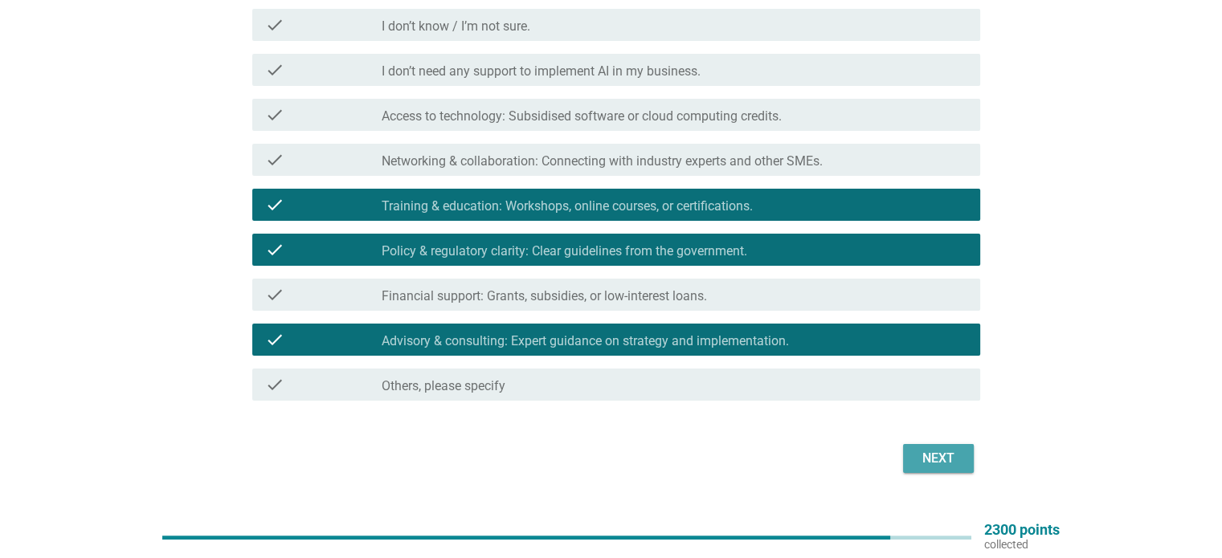
click at [937, 452] on div "Next" at bounding box center [938, 458] width 45 height 19
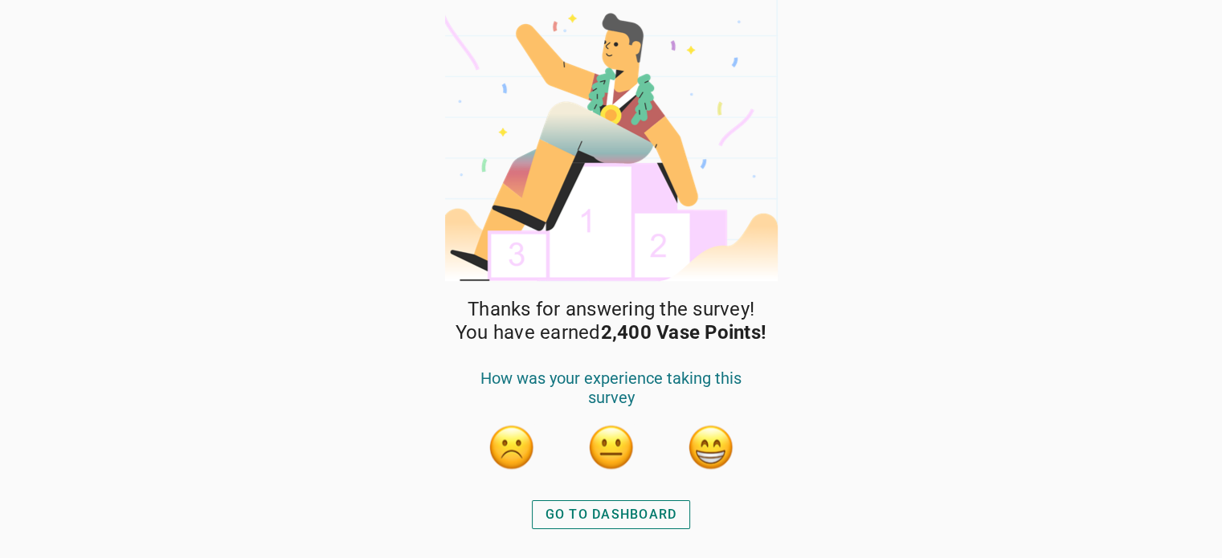
click at [630, 523] on div "GO TO DASHBOARD" at bounding box center [611, 514] width 132 height 19
